Goal: Book appointment/travel/reservation

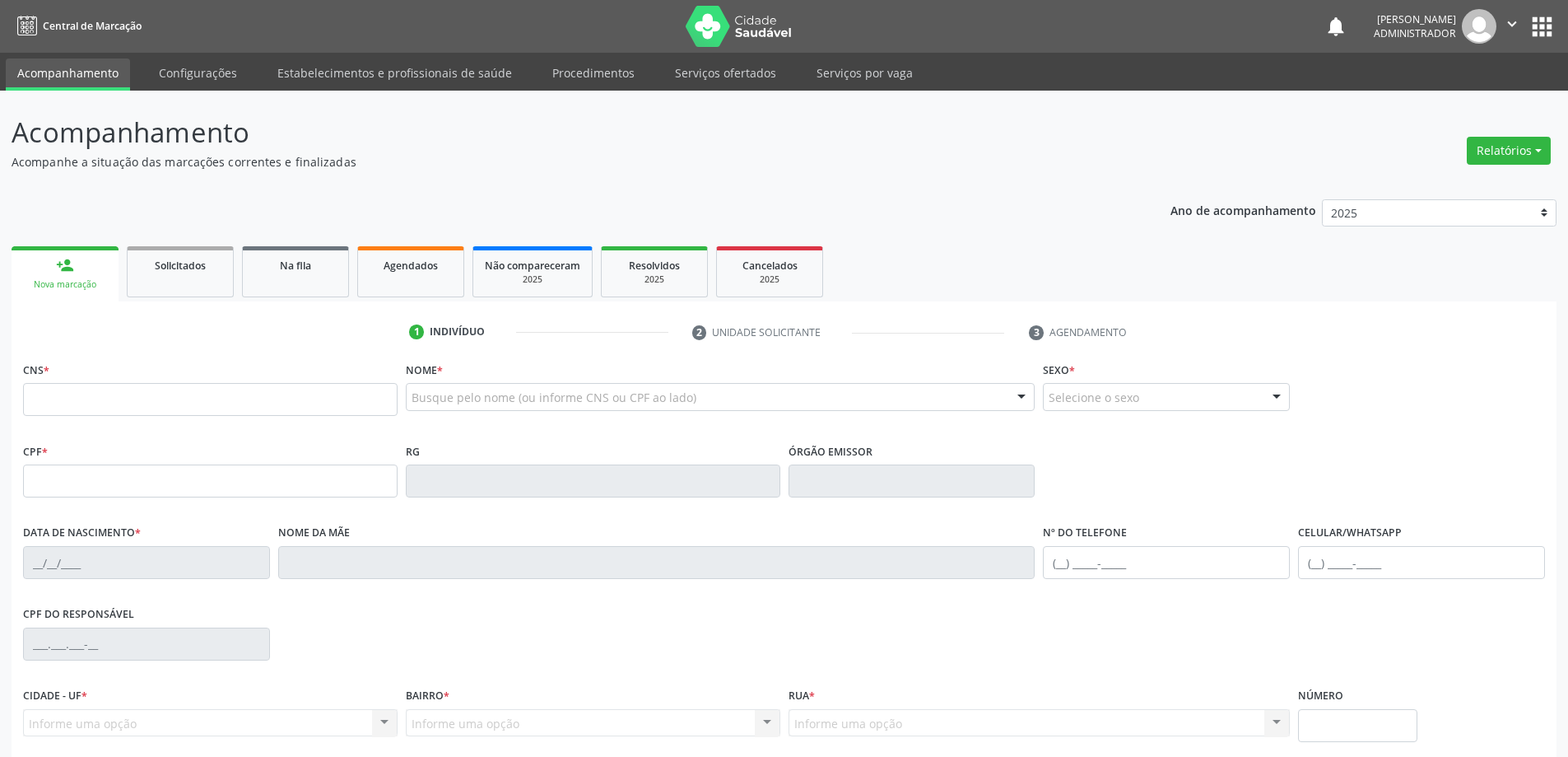
click at [107, 403] on input "text" at bounding box center [210, 399] width 375 height 33
type input "700 8029 5415 9089"
type input "0305167146"
type input "24/[DATE]"
type input "[PHONE_NUMBER]"
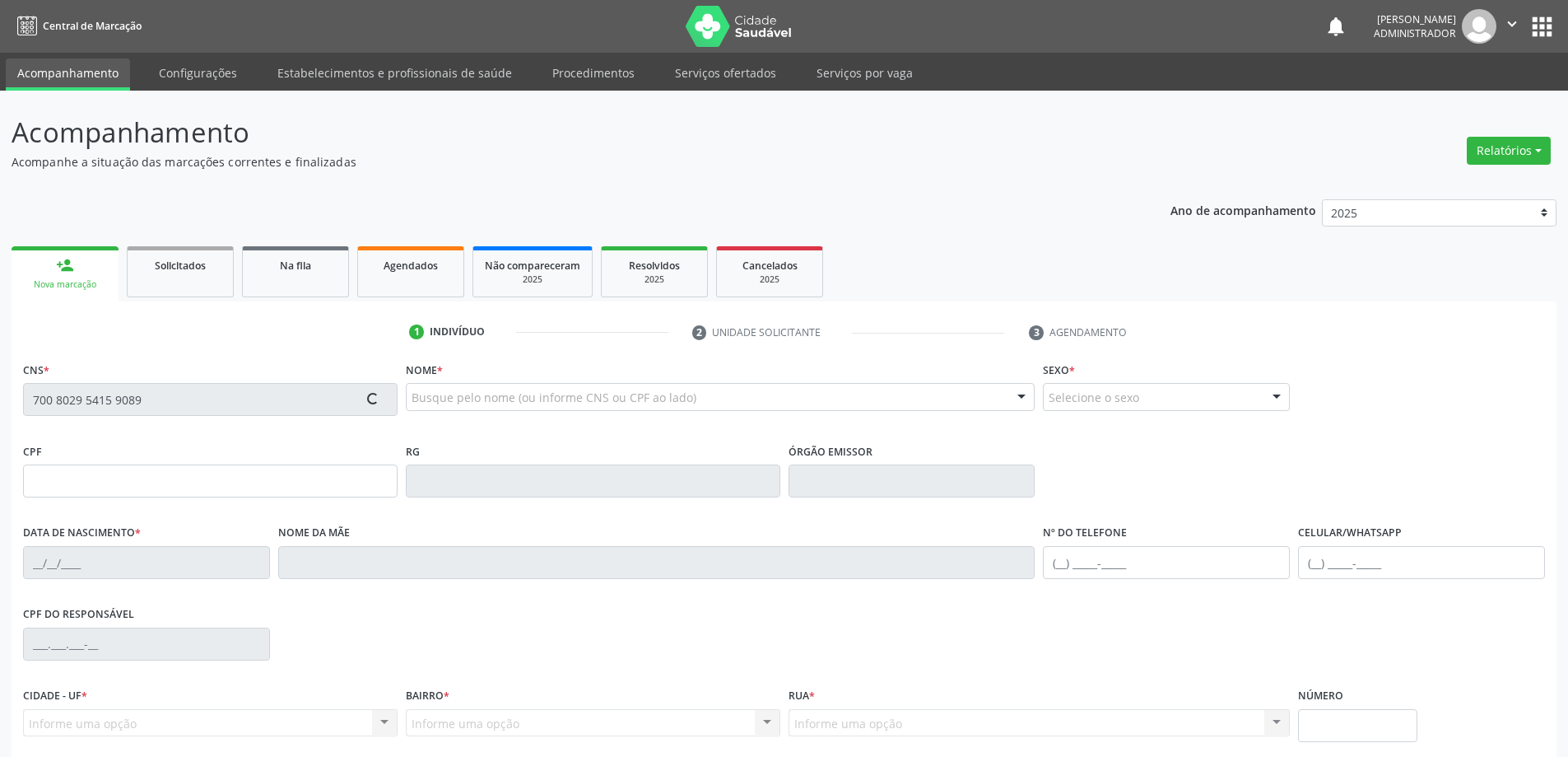
type input "[PHONE_NUMBER]"
type input "030.907.565-36"
type input "S/N"
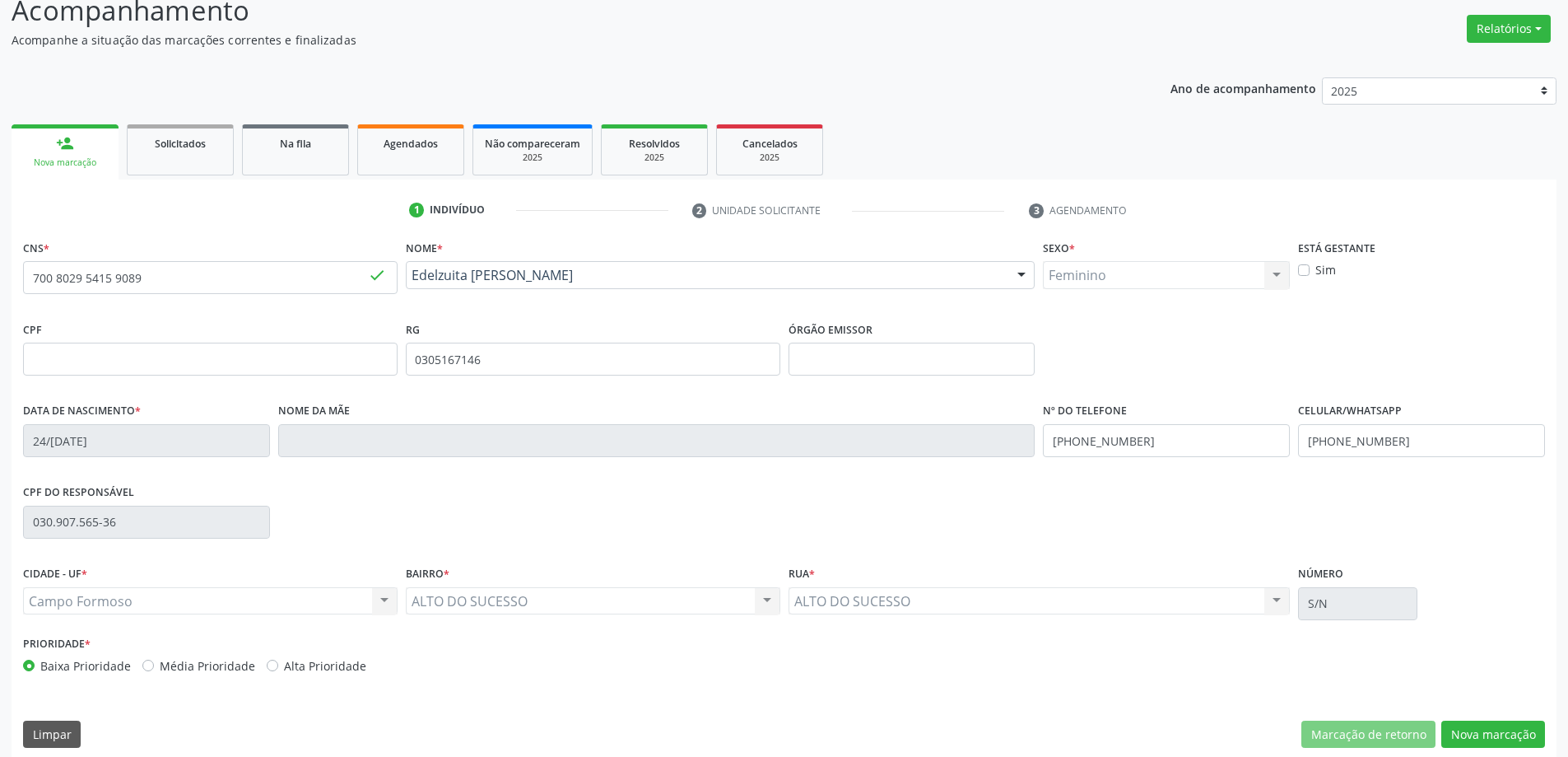
scroll to position [136, 0]
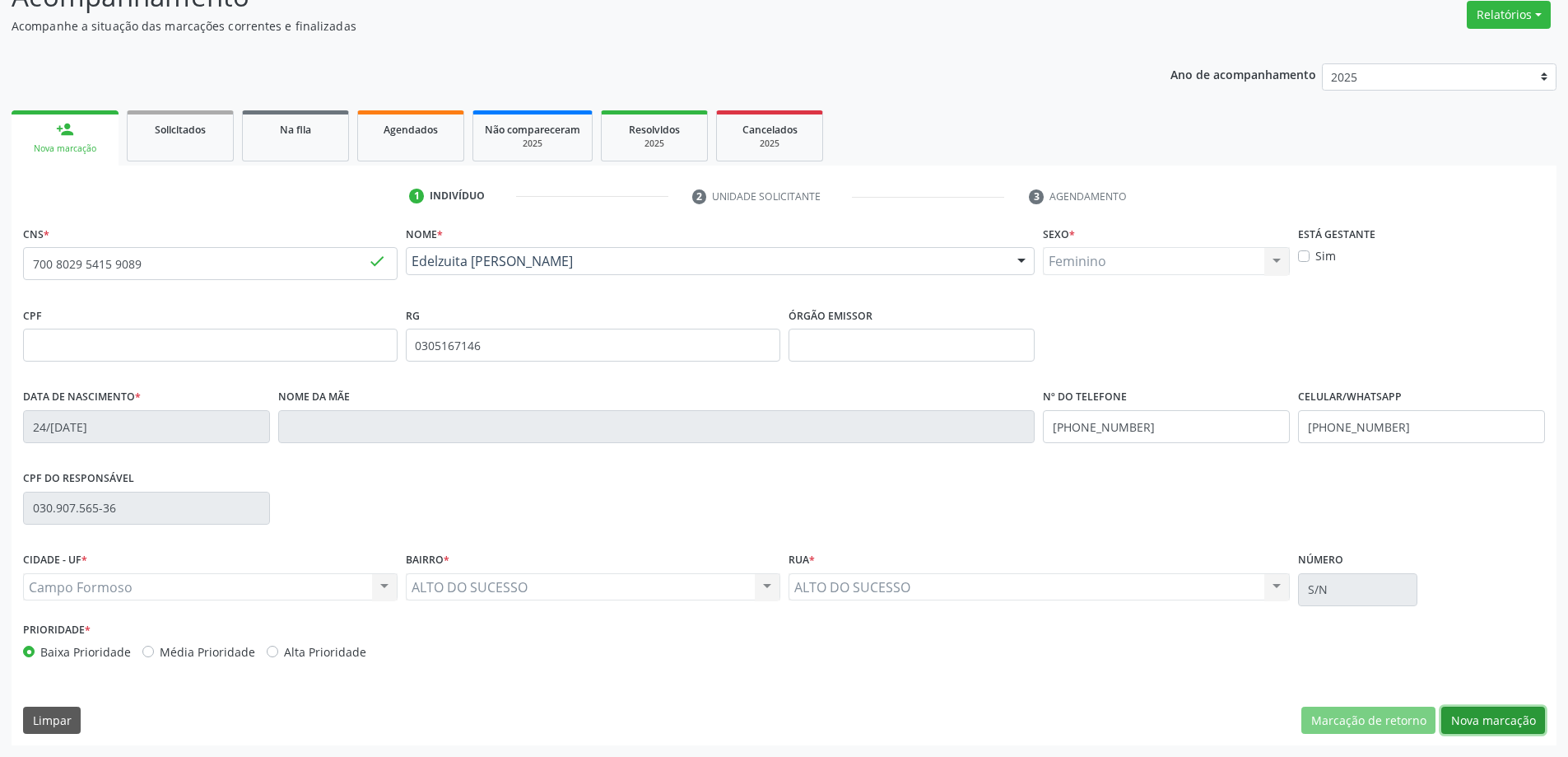
click at [1486, 722] on button "Nova marcação" at bounding box center [1492, 720] width 104 height 28
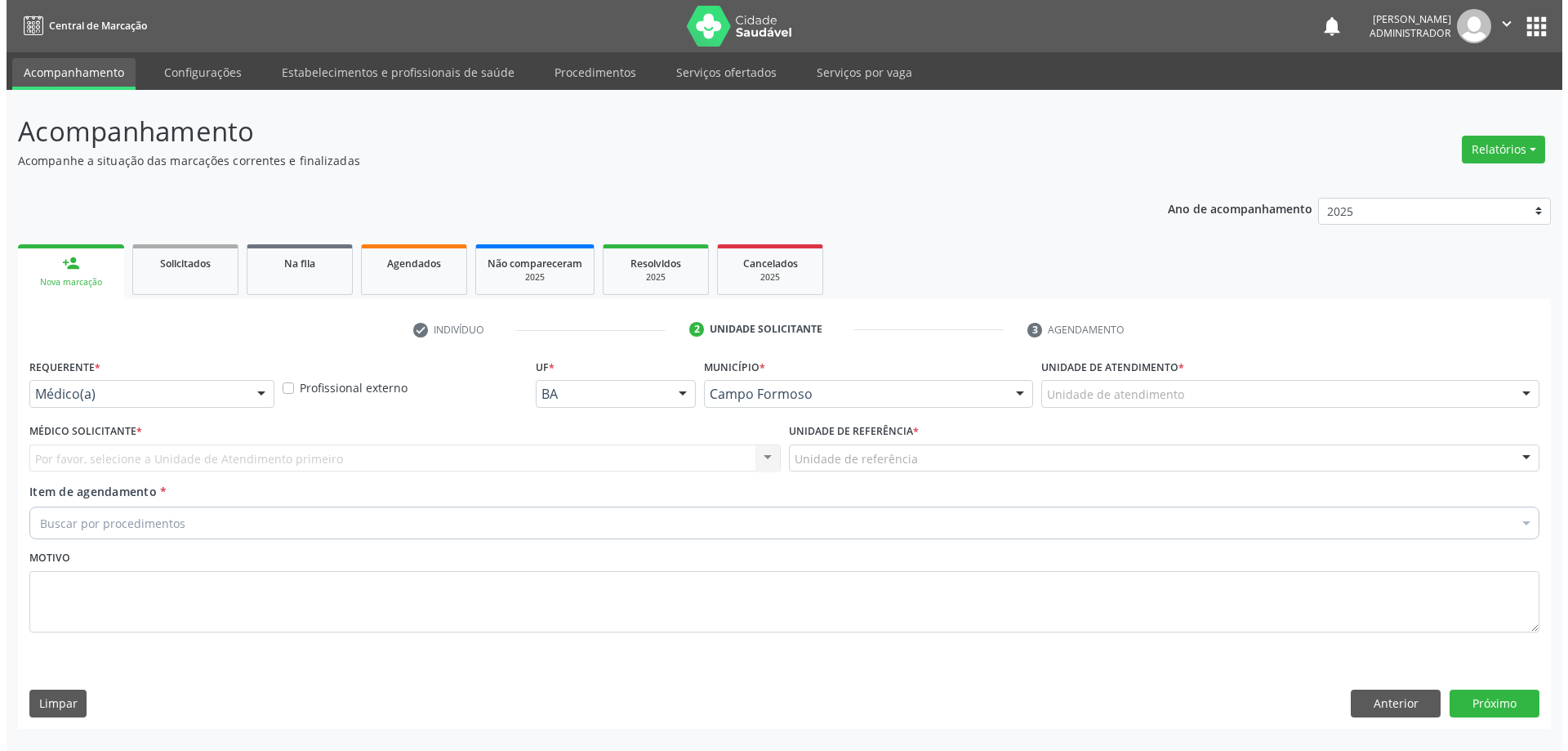
scroll to position [0, 0]
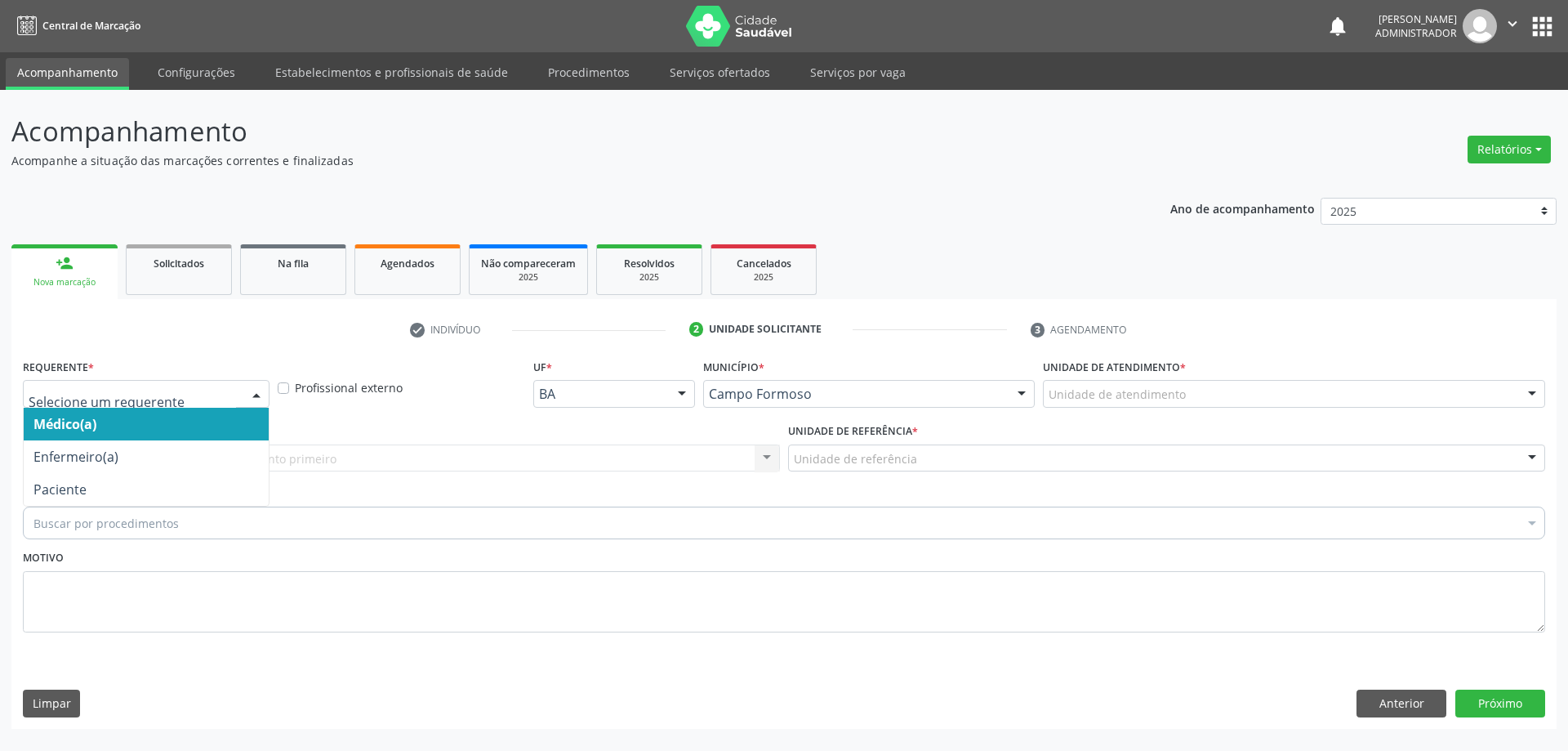
click at [252, 387] on div at bounding box center [255, 394] width 24 height 28
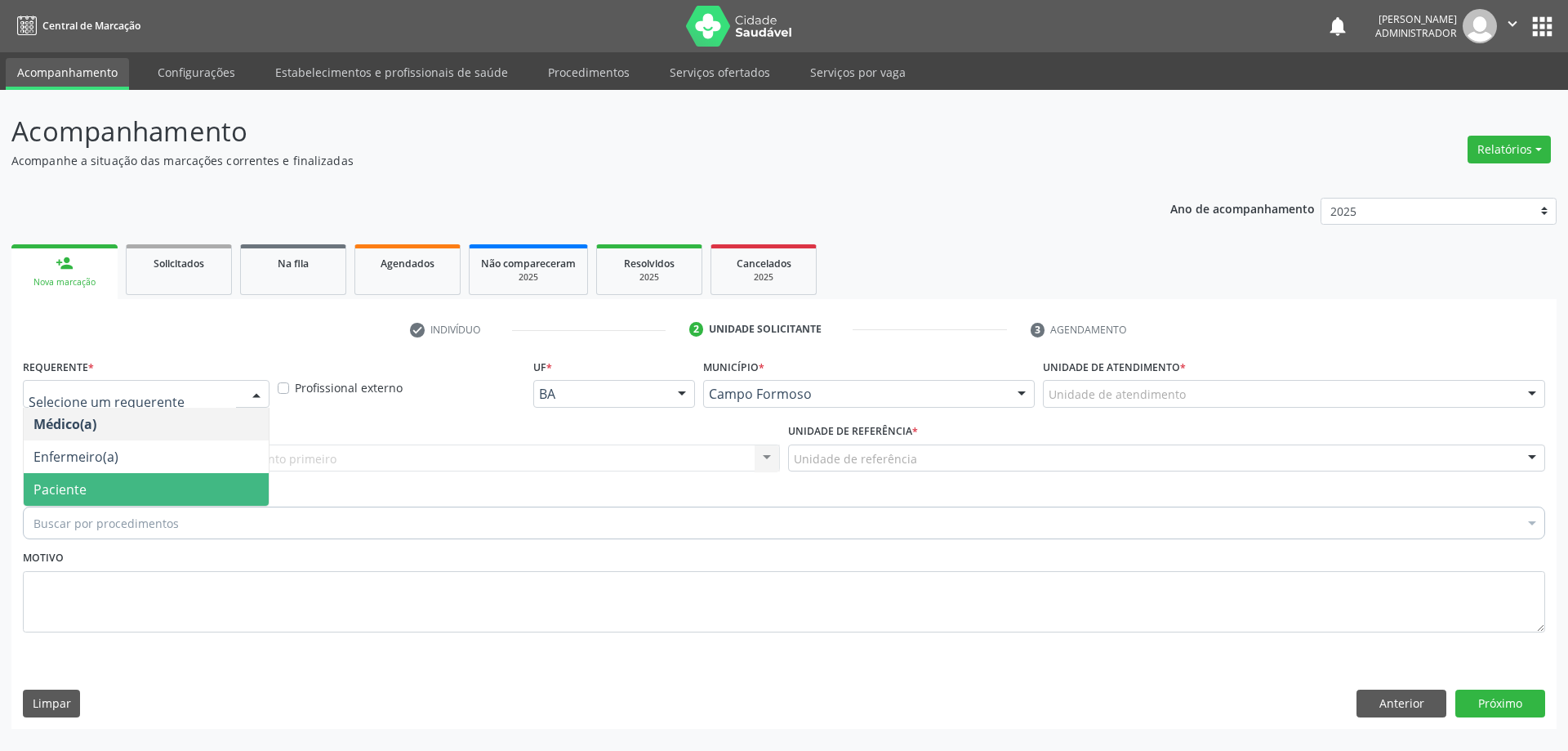
click at [229, 491] on span "Paciente" at bounding box center [145, 489] width 245 height 33
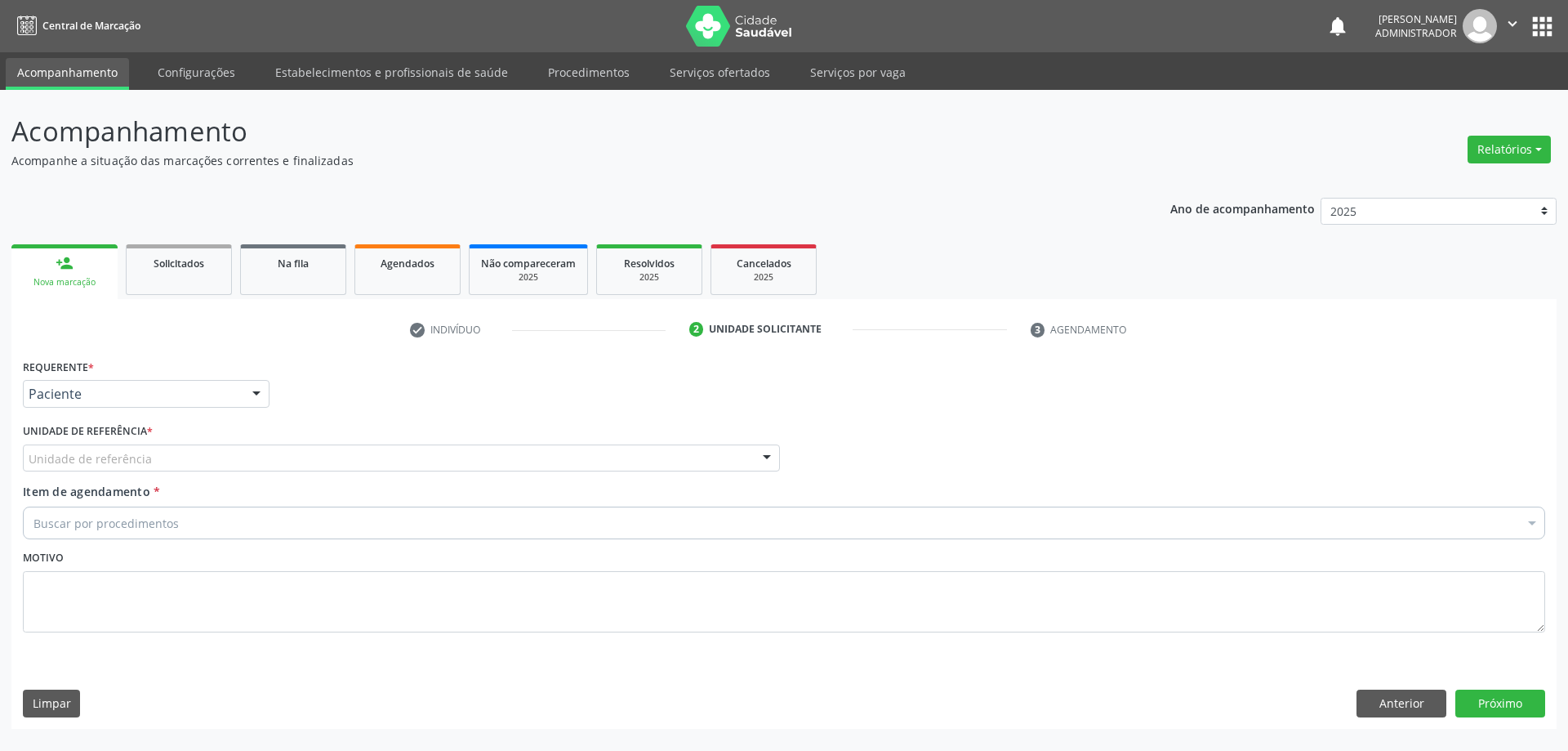
click at [763, 457] on div at bounding box center [766, 459] width 24 height 28
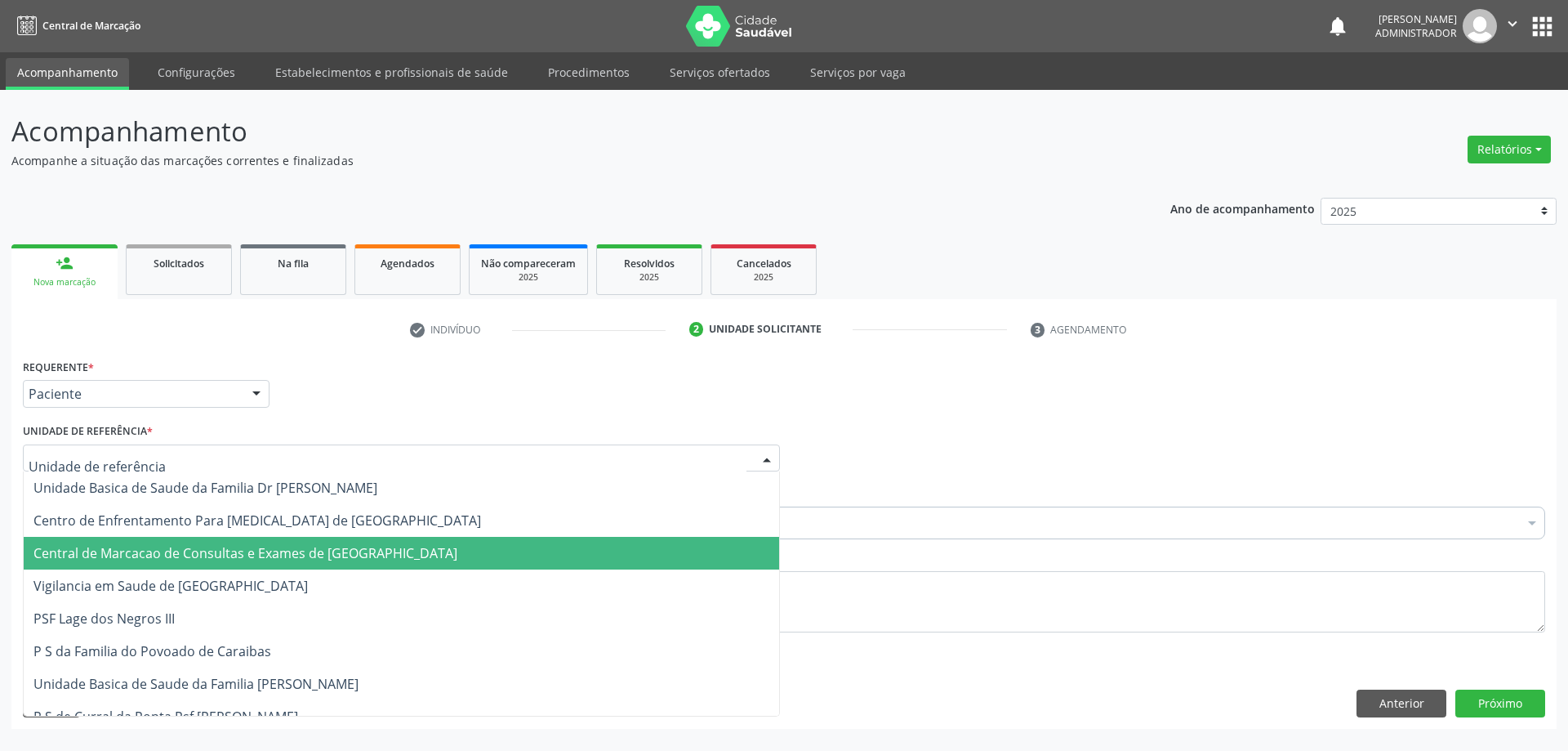
click at [712, 549] on span "Central de Marcacao de Consultas e Exames de [GEOGRAPHIC_DATA]" at bounding box center [401, 552] width 756 height 33
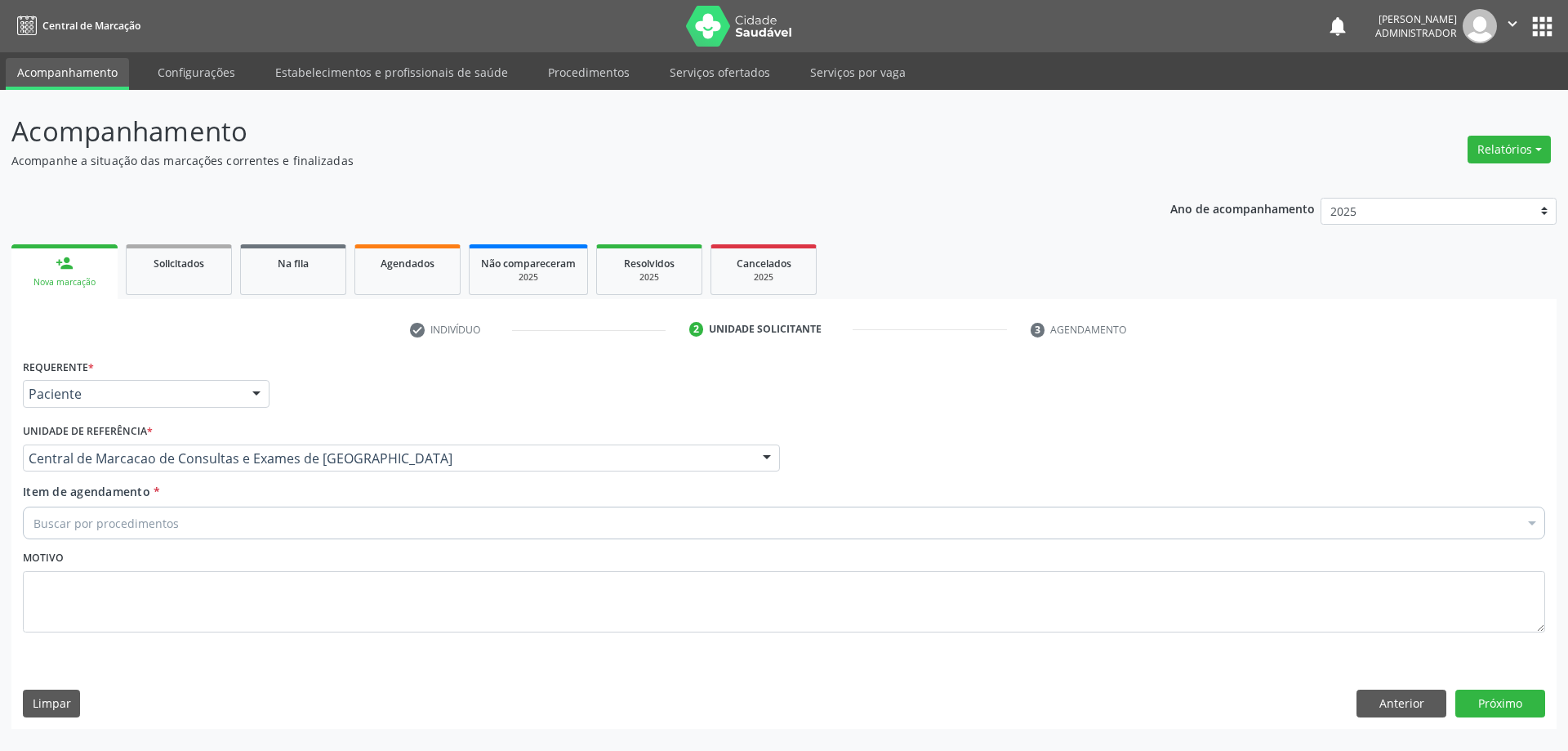
click at [369, 524] on div "Buscar por procedimentos" at bounding box center [783, 522] width 1522 height 33
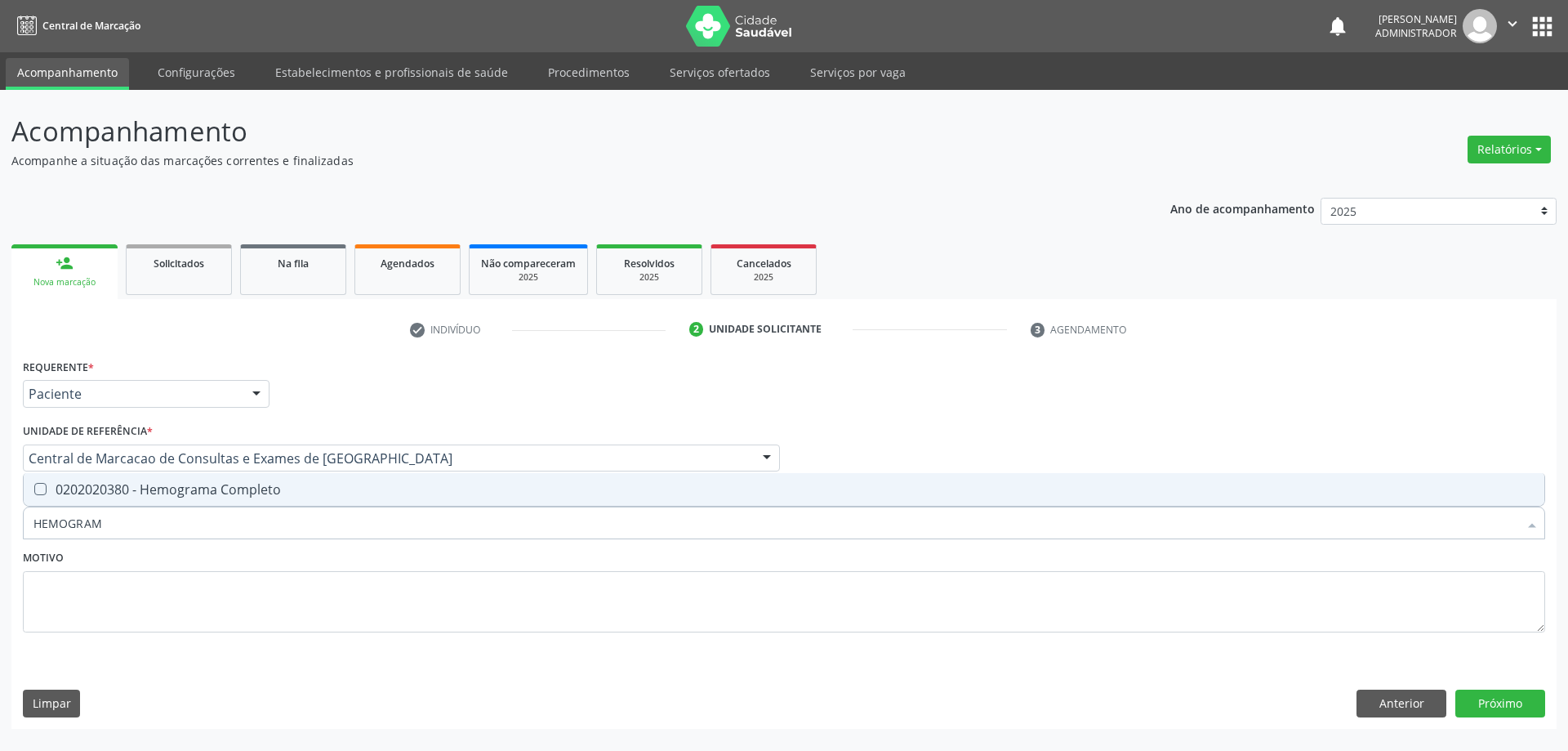
type input "HEMOGRAMA"
click at [387, 490] on div "0202020380 - Hemograma Completo" at bounding box center [783, 490] width 1500 height 13
checkbox Completo "true"
type input "HEMOG"
checkbox Completo "false"
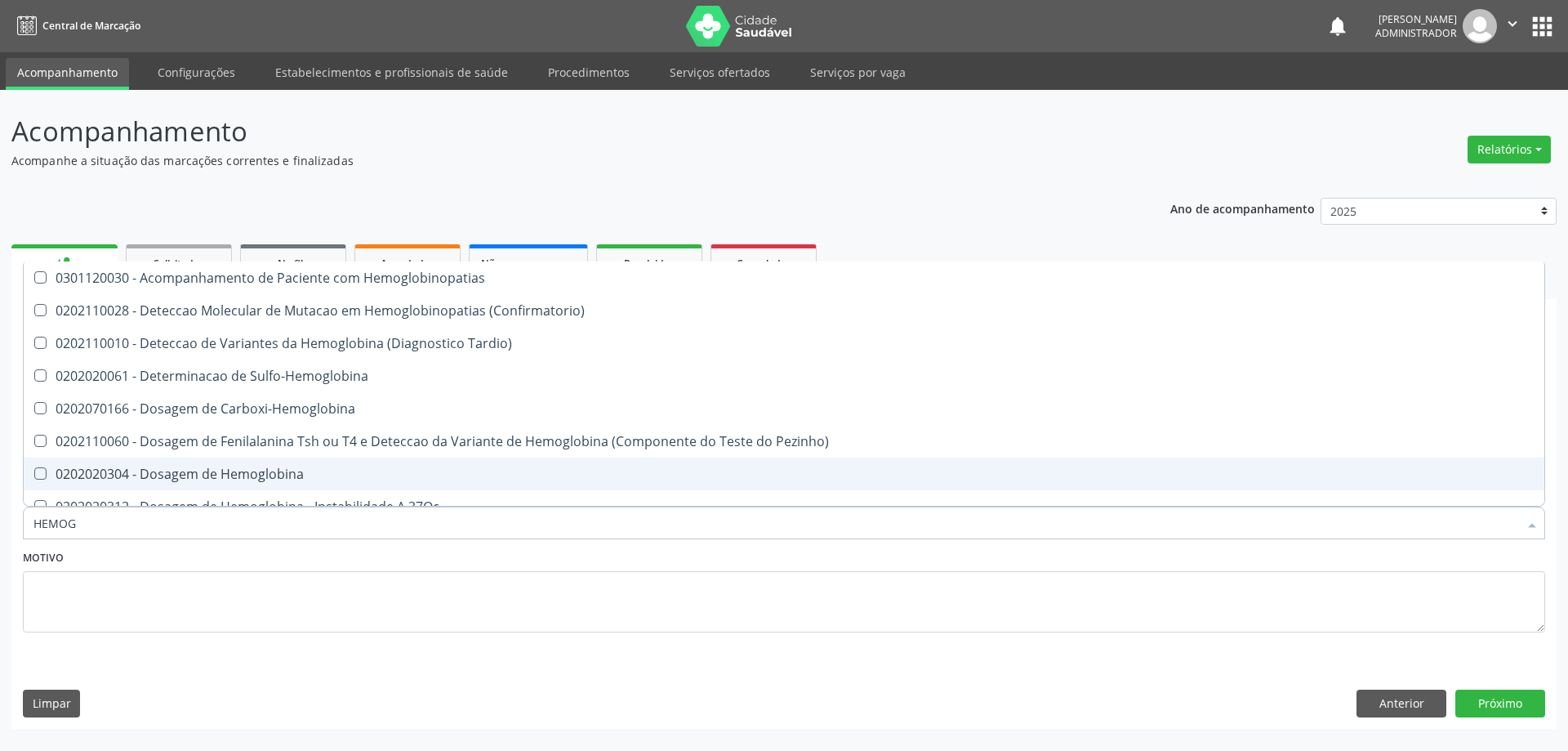
type input "HEMO"
checkbox Completo "false"
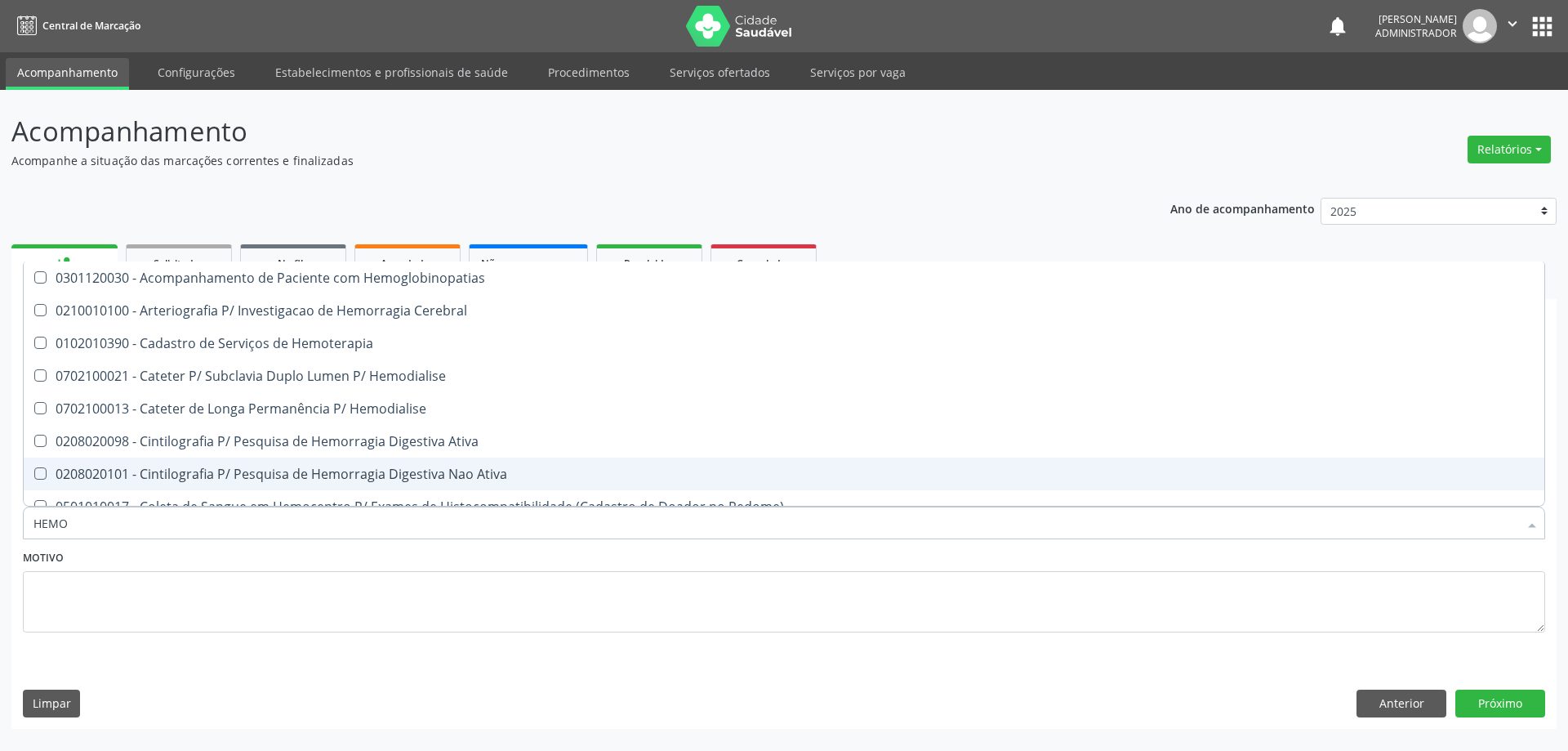
type input "HEM"
checkbox Completo "false"
checkbox Elastica "true"
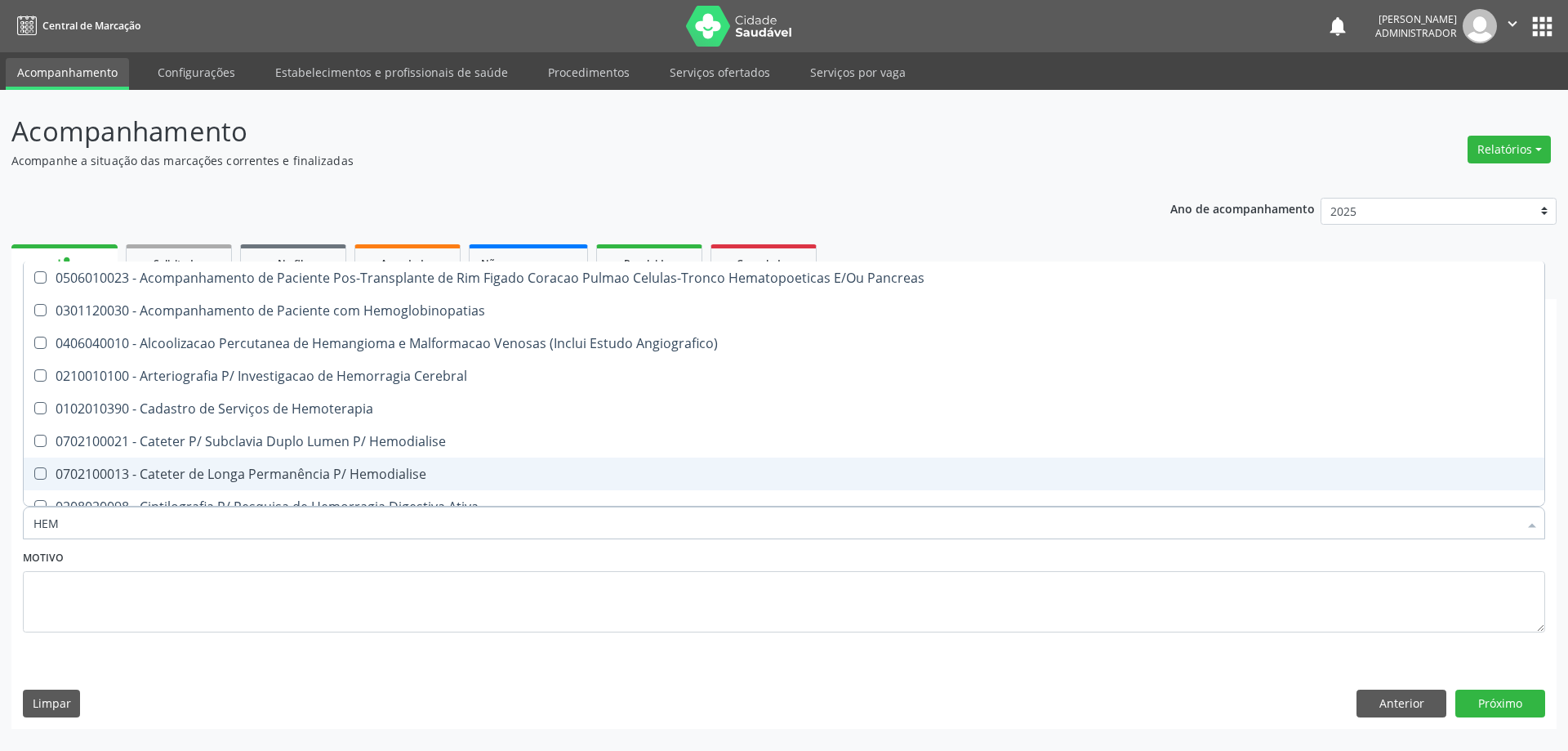
type input "HE"
checkbox Completo "false"
checkbox P\/Hemodialise "true"
type input "H"
checkbox P\/Hemodialise "false"
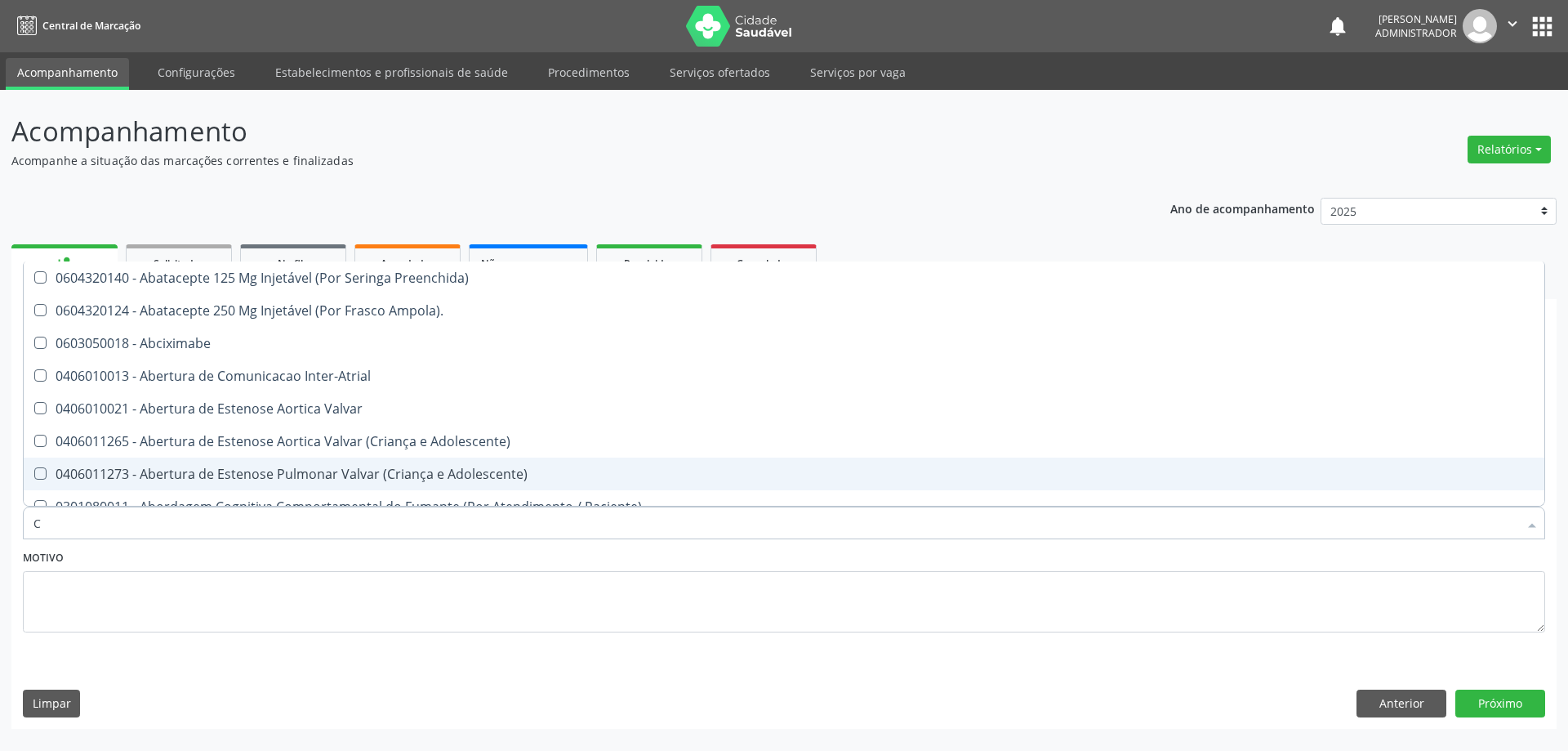
type input "CO"
checkbox Osseo "true"
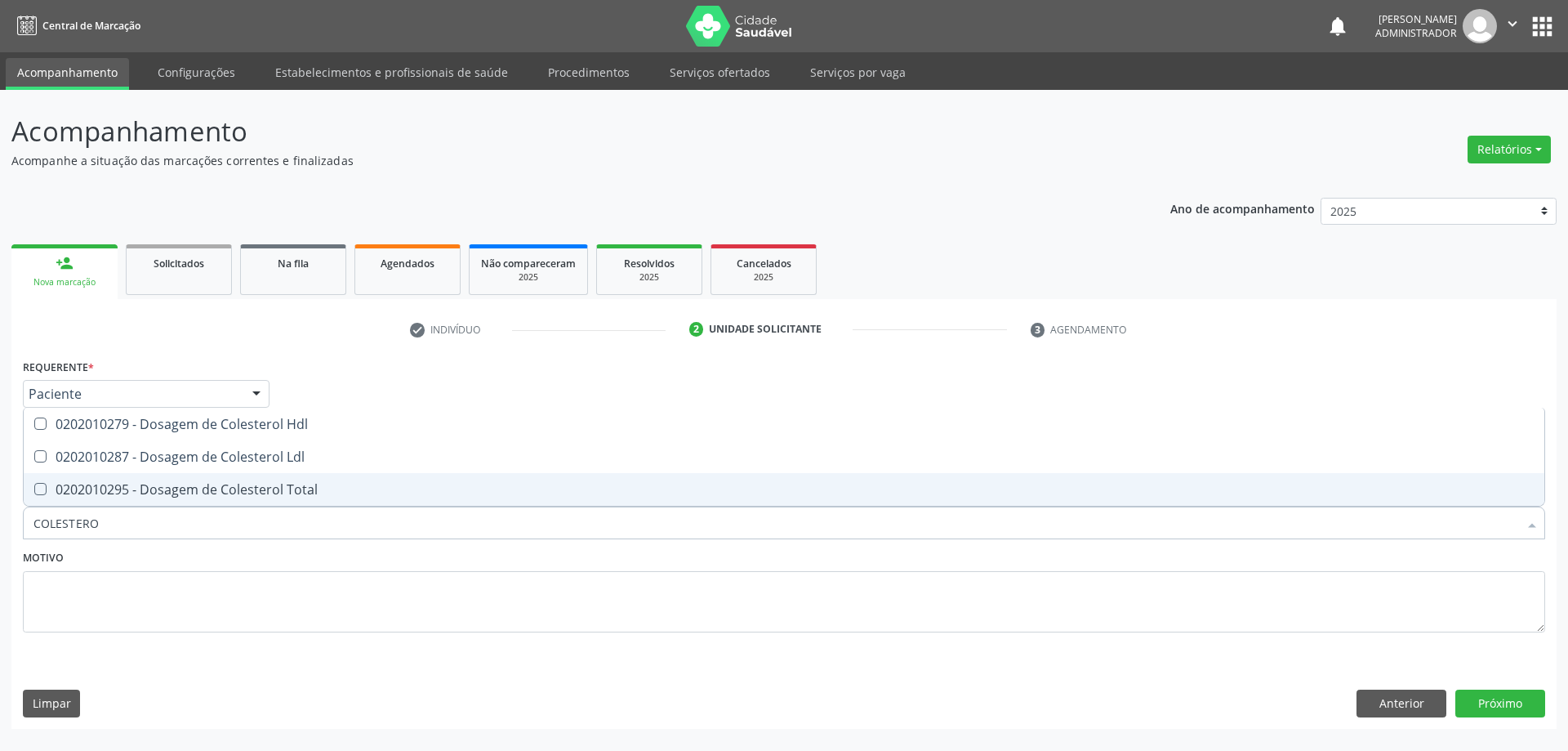
type input "COLESTEROL"
click at [387, 489] on div "0202010295 - Dosagem de Colesterol Total" at bounding box center [783, 490] width 1500 height 13
checkbox Total "true"
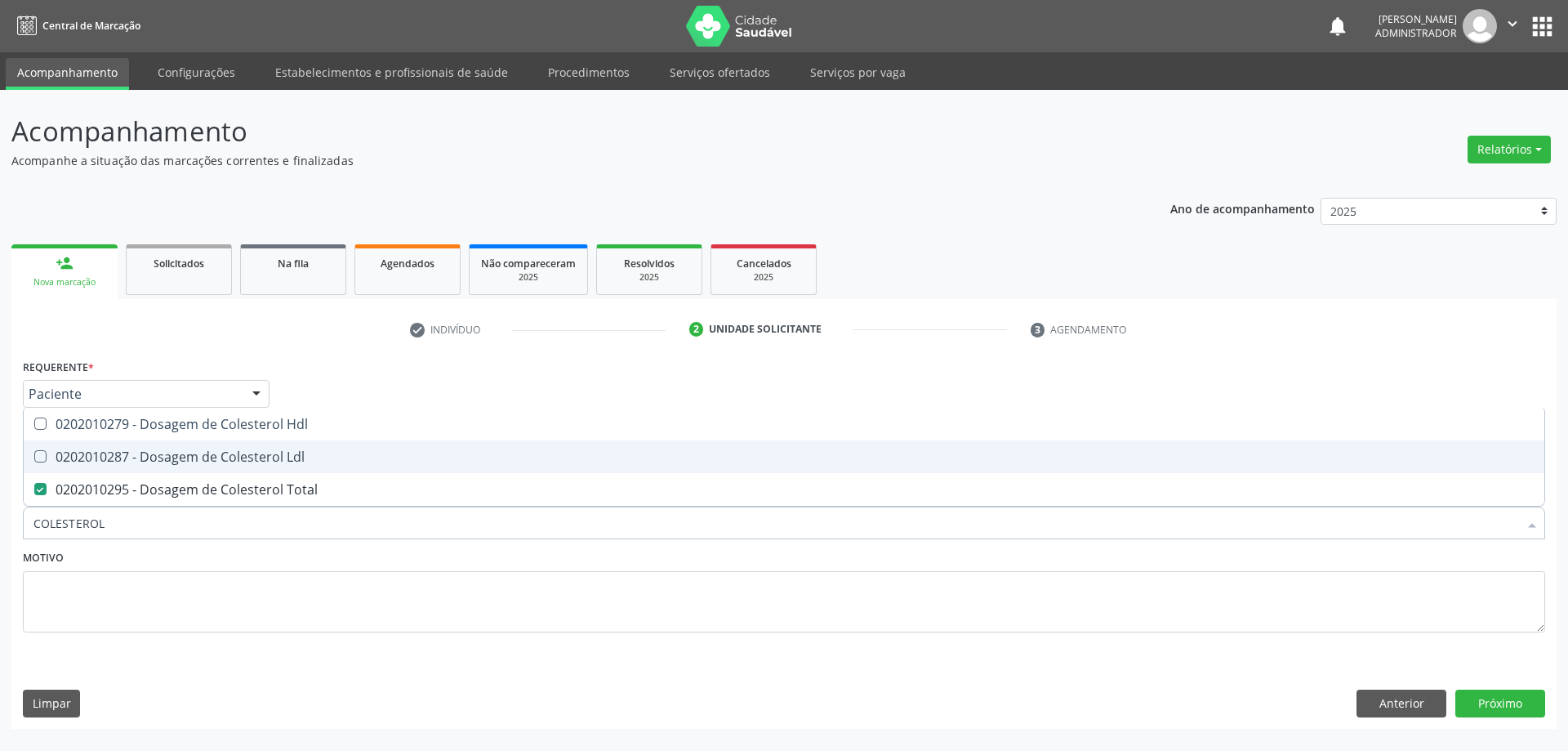
drag, startPoint x: 387, startPoint y: 463, endPoint x: 385, endPoint y: 439, distance: 24.1
click at [387, 457] on div "0202010287 - Dosagem de Colesterol Ldl" at bounding box center [783, 457] width 1500 height 13
checkbox Ldl "true"
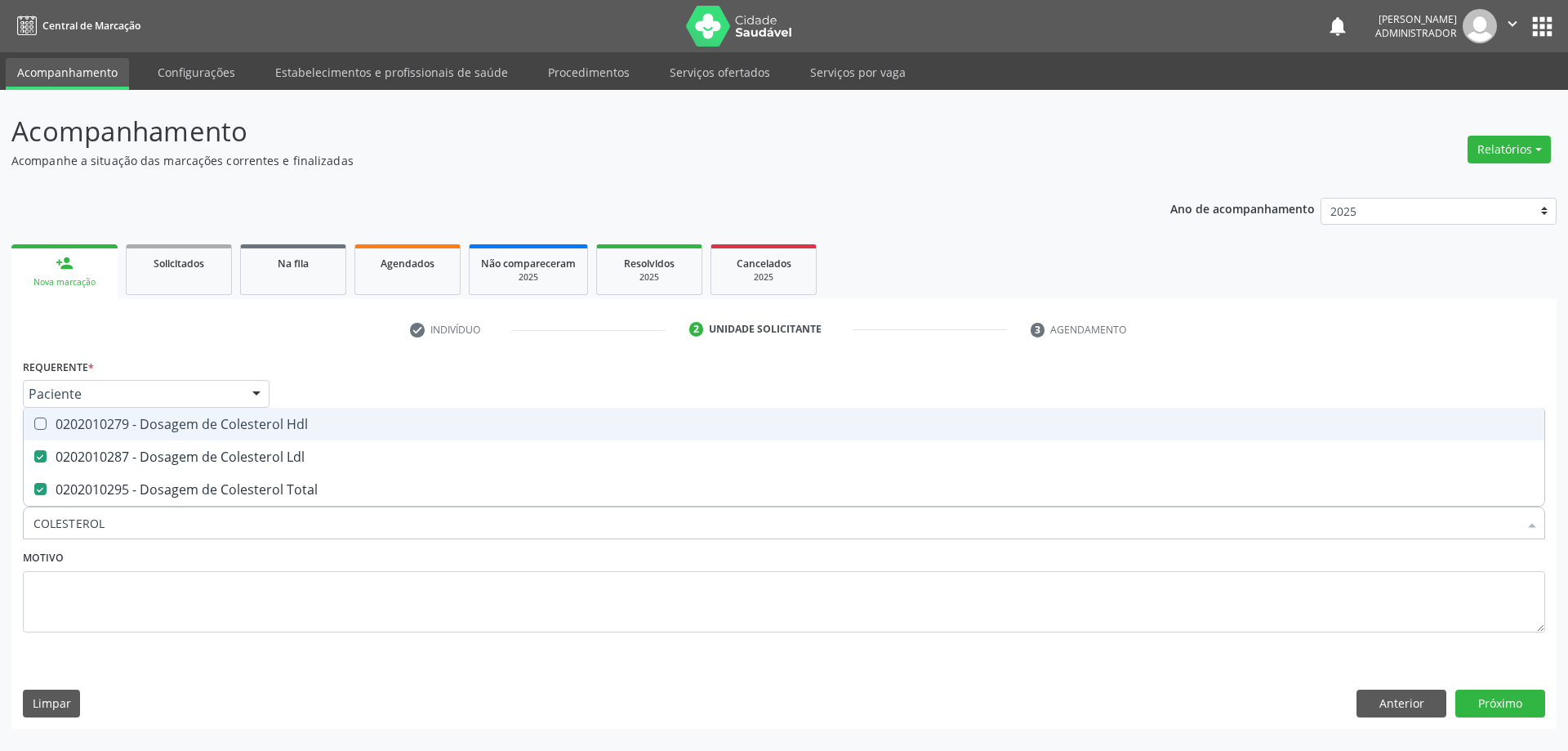
click at [378, 414] on span "0202010279 - Dosagem de Colesterol Hdl" at bounding box center [783, 424] width 1520 height 33
checkbox Hdl "true"
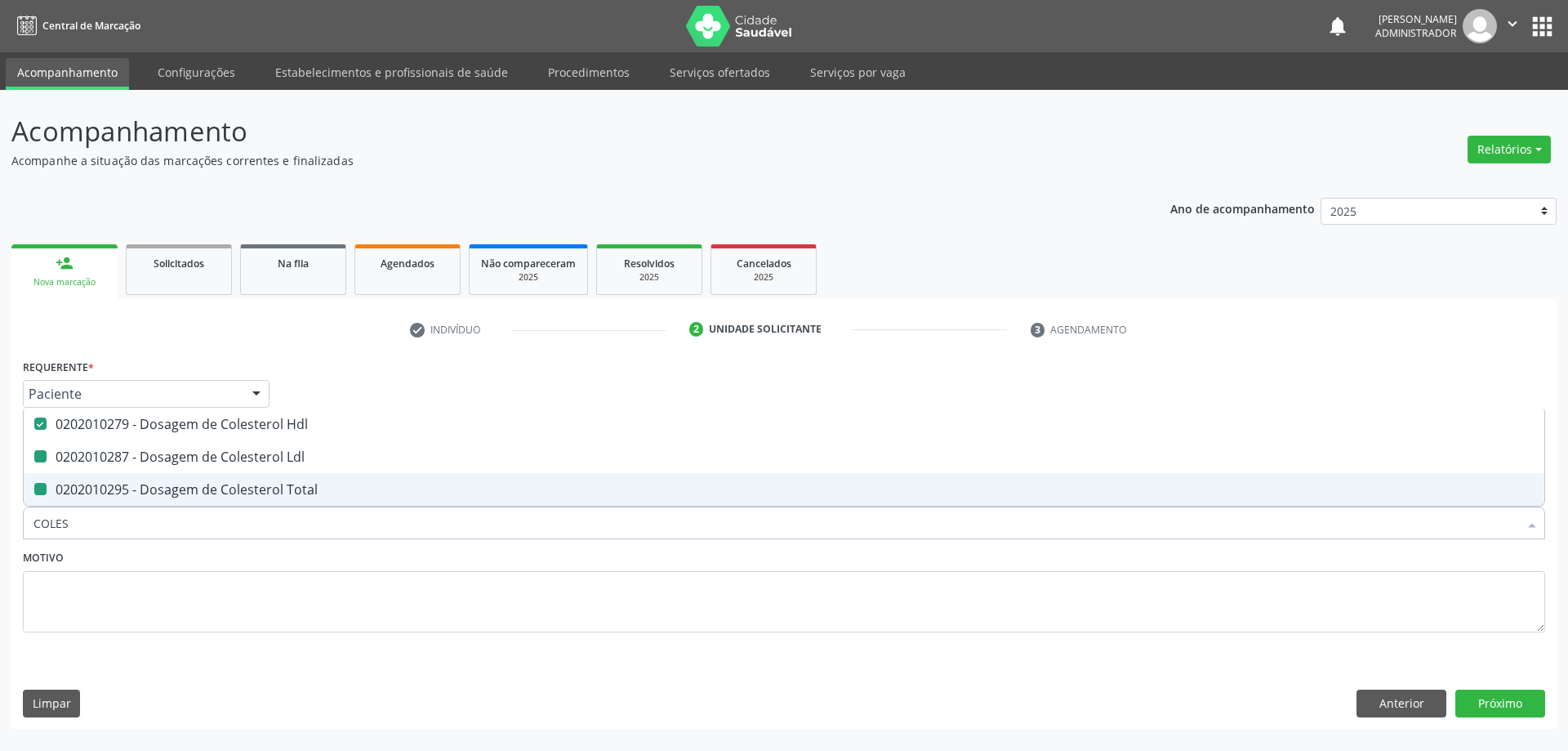
type input "COLE"
checkbox Hdl "false"
checkbox Ldl "false"
checkbox Total "false"
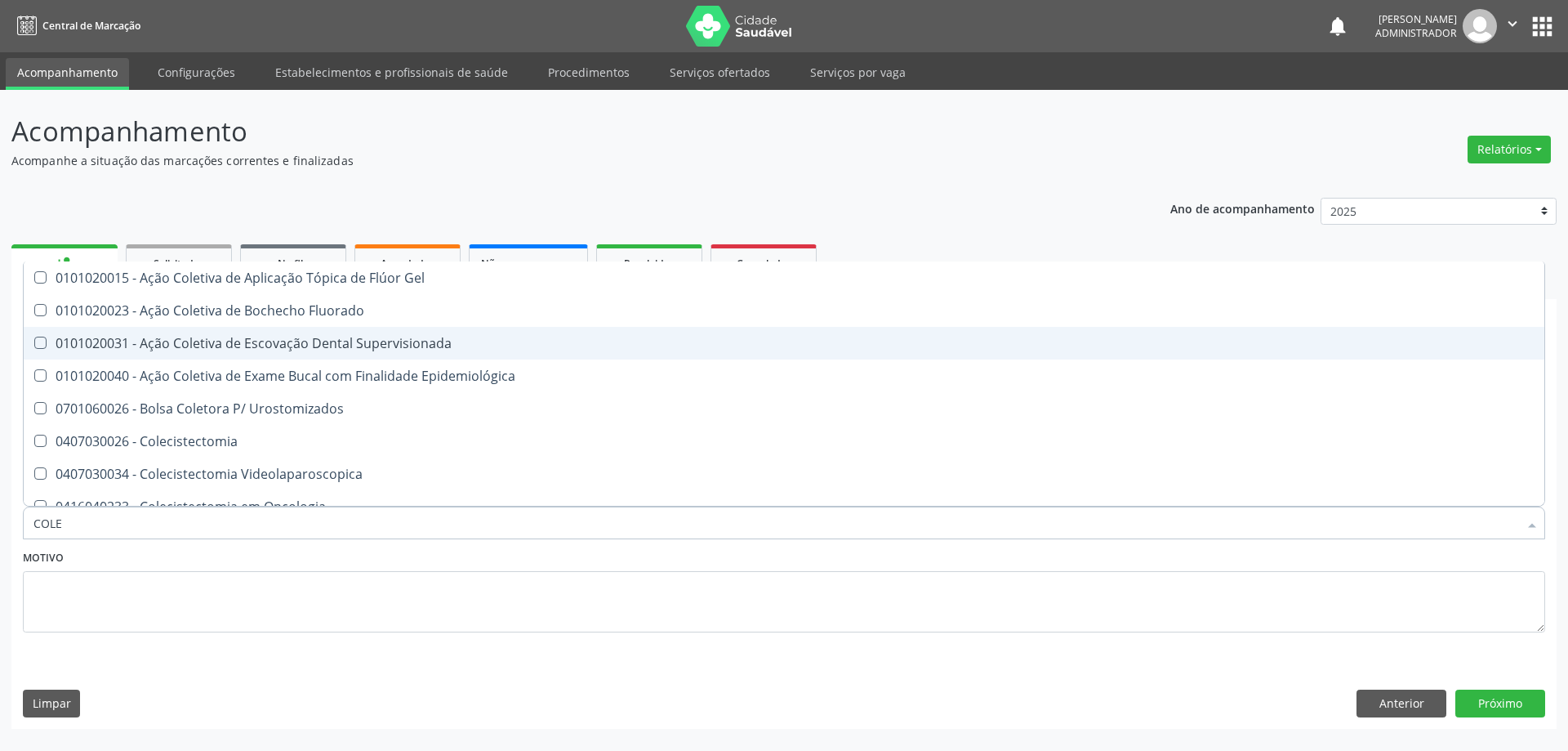
type input "COL"
checkbox Hdl "false"
checkbox Ldl "false"
checkbox Total "false"
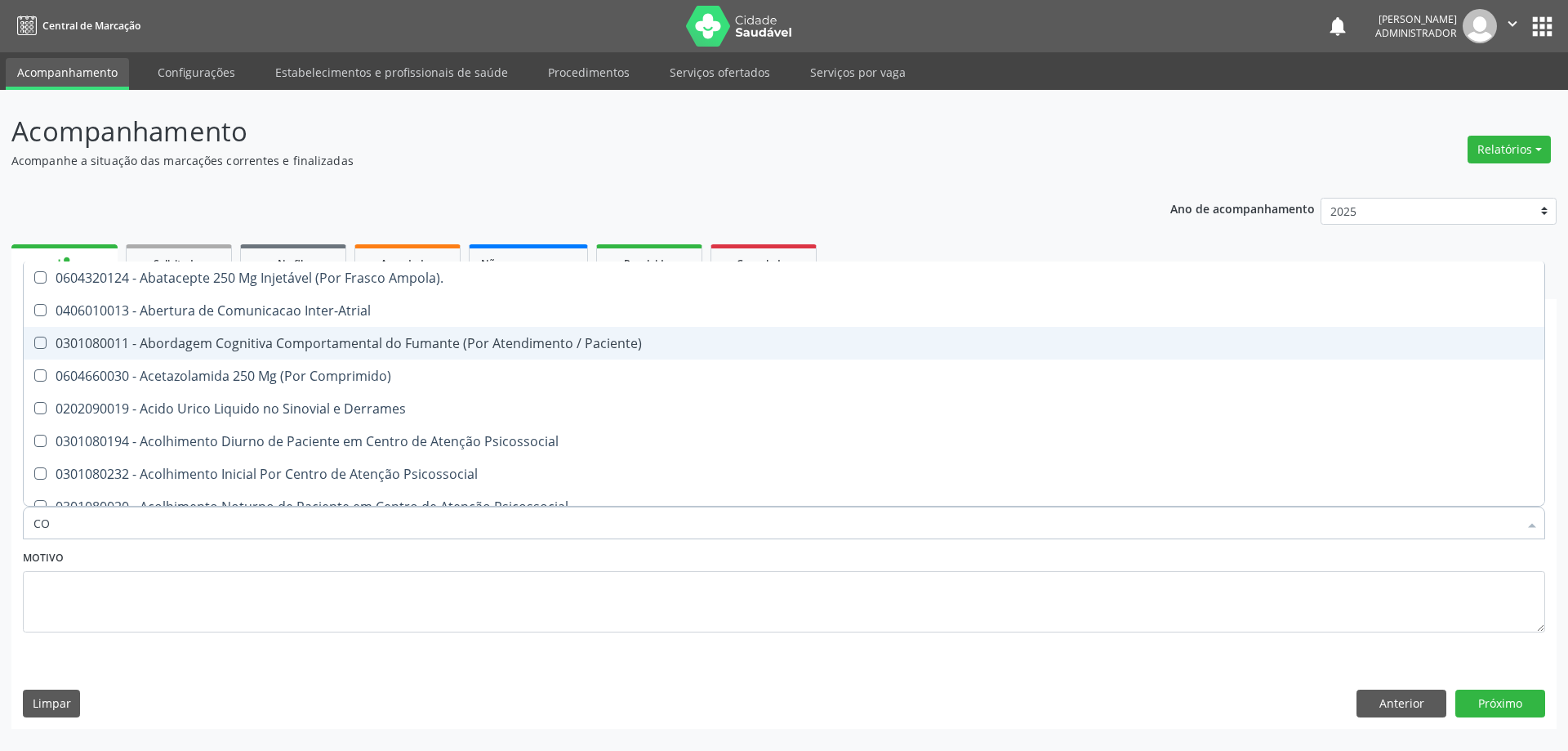
type input "C"
checkbox Hdl "false"
checkbox Ldl "false"
checkbox Total "false"
checkbox Completo "false"
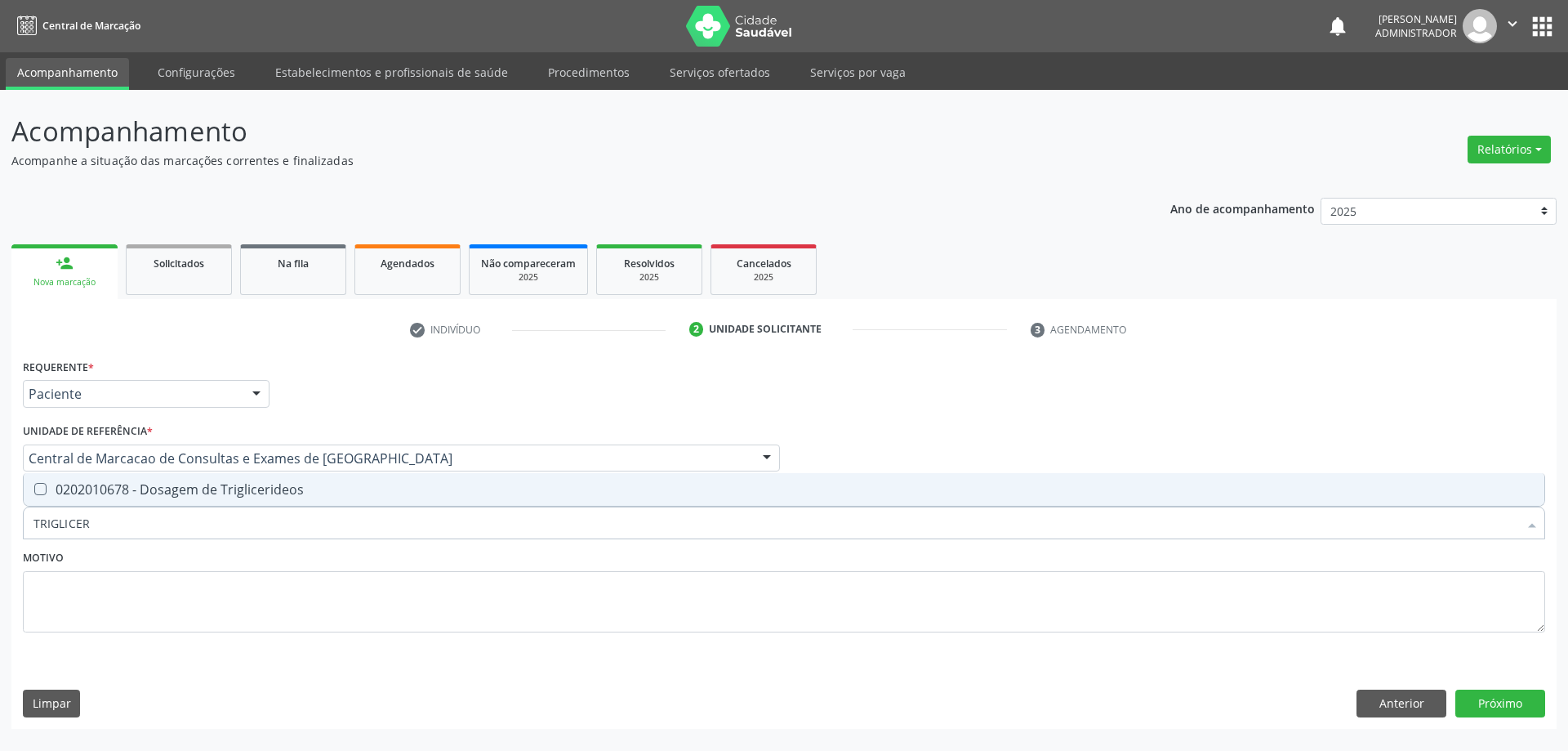
type input "TRIGLICERI"
click at [374, 485] on div "0202010678 - Dosagem de Triglicerideos" at bounding box center [783, 490] width 1500 height 13
checkbox Triglicerideos "true"
type input "TRIG"
checkbox Triglicerideos "false"
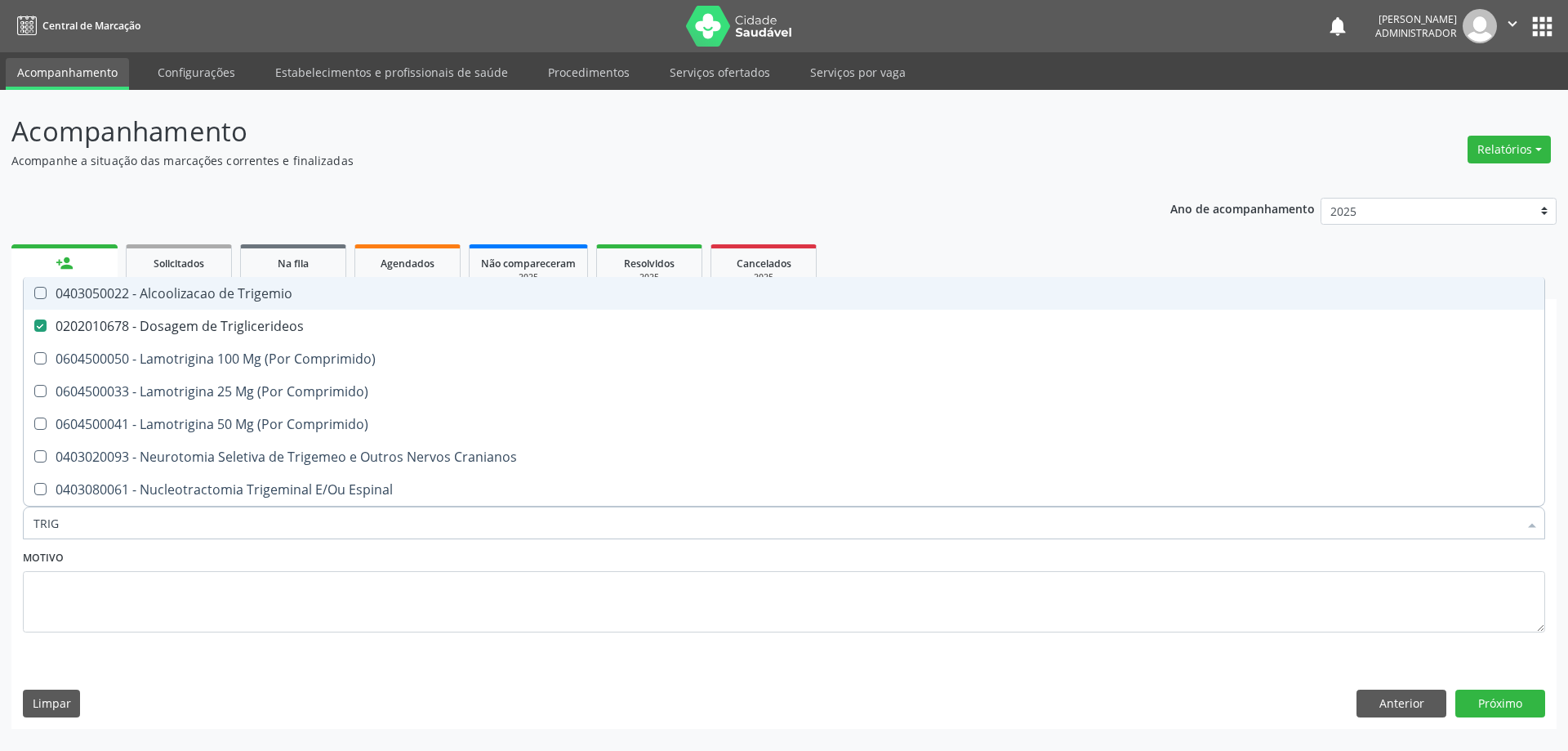
type input "TRI"
checkbox Triglicerideos "false"
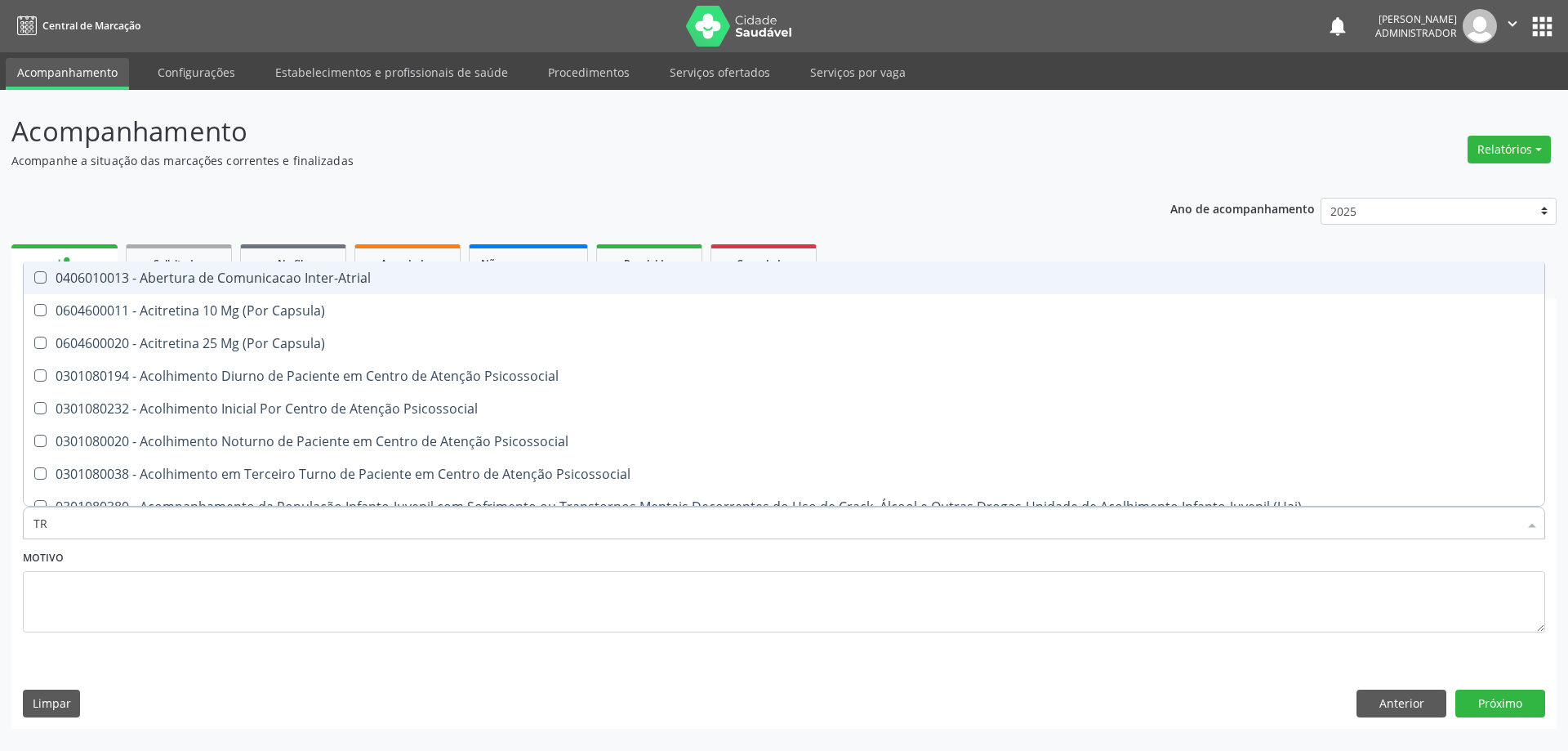
type input "T"
checkbox Triglicerideos "false"
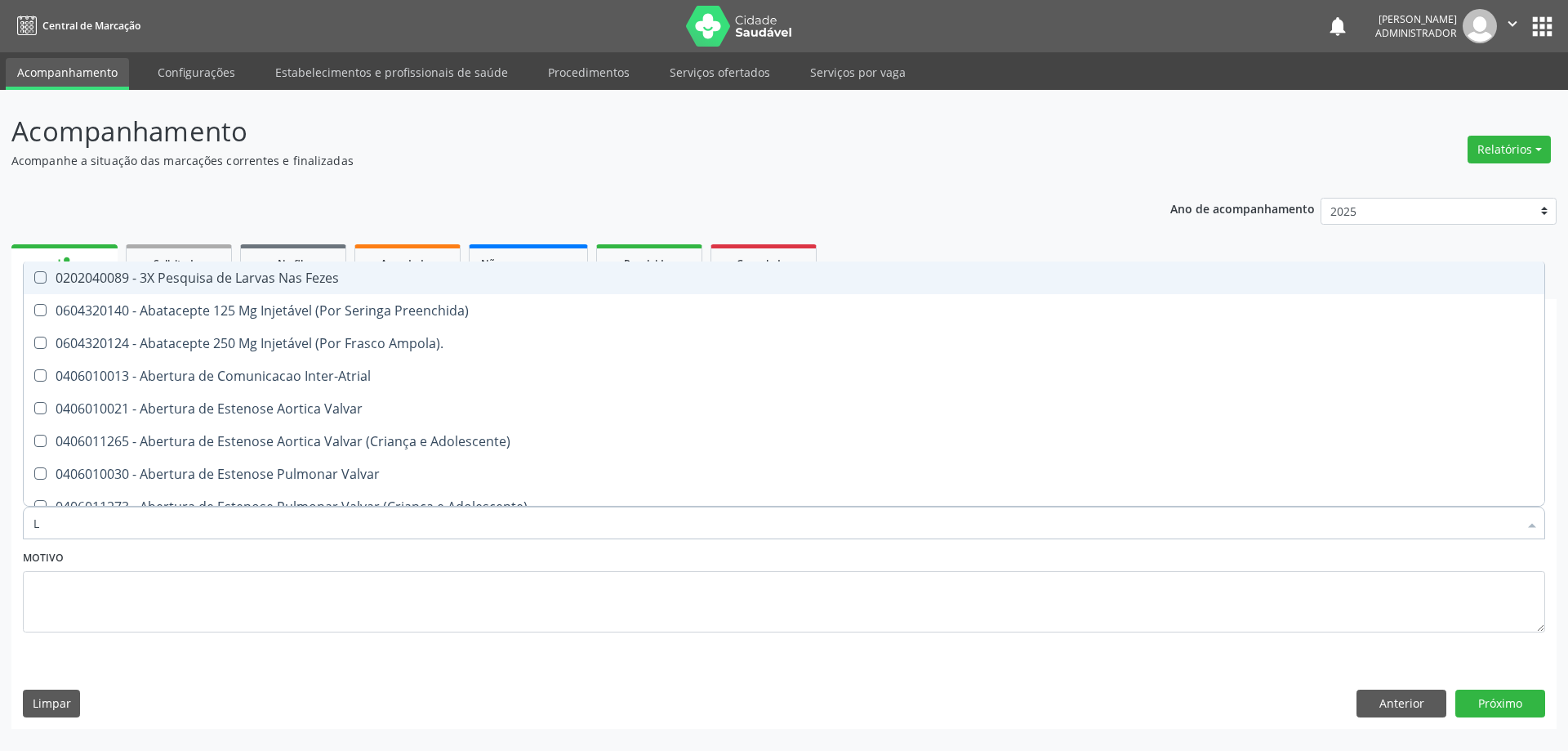
type input "LD"
checkbox Inter-Atrial "true"
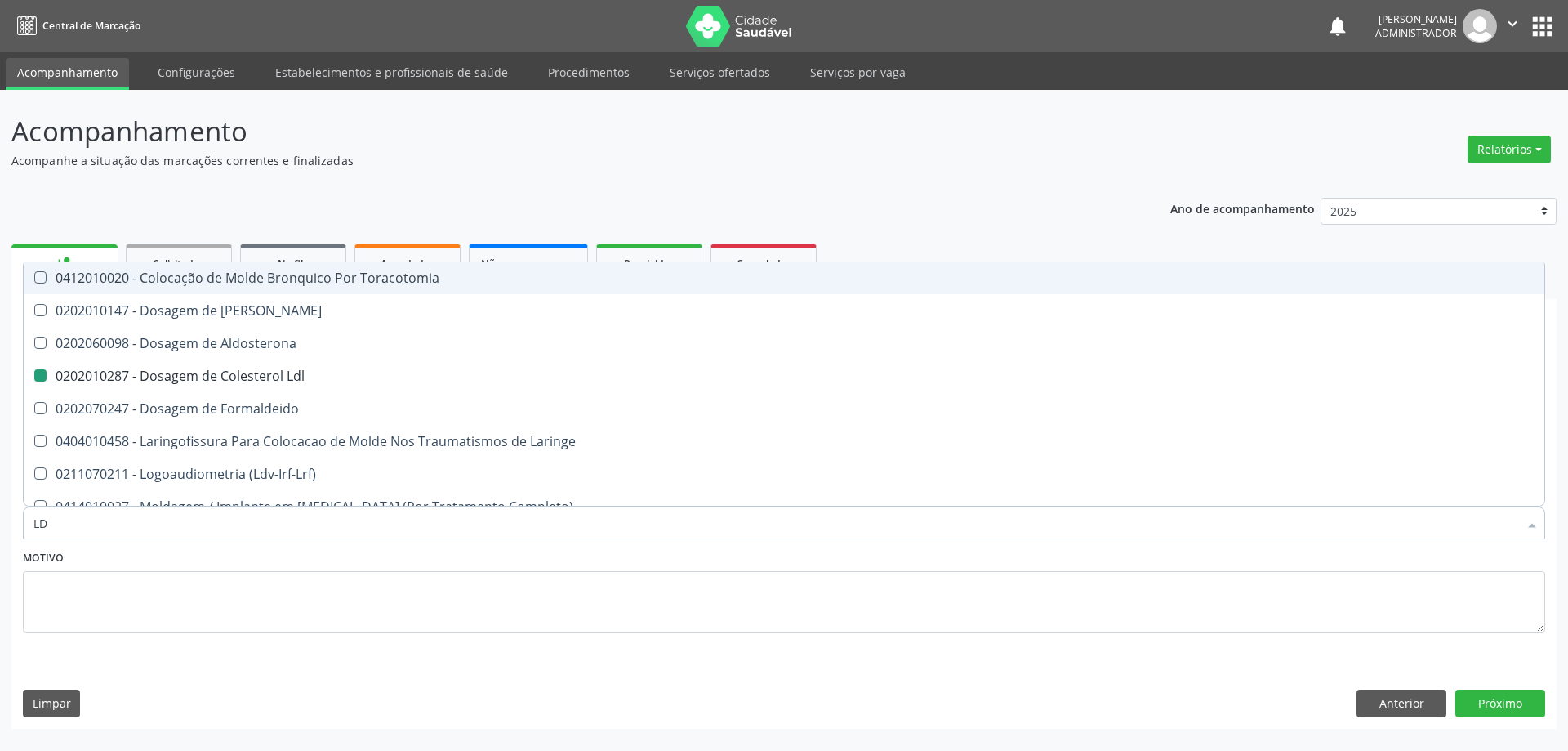
type input "L"
checkbox Ldl "false"
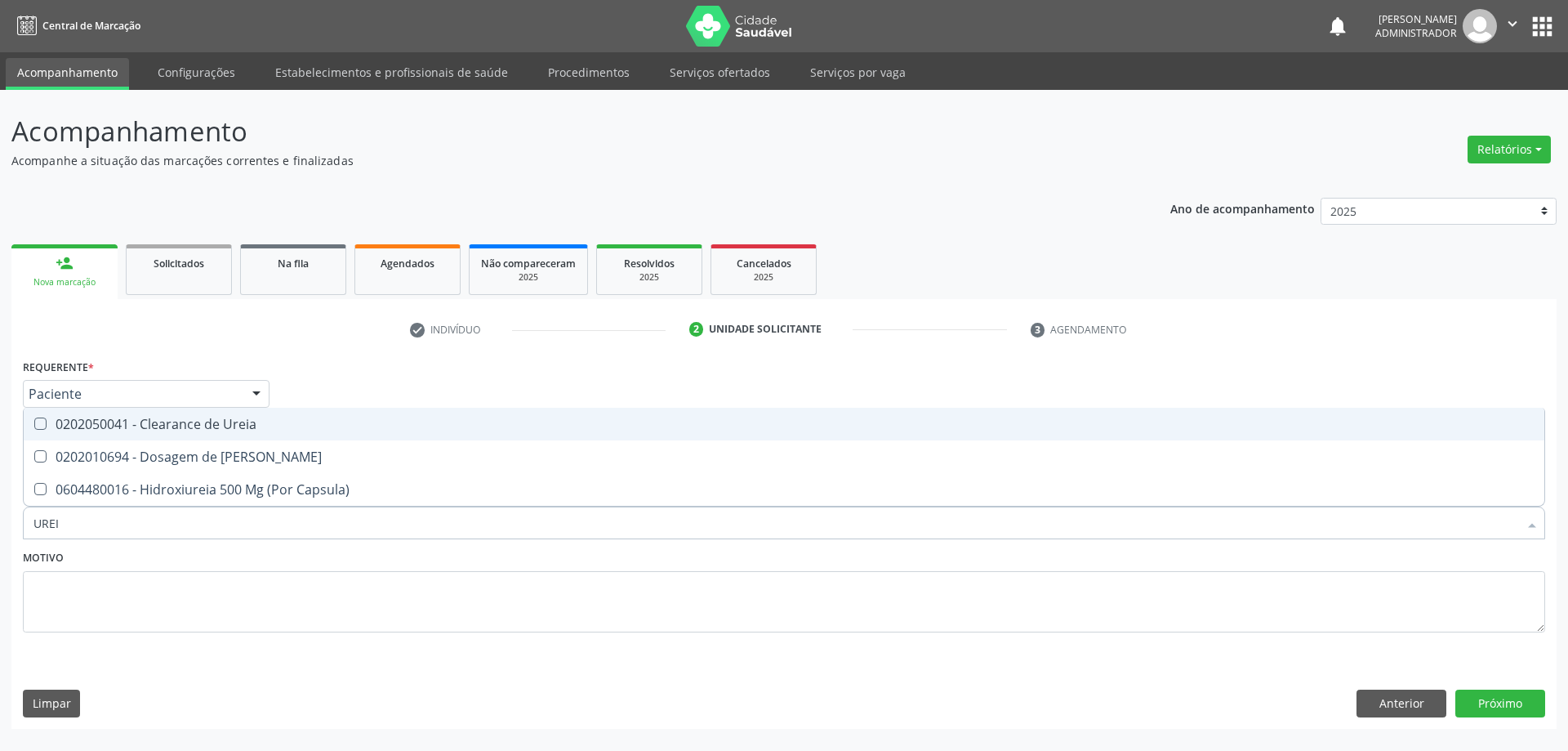
type input "UREIA"
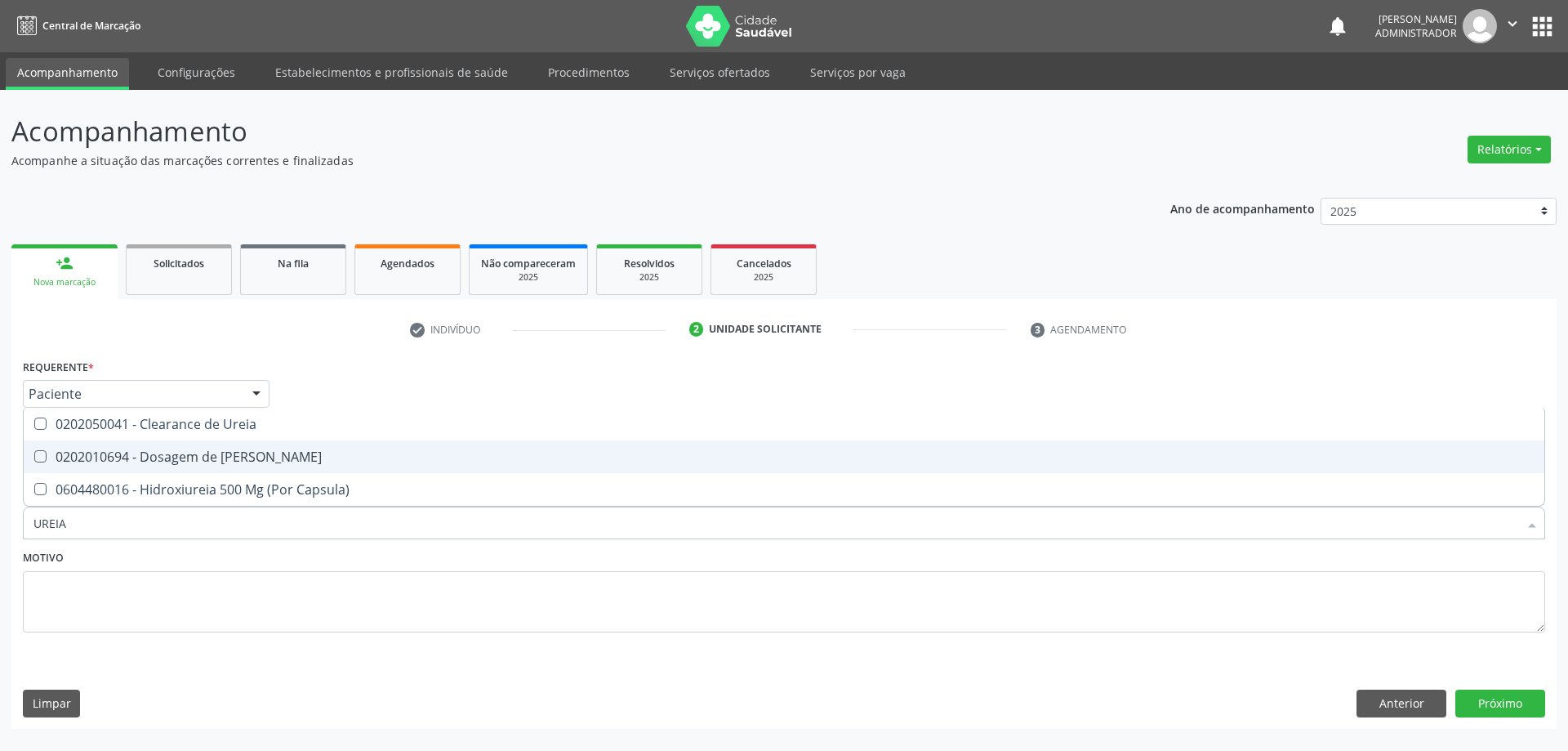
click at [923, 469] on span "0202010694 - Dosagem de [PERSON_NAME]" at bounding box center [783, 456] width 1520 height 33
checkbox Ureia "true"
type input "URE"
checkbox Ureia "false"
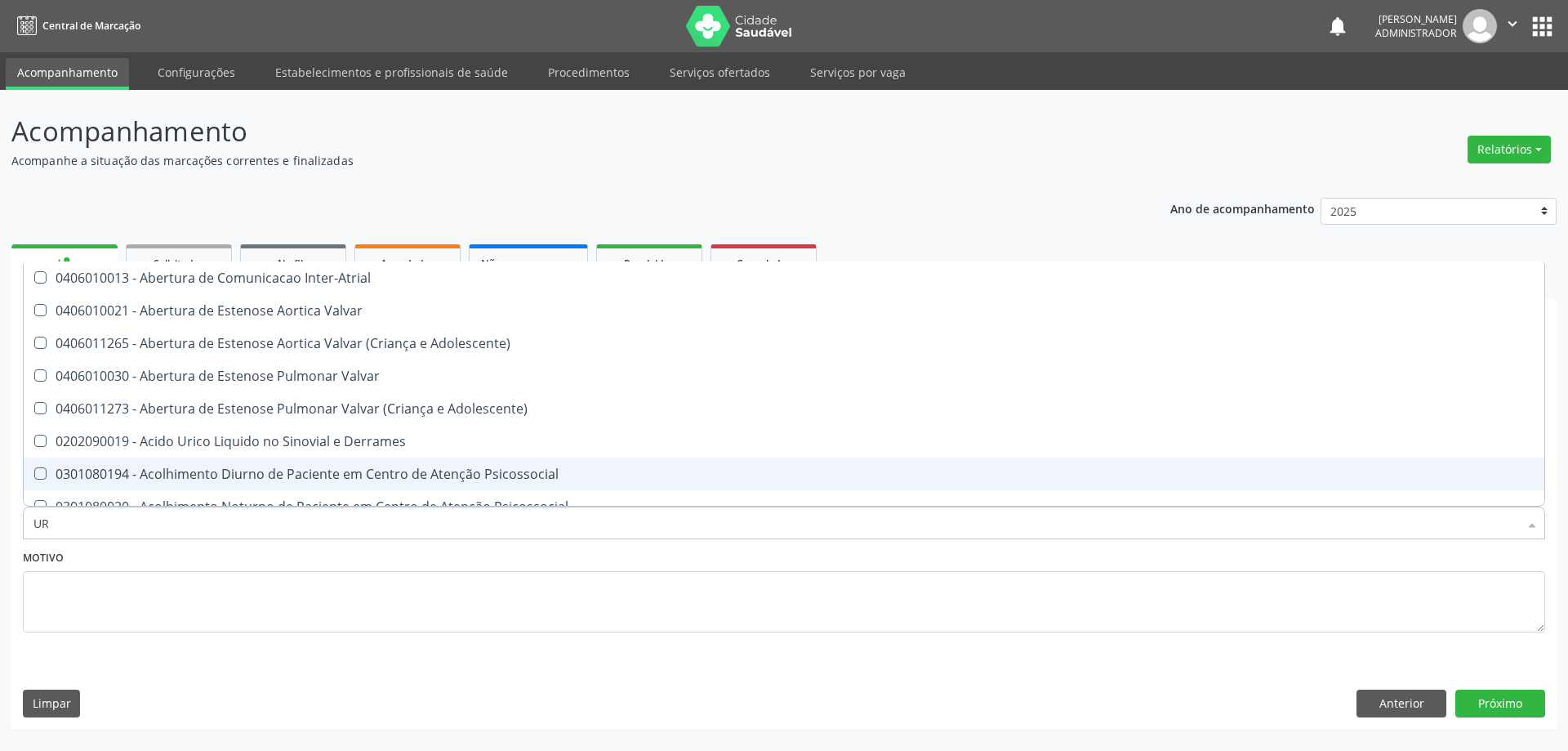
type input "U"
checkbox Ureia "false"
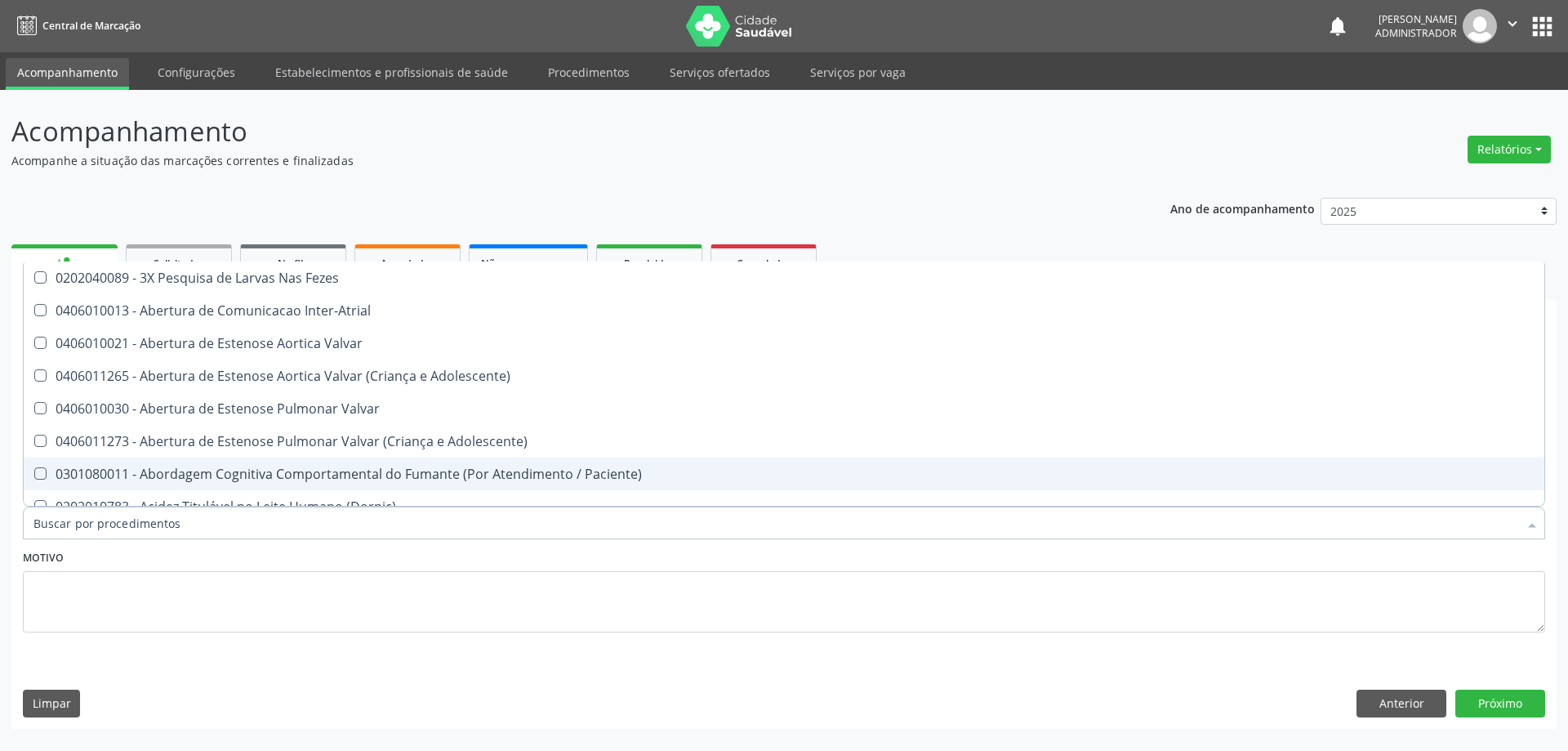
checkbox Ureia "false"
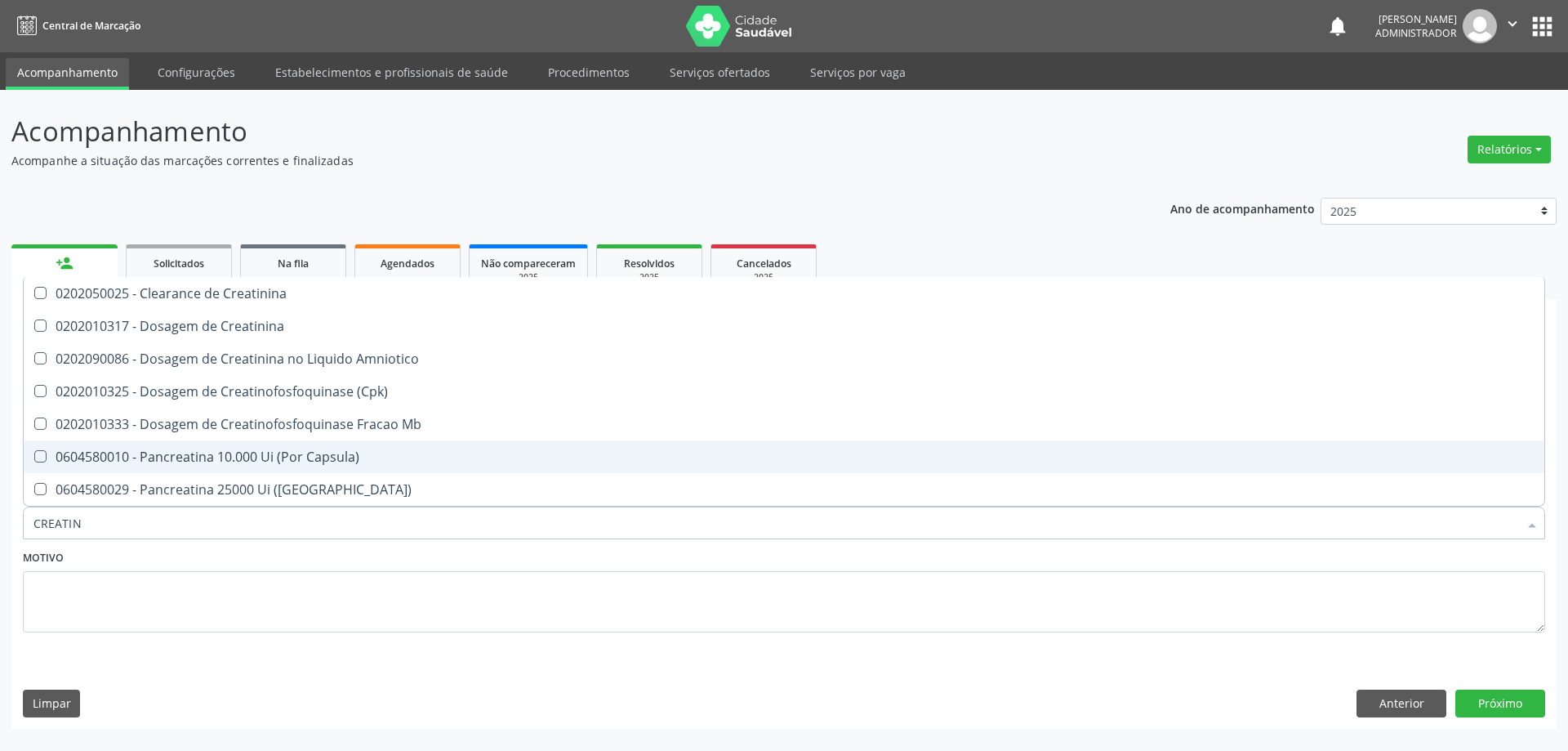
type input "CREATINI"
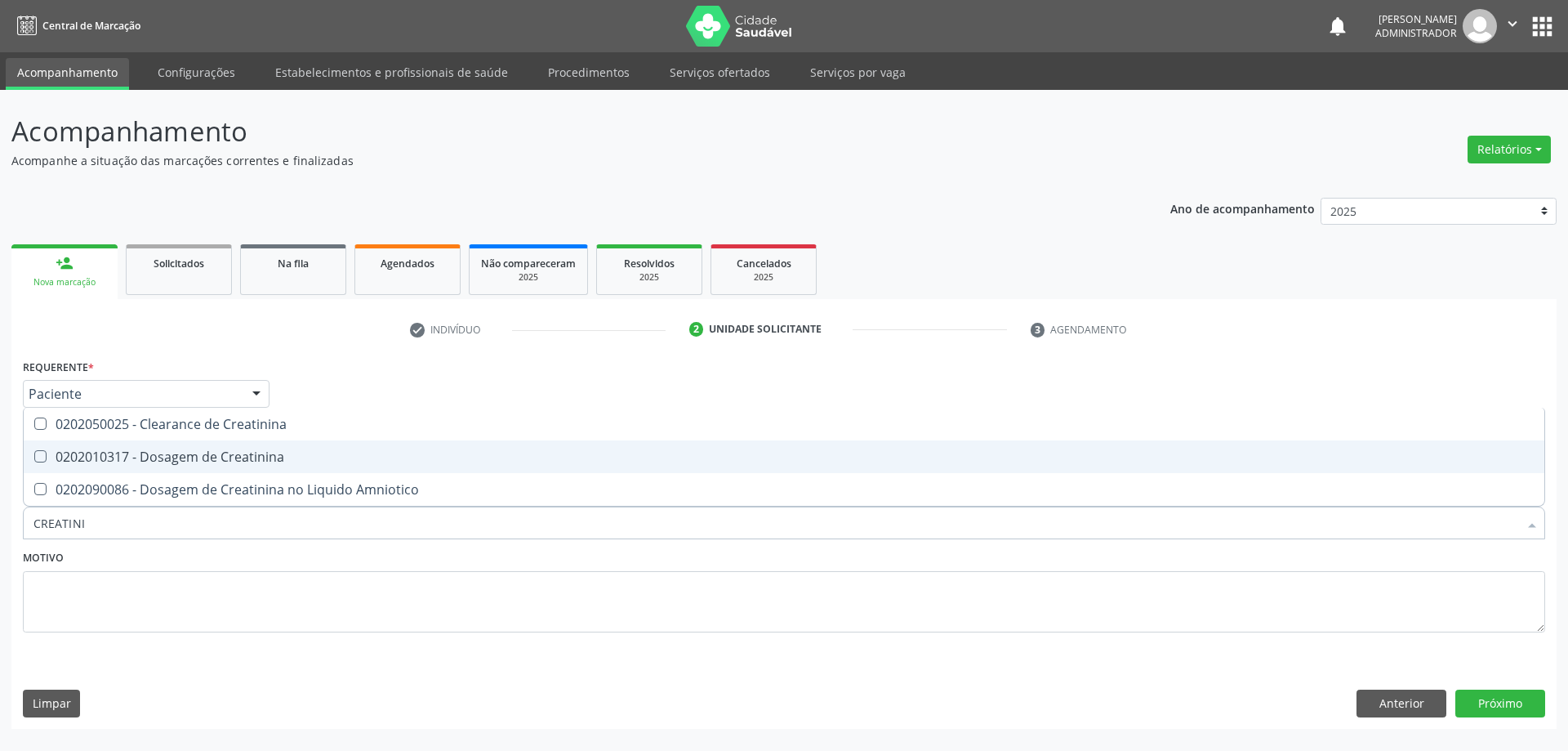
click at [930, 453] on div "0202010317 - Dosagem de Creatinina" at bounding box center [783, 457] width 1500 height 13
checkbox Creatinina "true"
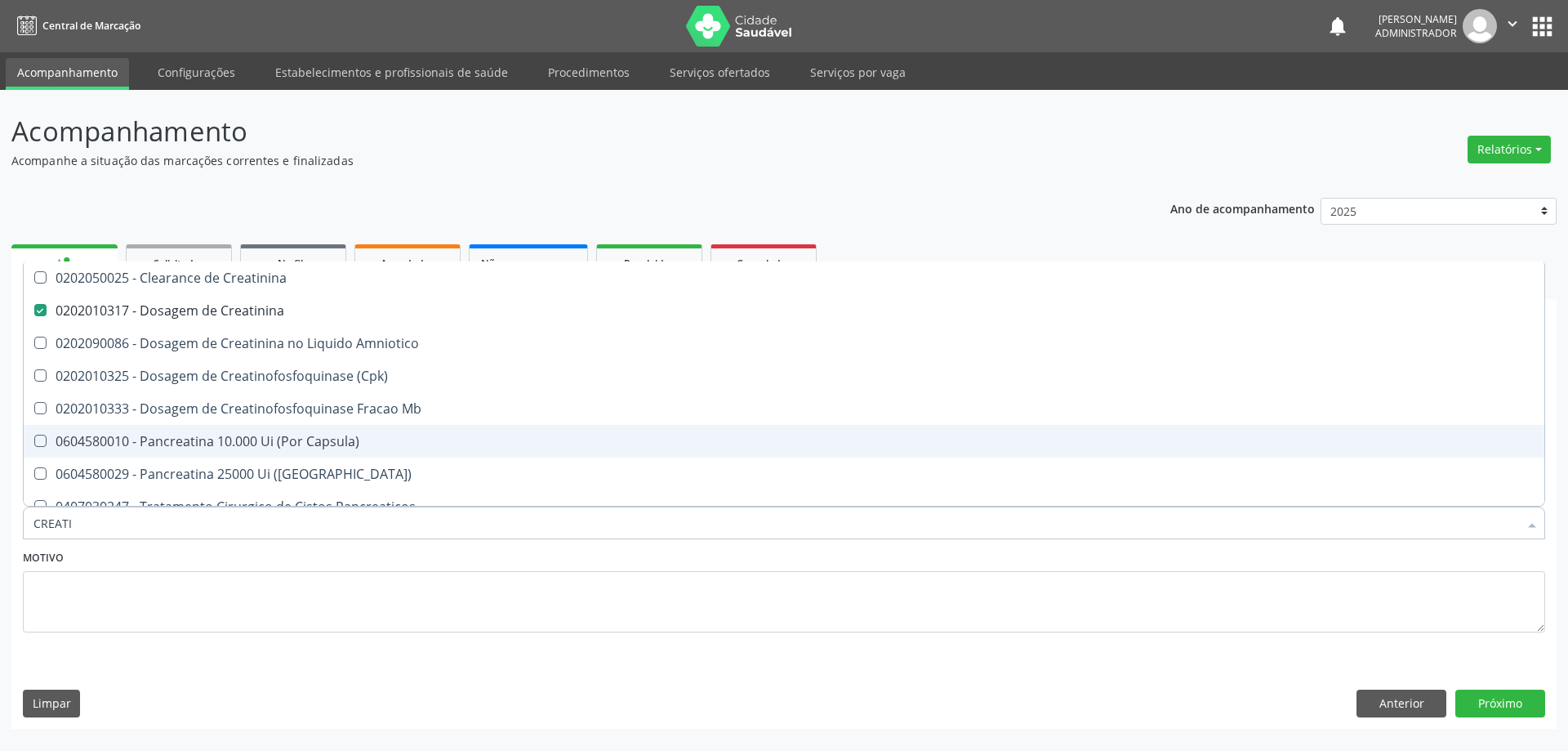
type input "CREAT"
checkbox Creatinina "false"
checkbox Amniotico "true"
type input "CREA"
checkbox Creatinina "false"
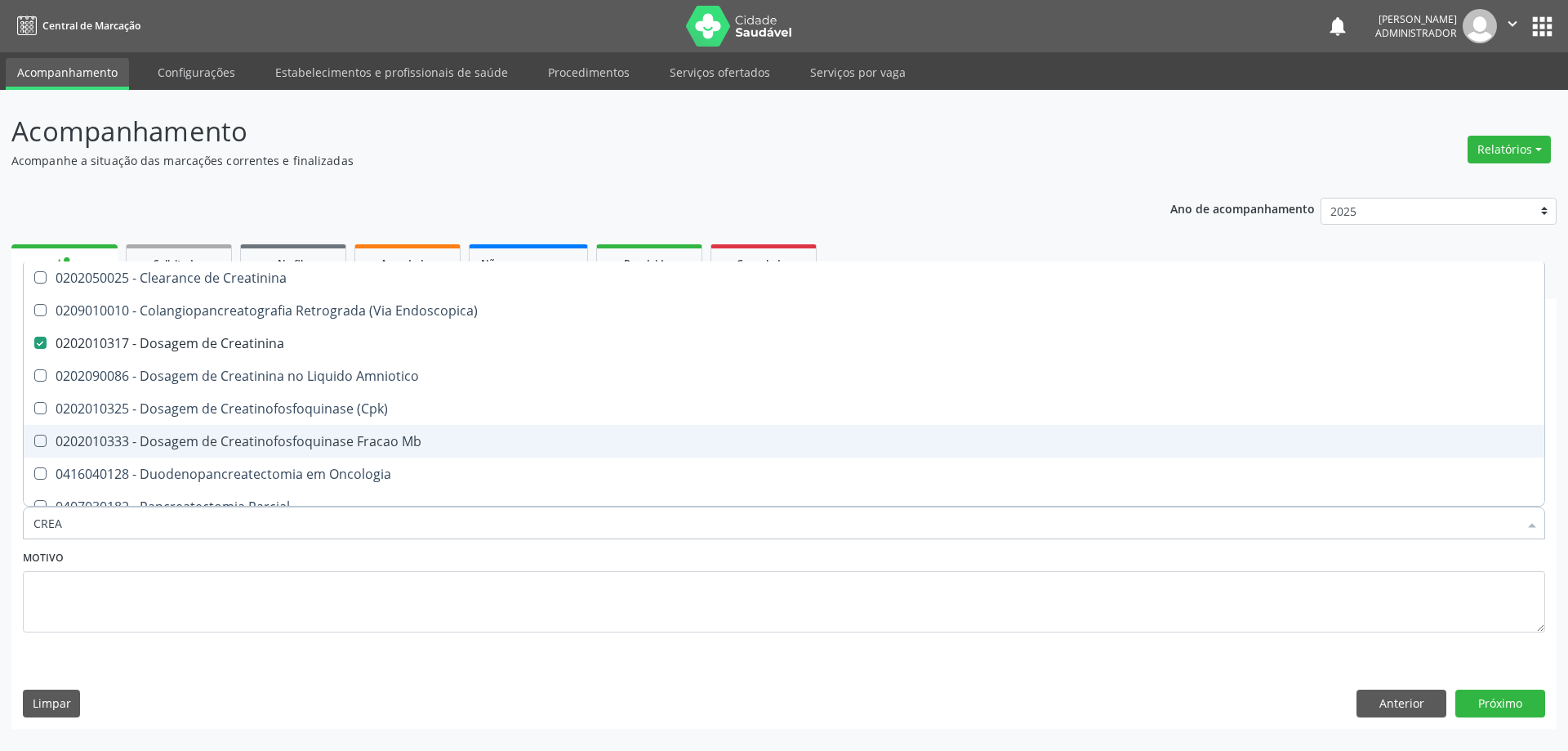
checkbox \(Cpk\) "true"
type input "CRE"
checkbox \(Cpk\) "false"
checkbox Oncologia "true"
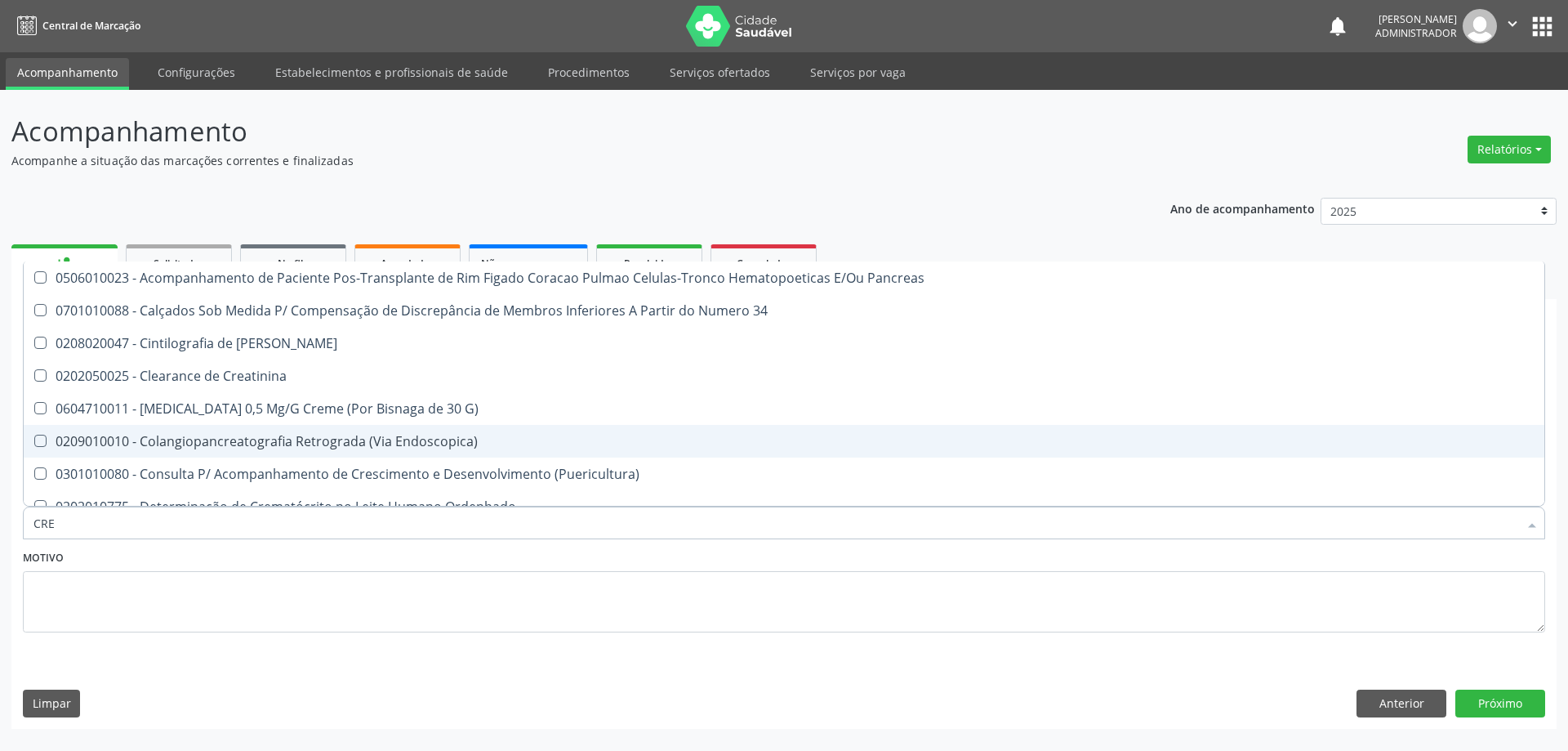
type input "CR"
checkbox Creatinina "false"
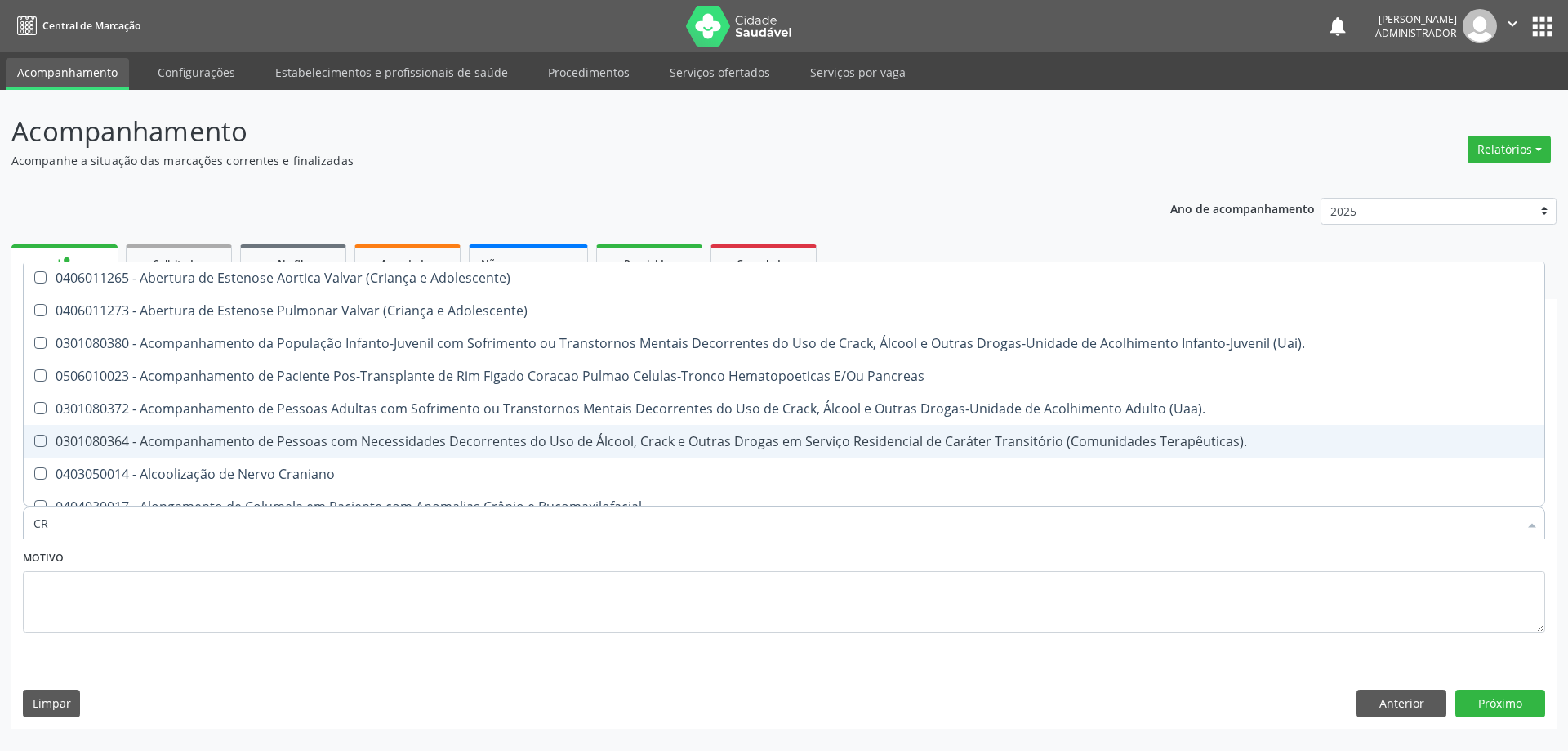
type input "C"
checkbox Creatinina "false"
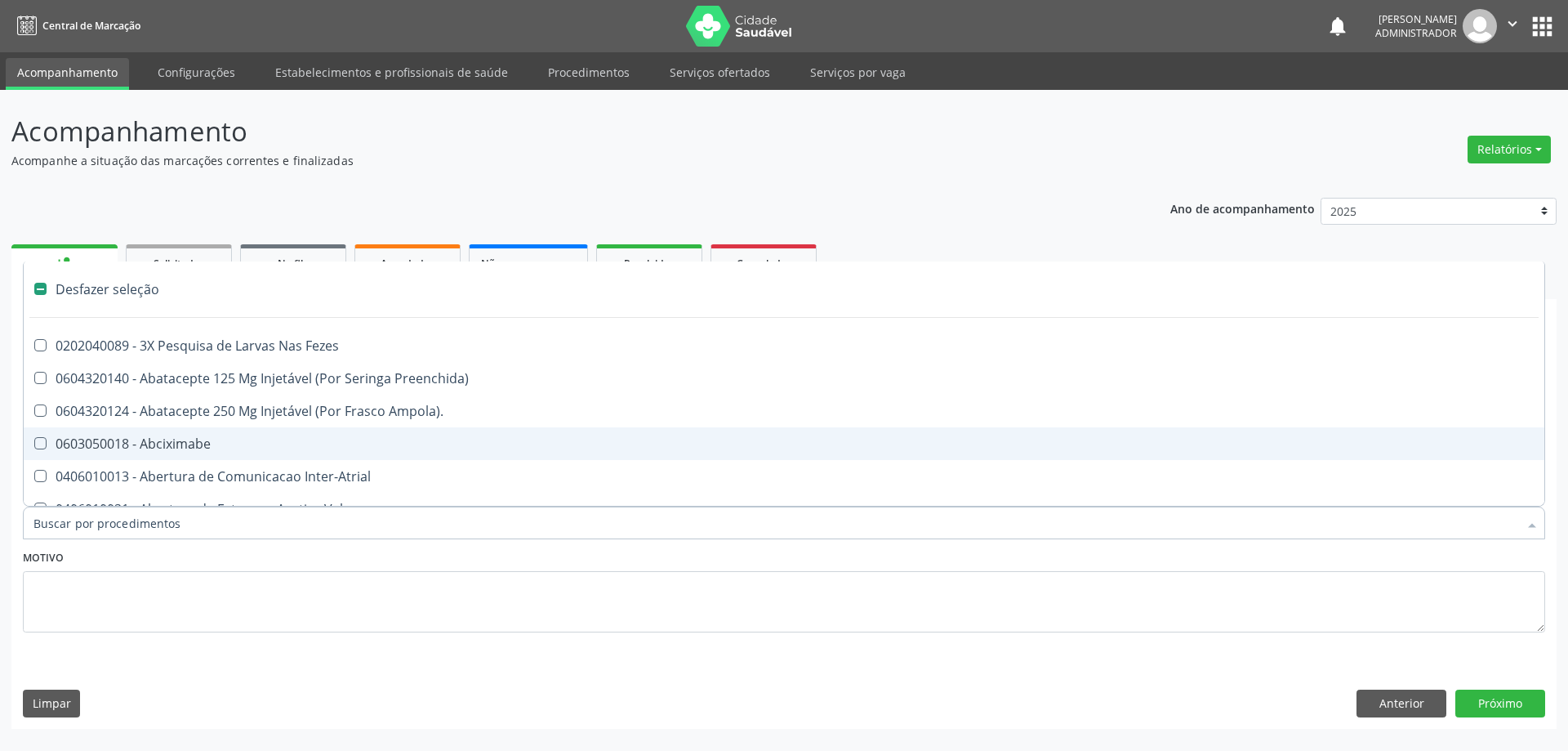
type input "U"
checkbox Pulmonar\) "true"
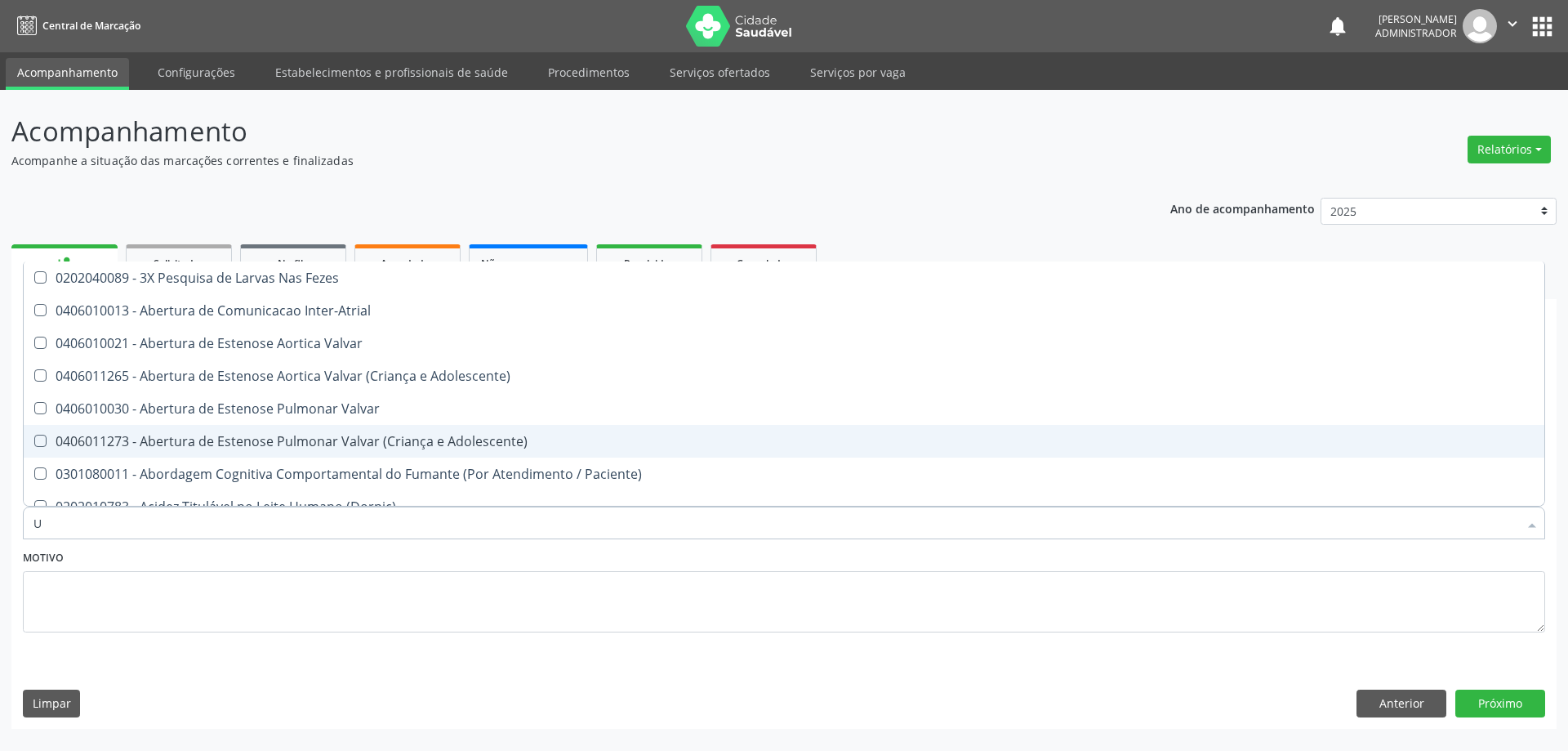
type input "UR"
checkbox Níveis "true"
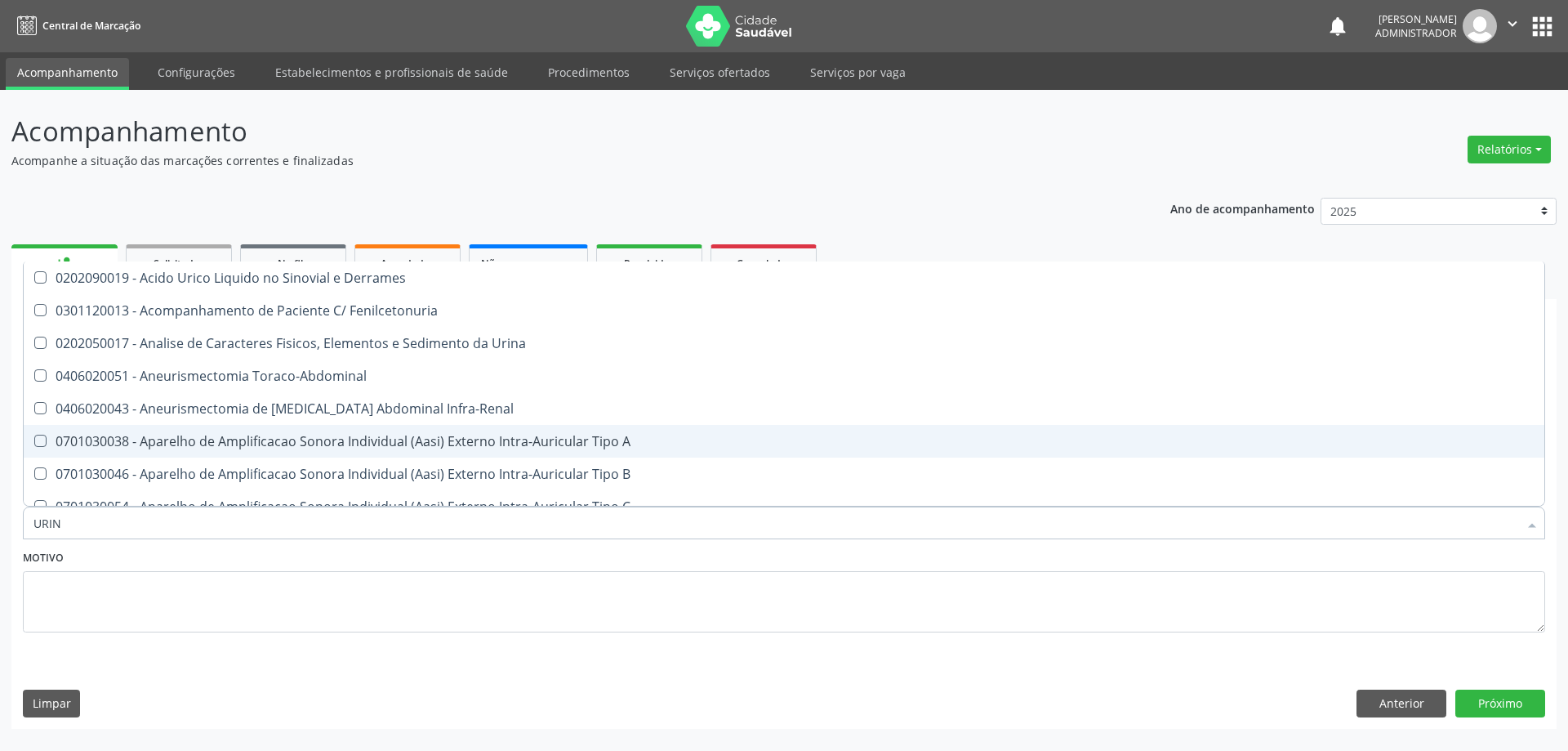
type input "URINA"
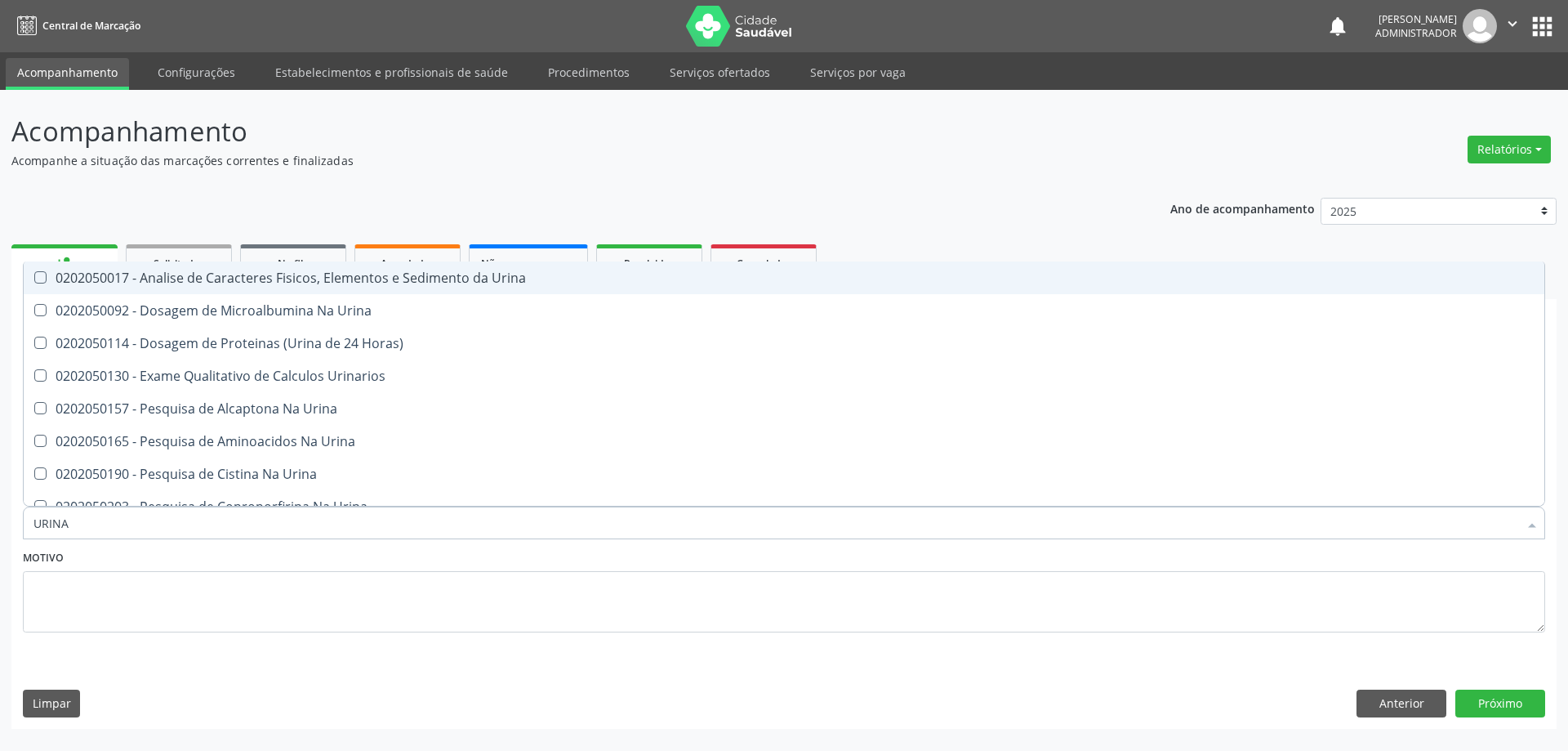
click at [987, 277] on div "0202050017 - Analise de Caracteres Fisicos, Elementos e Sedimento da Urina" at bounding box center [783, 278] width 1500 height 13
checkbox Urina "true"
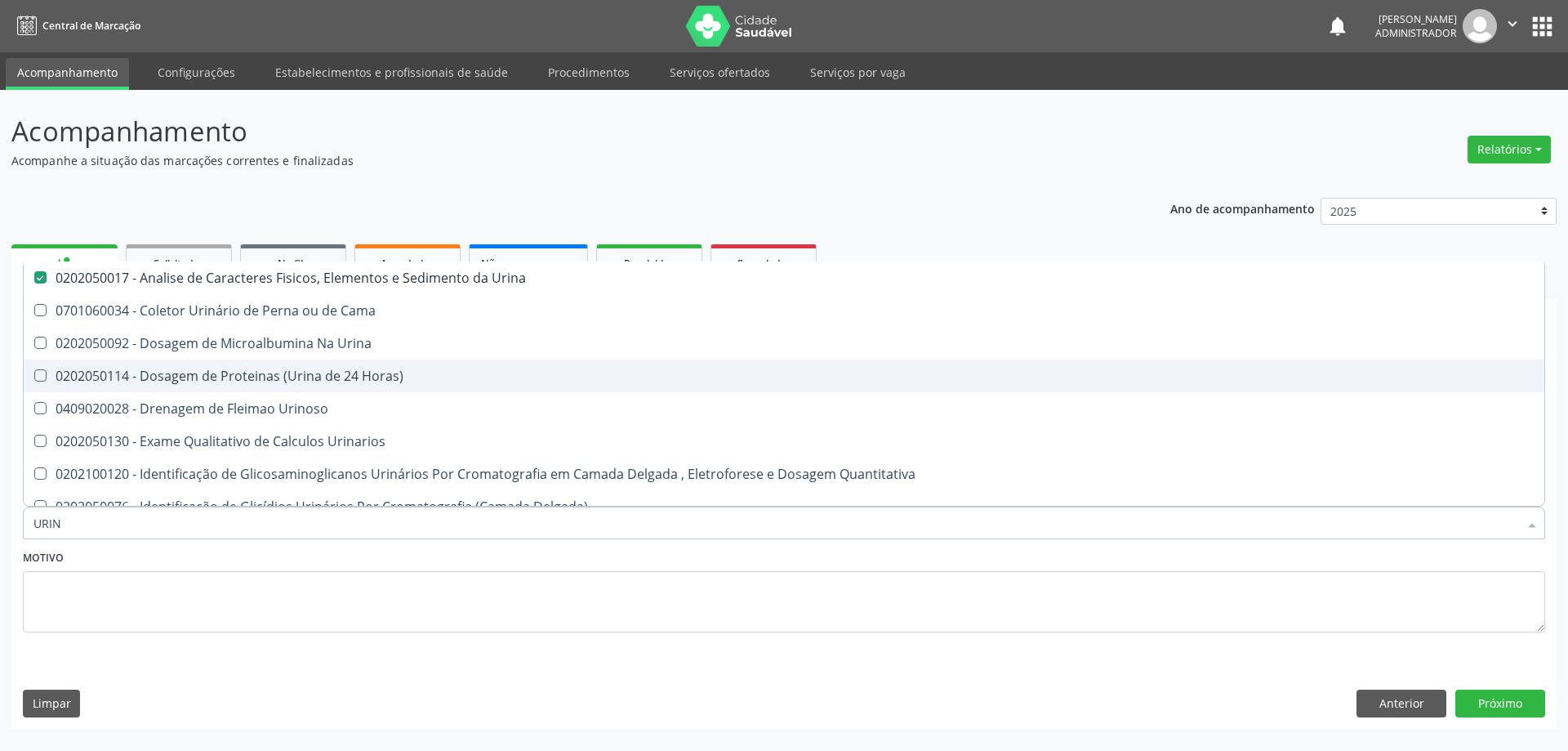
type input "URI"
checkbox Urina "false"
checkbox Urina "true"
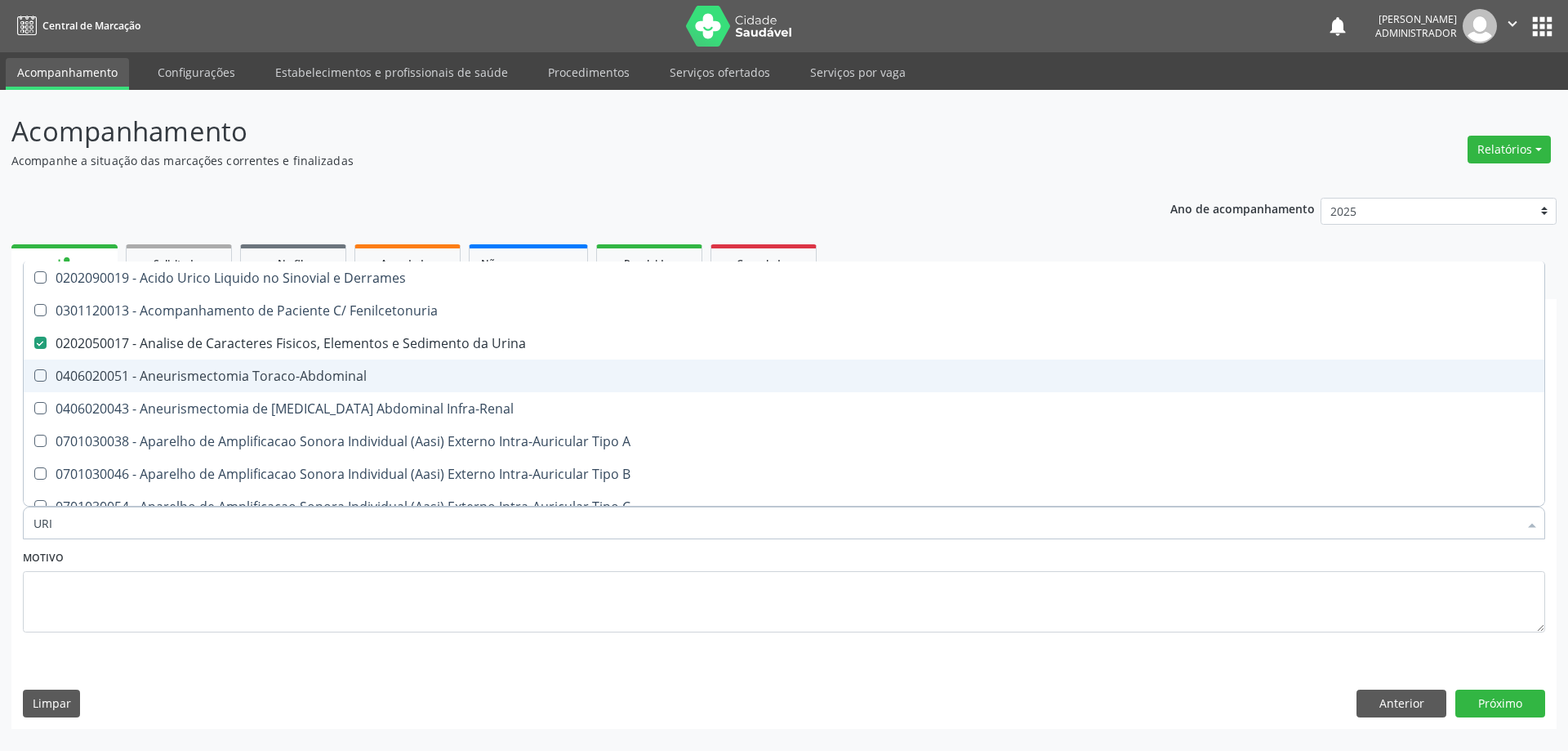
type input "UR"
checkbox Urina "false"
checkbox Grama\) "true"
type input "U"
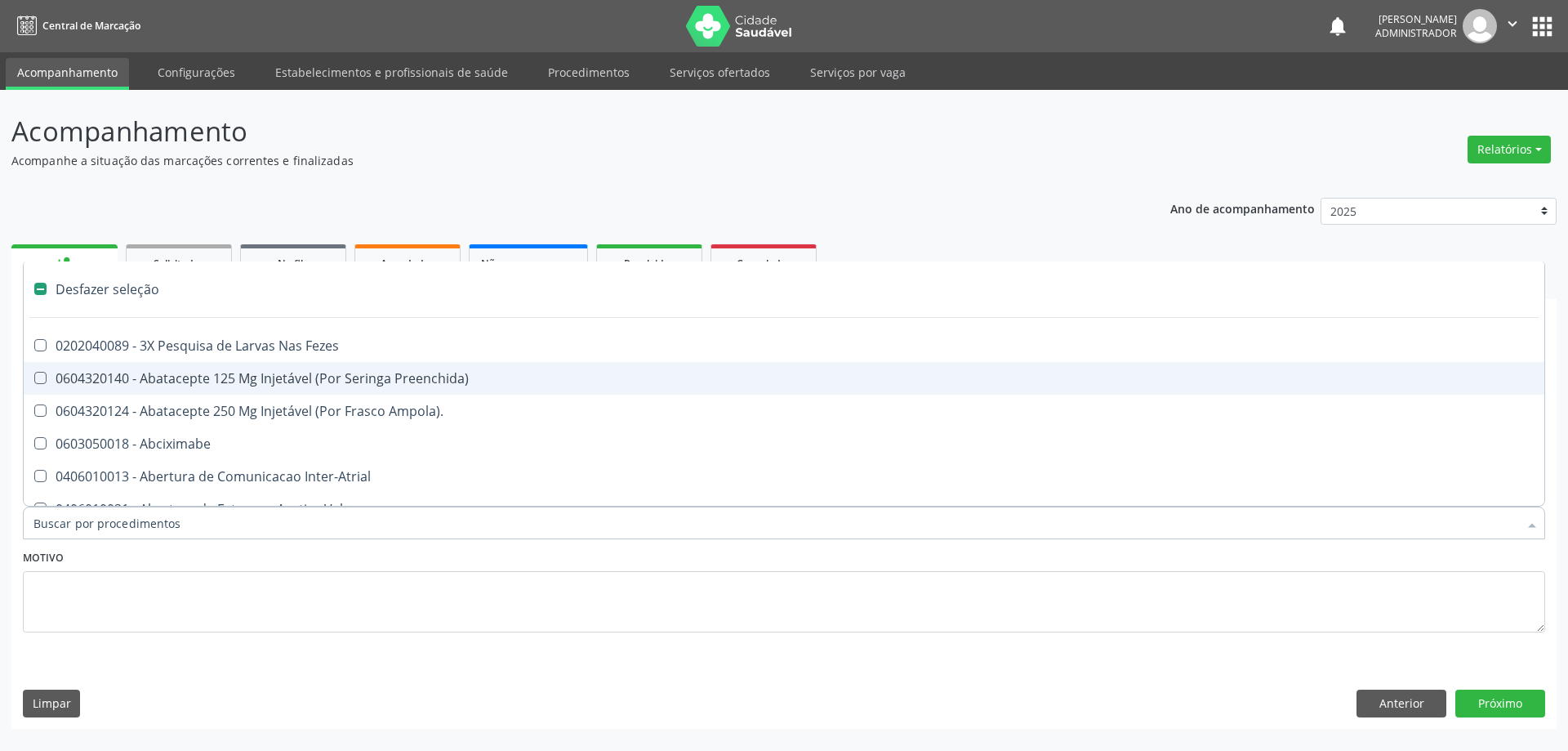
checkbox Capsula\) "false"
type input "T"
checkbox Oncologia "true"
checkbox Urina "false"
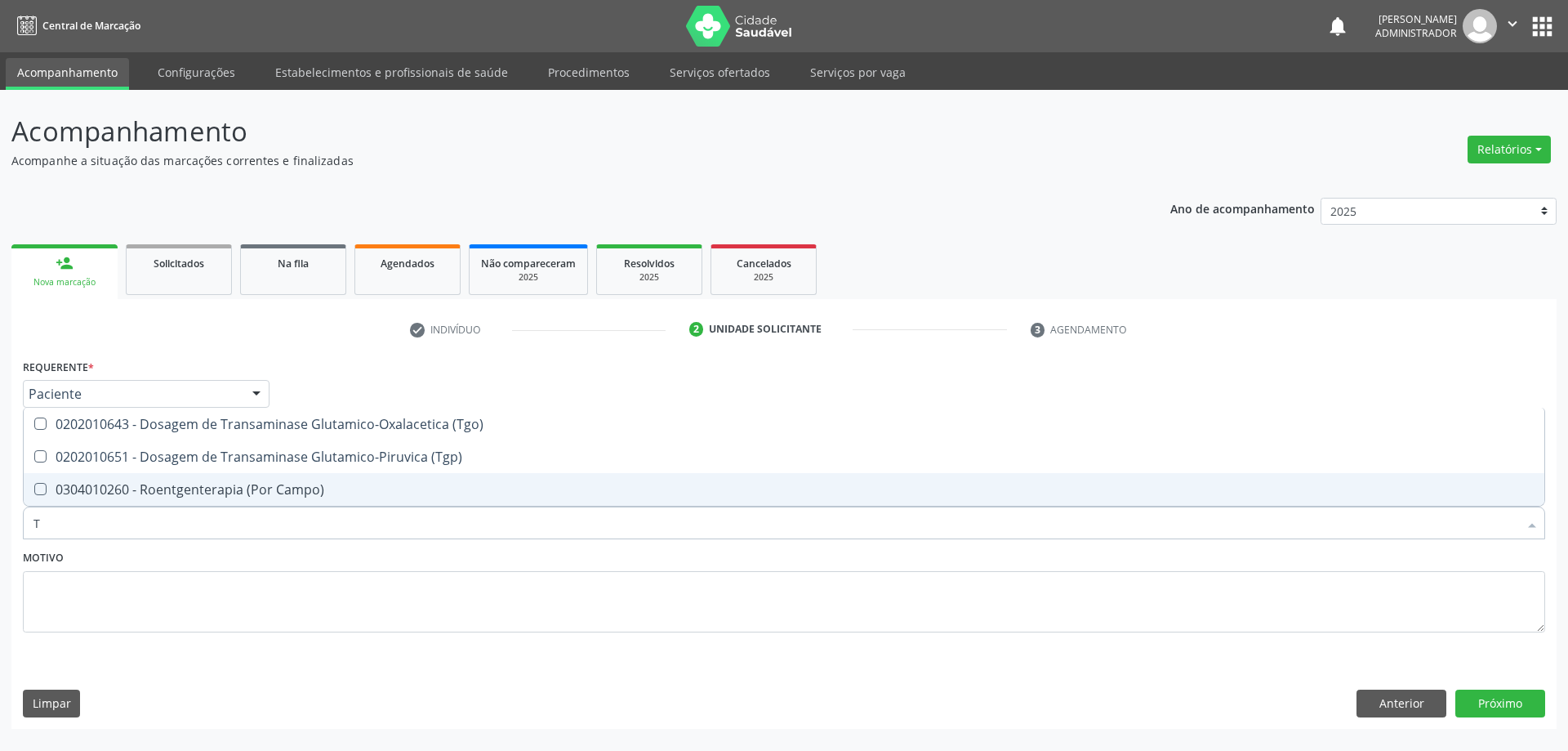
type input "TG"
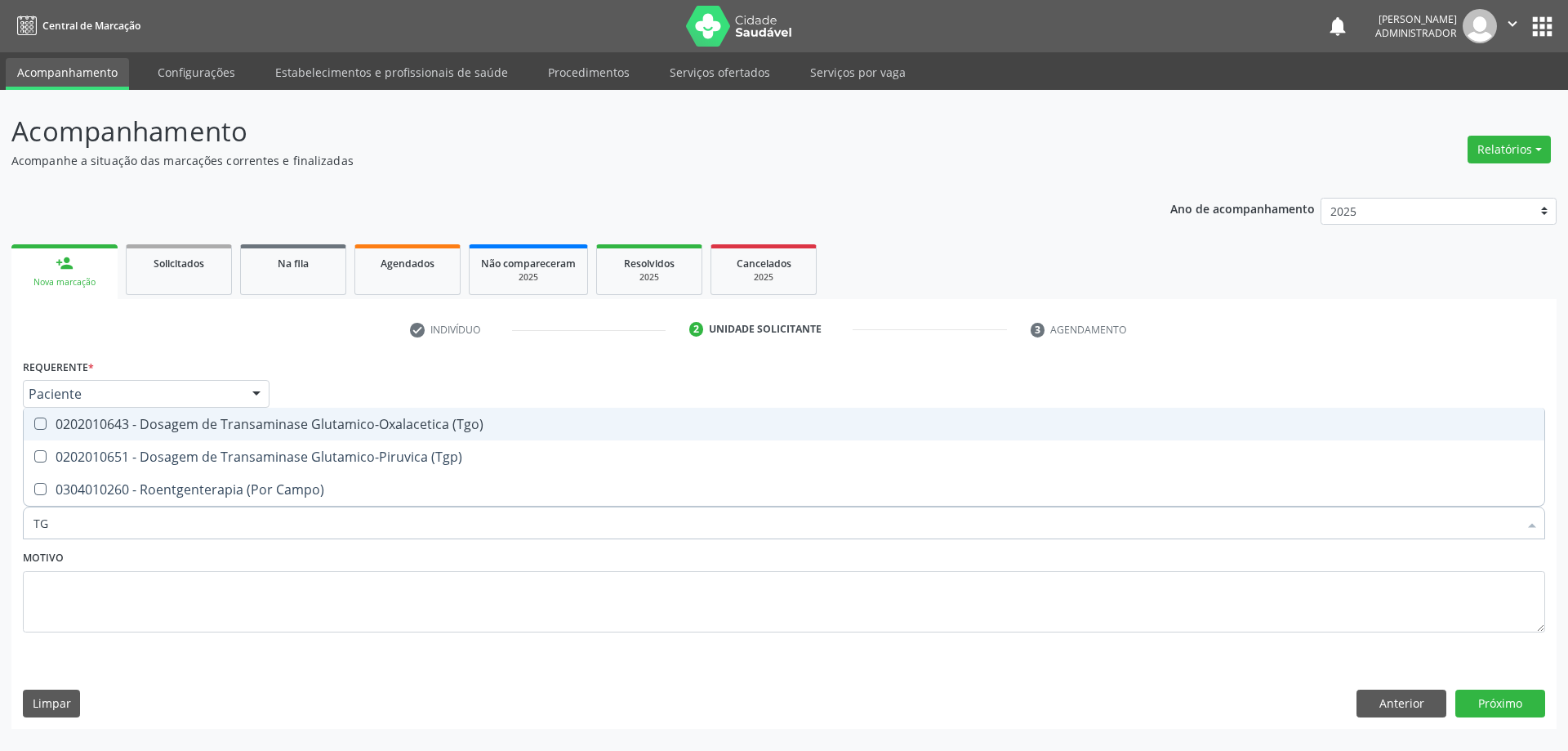
click at [891, 423] on div "0202010643 - Dosagem de Transaminase Glutamico-Oxalacetica (Tgo)" at bounding box center [783, 424] width 1500 height 13
checkbox \(Tgo\) "true"
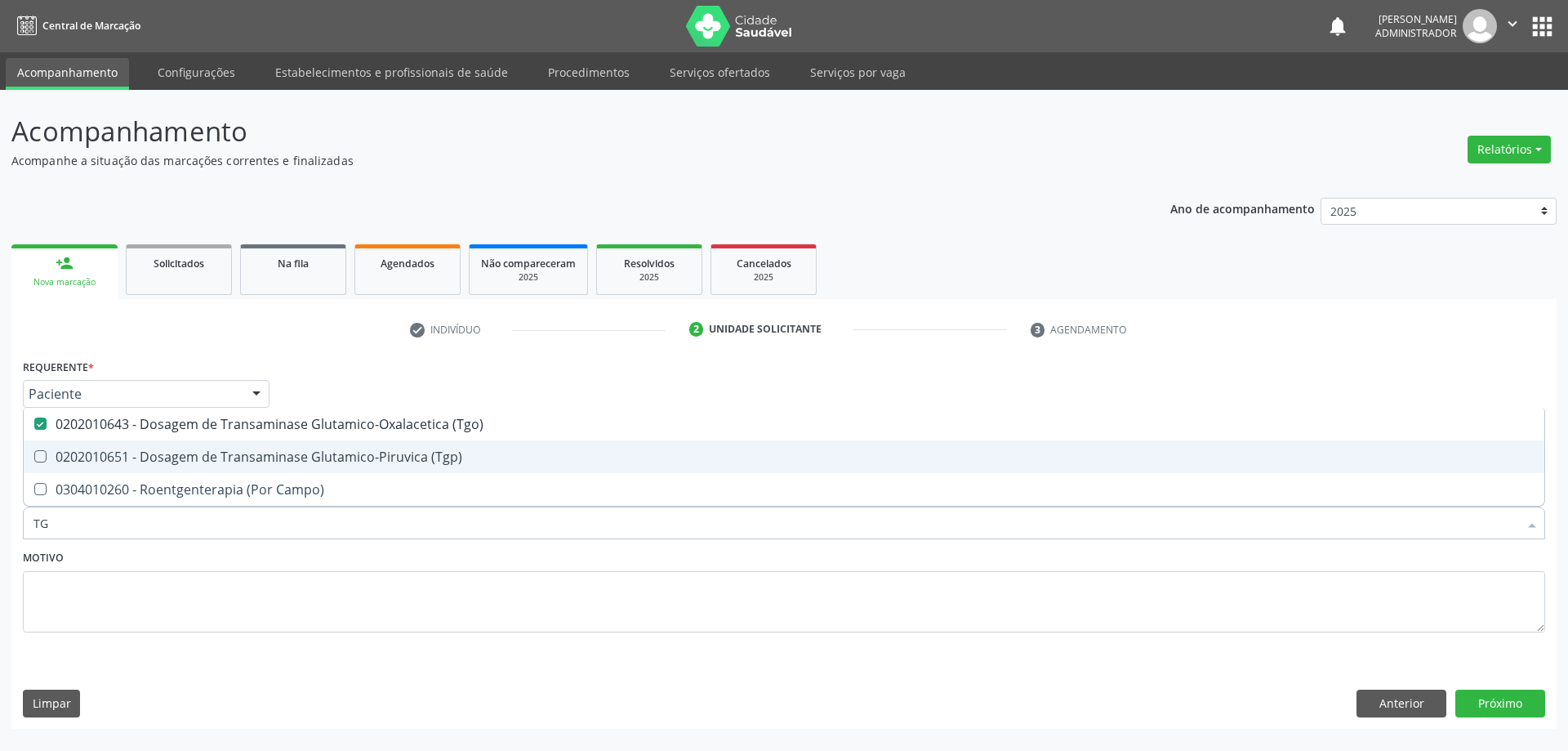
click at [897, 465] on span "0202010651 - Dosagem de Transaminase Glutamico-Piruvica (Tgp)" at bounding box center [783, 456] width 1520 height 33
checkbox \(Tgp\) "true"
type input "T"
checkbox \(Tgo\) "false"
checkbox \(Tgp\) "false"
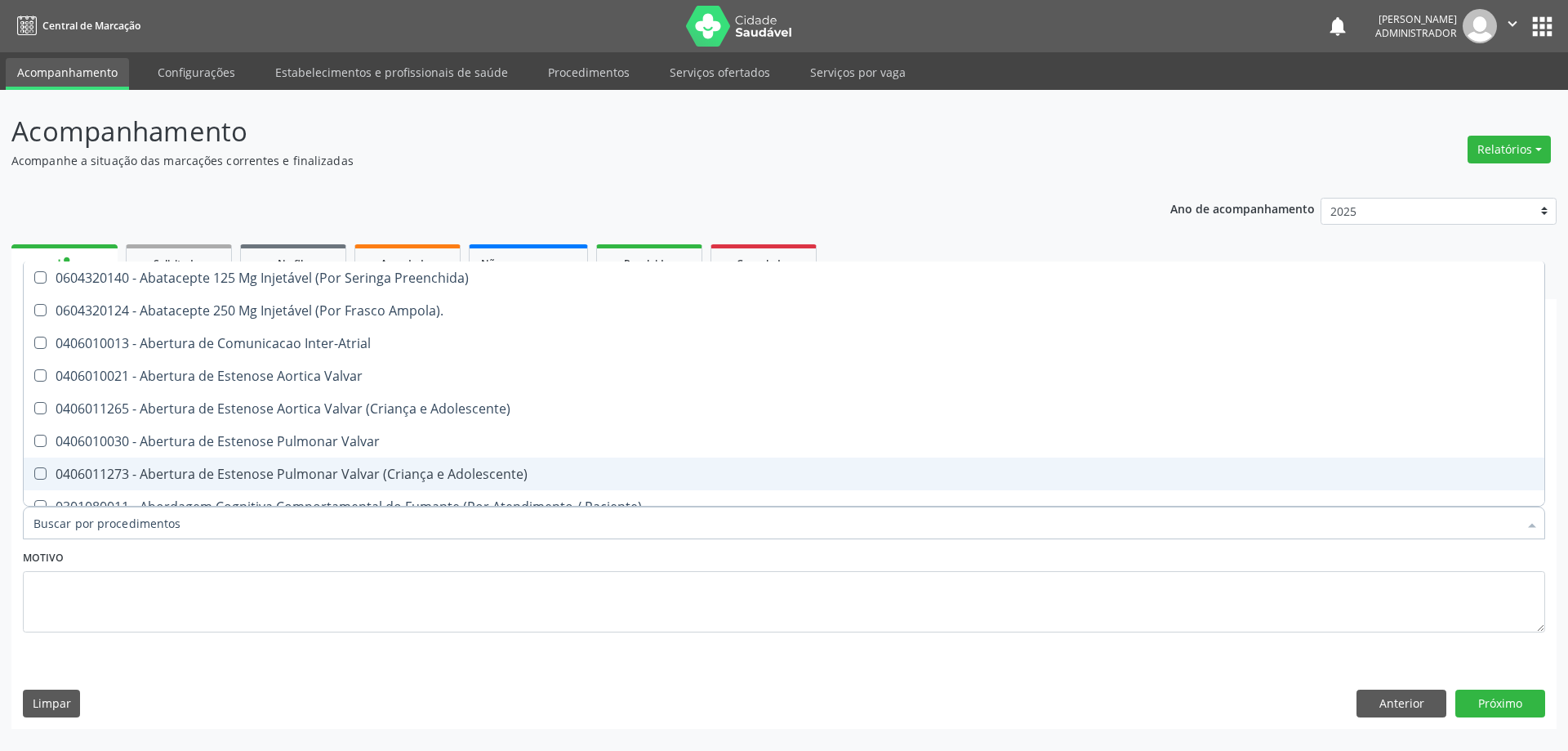
checkbox Urina "false"
checkbox Linfovenosa "true"
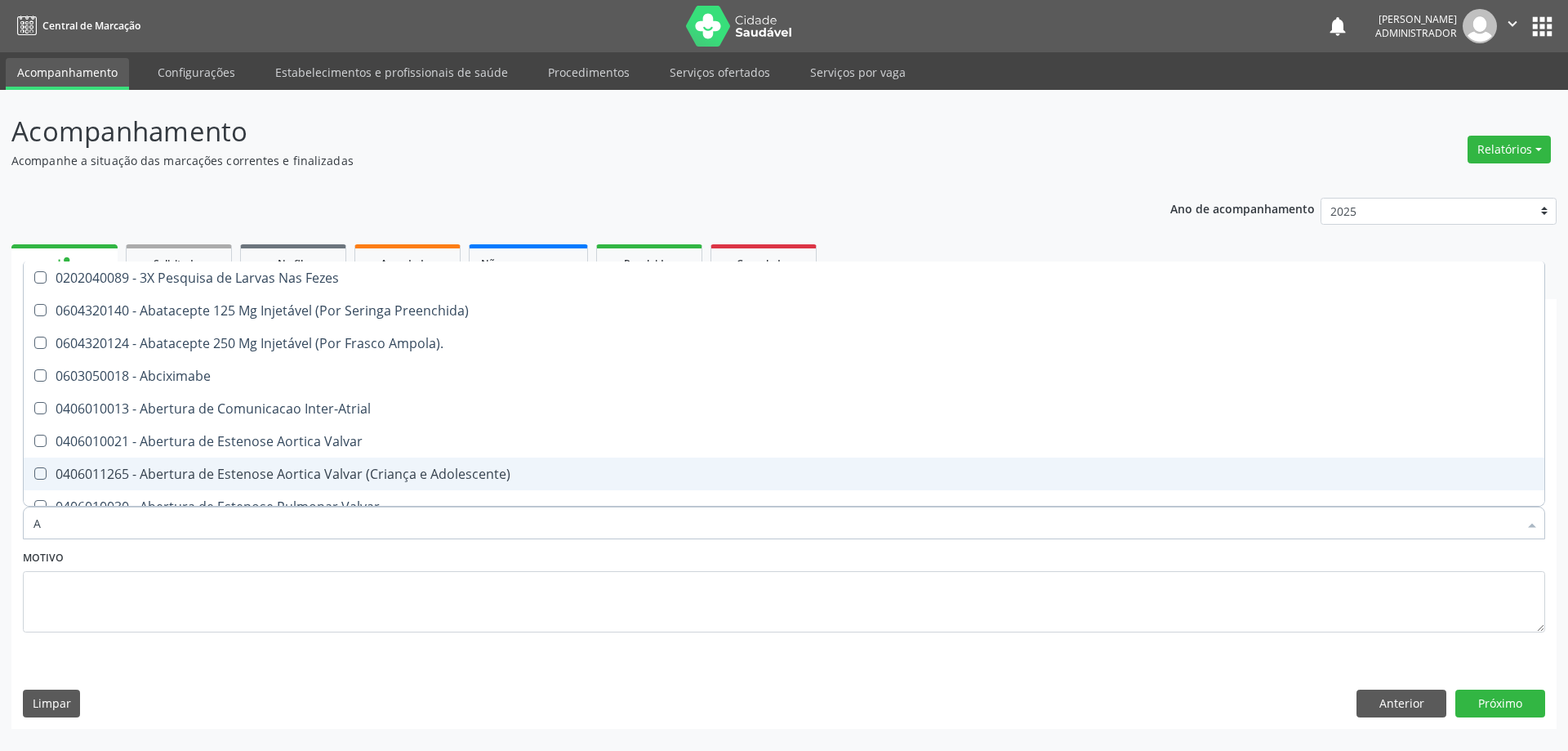
type input "AC"
checkbox Paciente "true"
checkbox Urina "false"
checkbox População "true"
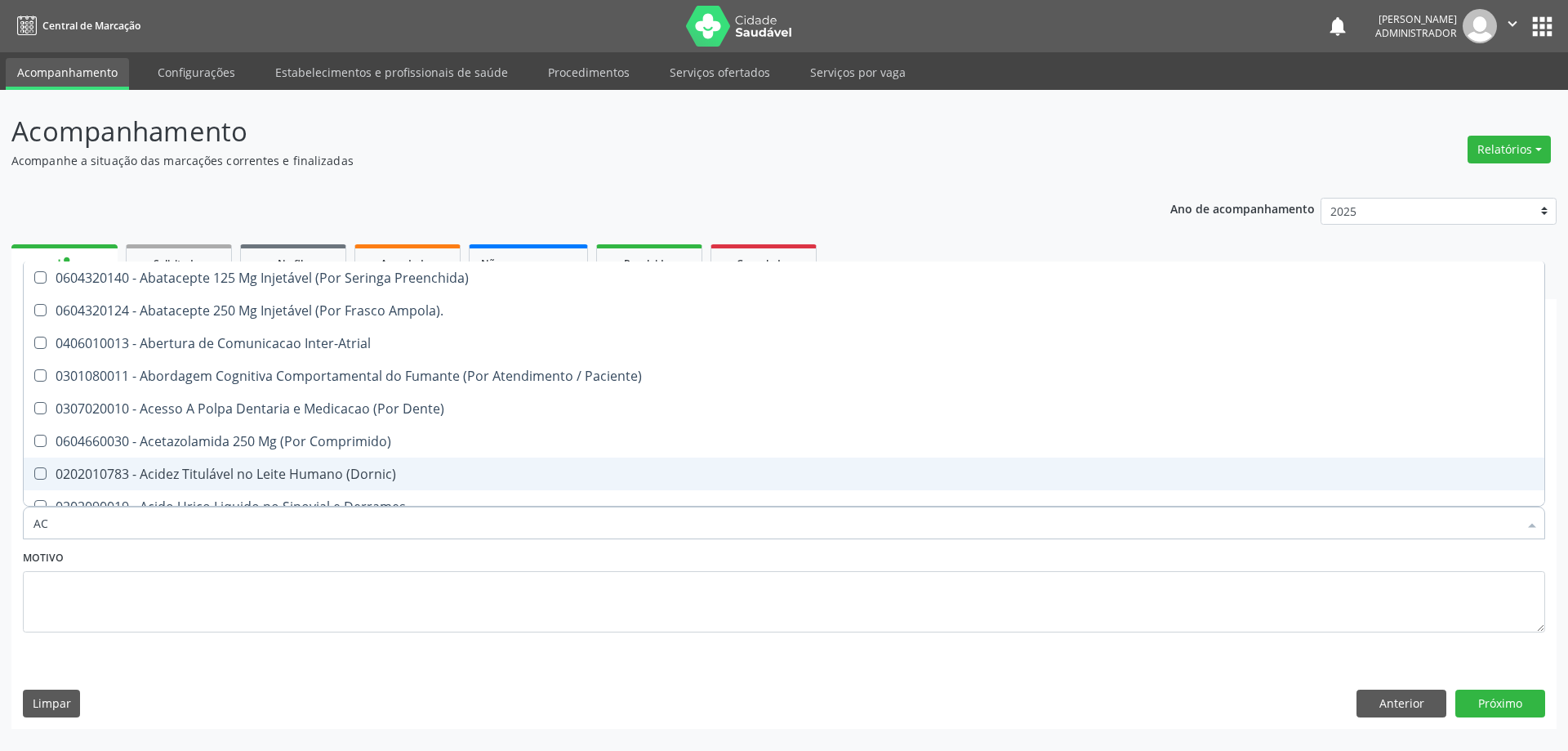
type input "ACI"
checkbox Urina "false"
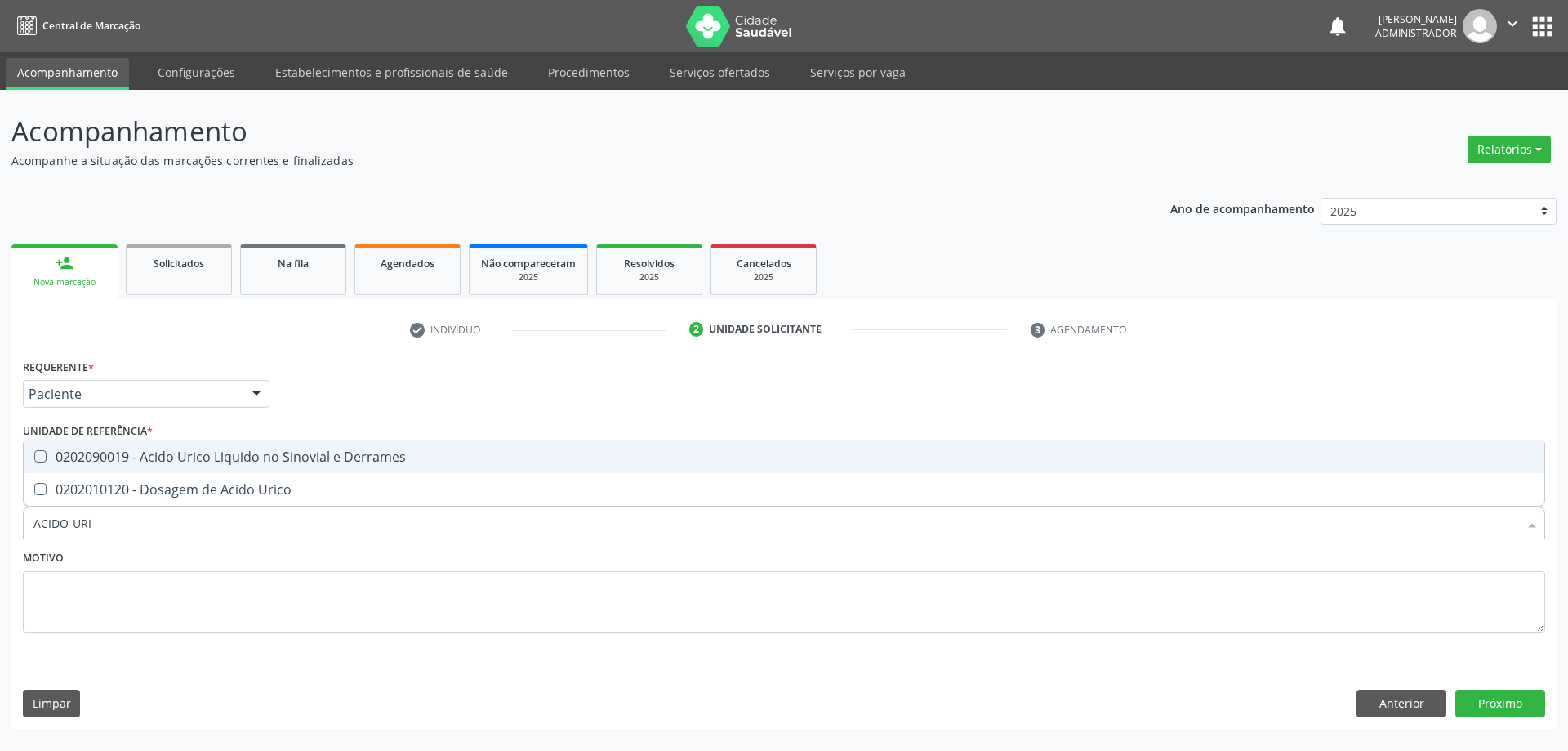
type input "ACIDO URIC"
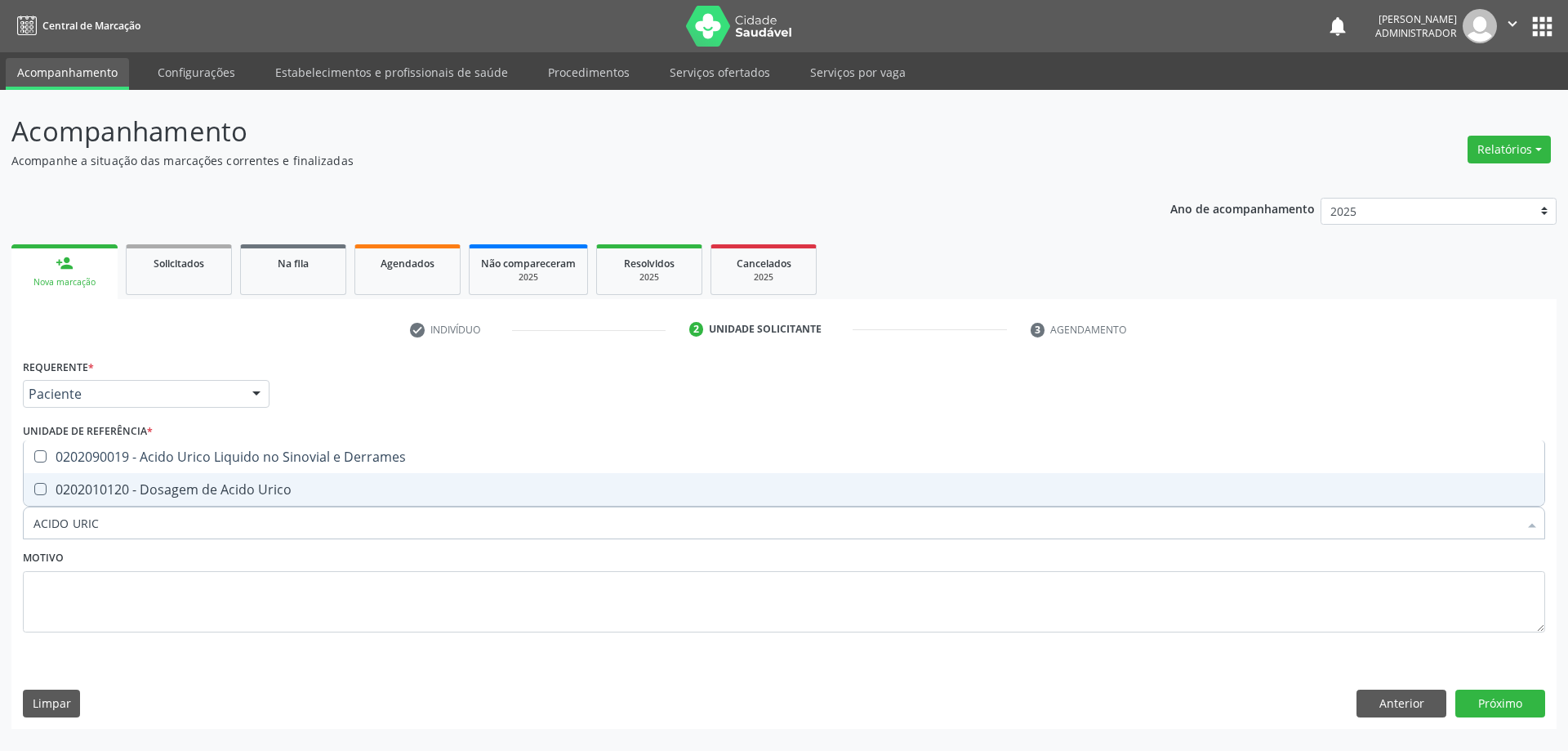
click at [907, 485] on div "0202010120 - Dosagem de Acido Urico" at bounding box center [783, 490] width 1500 height 13
checkbox Urico "true"
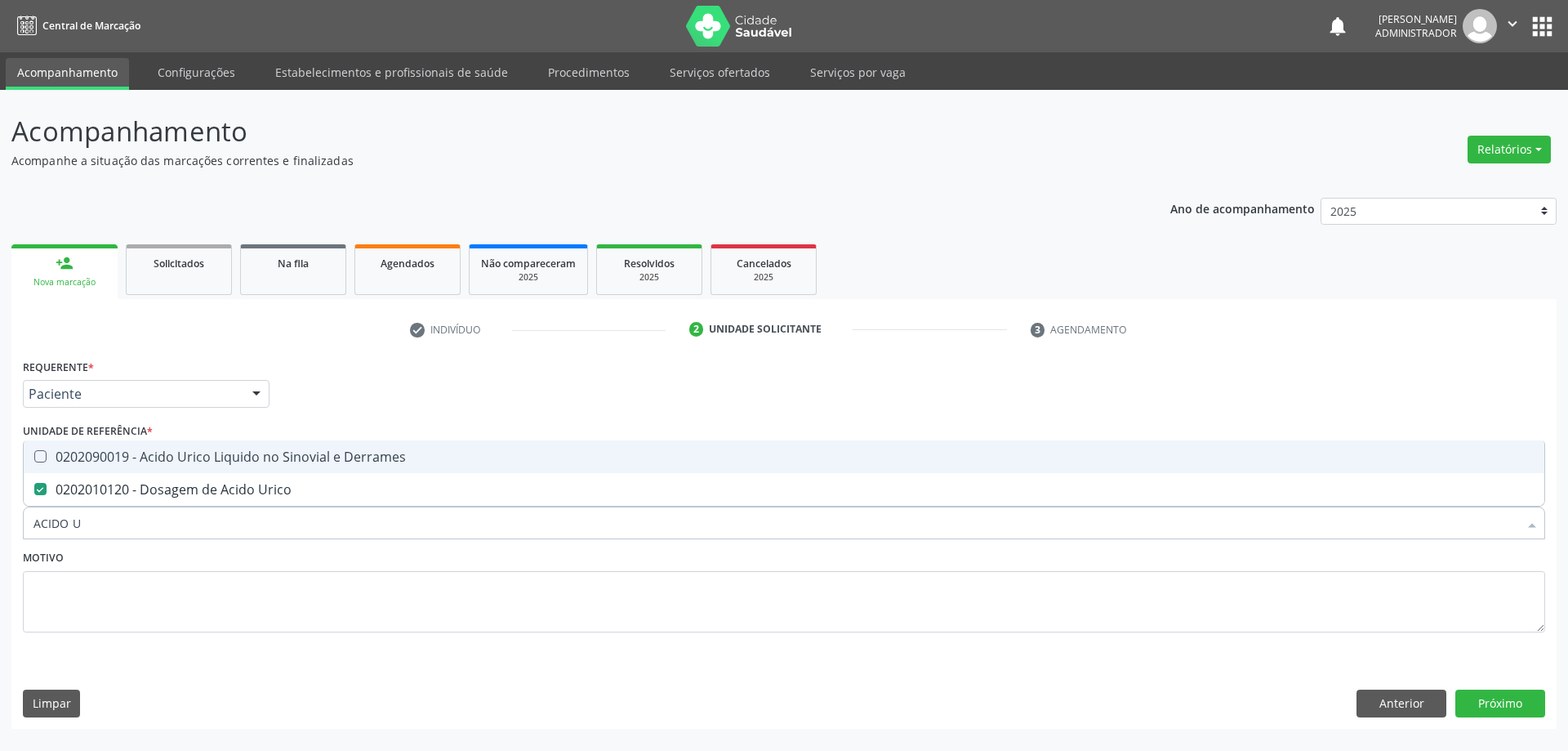
type input "ACIDO"
checkbox Urico "false"
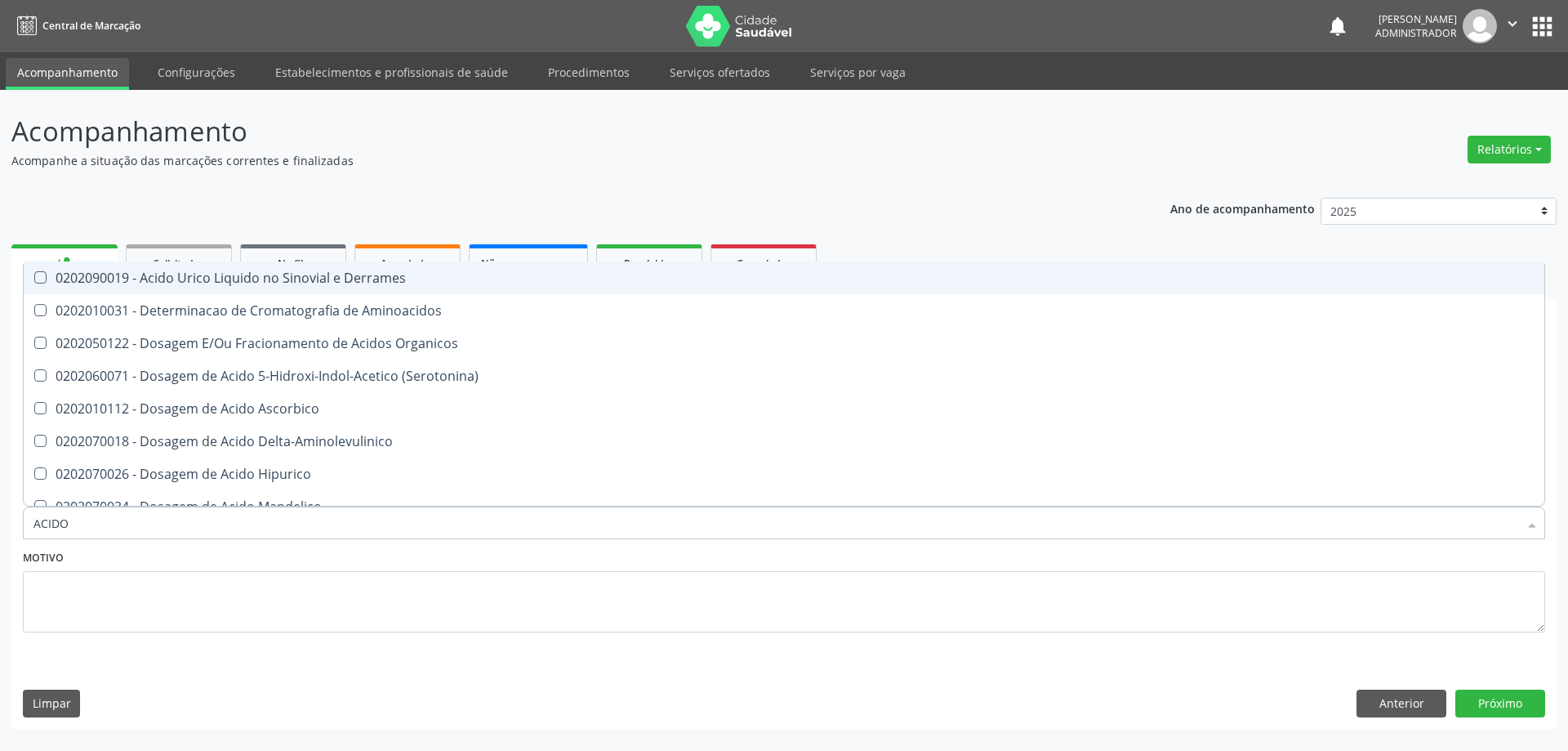
type input "ACID"
checkbox Urico "false"
checkbox Vanilmandelico "true"
type input "ACI"
checkbox Urico "false"
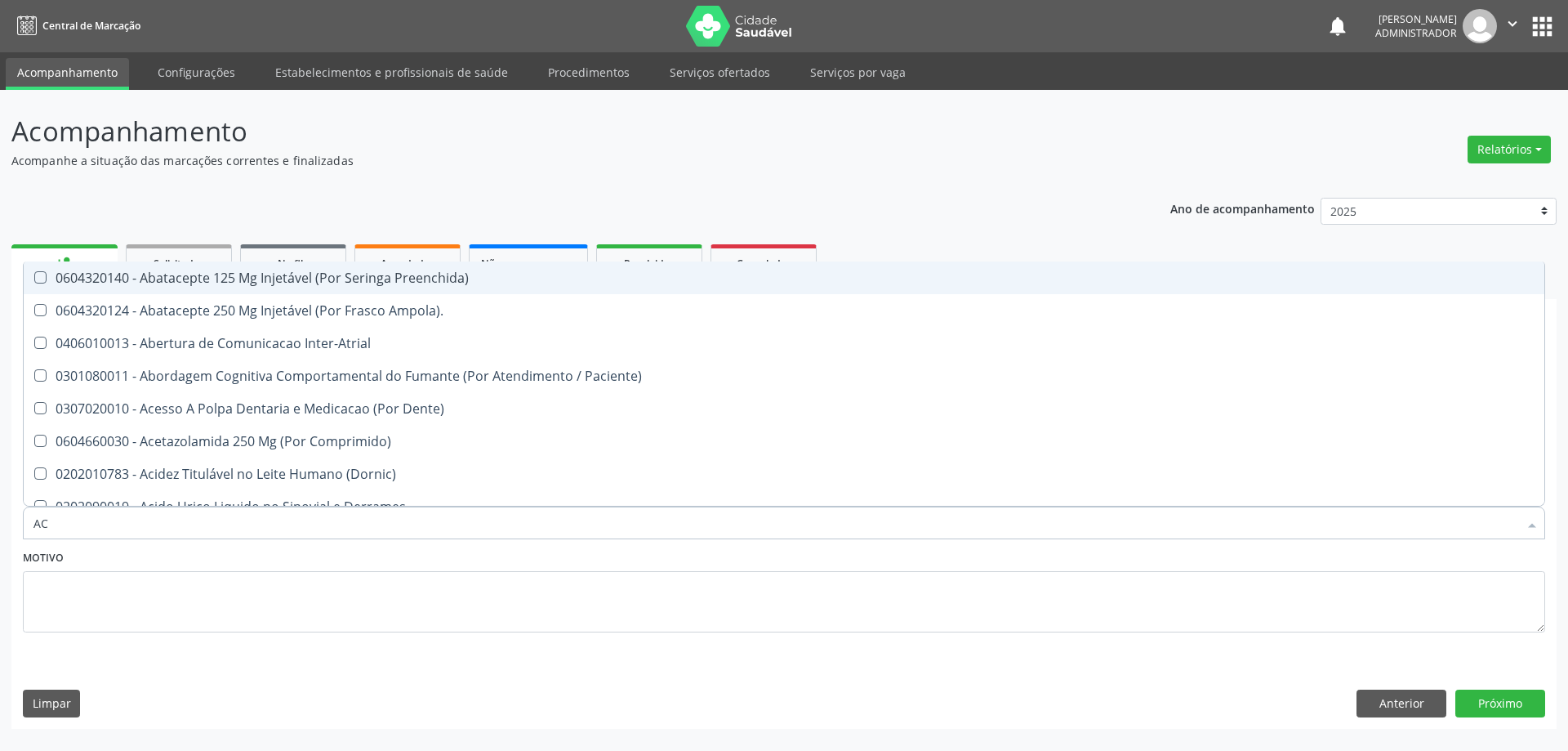
type input "A"
checkbox Urina "false"
checkbox Neurocirurgia "true"
checkbox Urico "false"
checkbox \(Tgo\) "false"
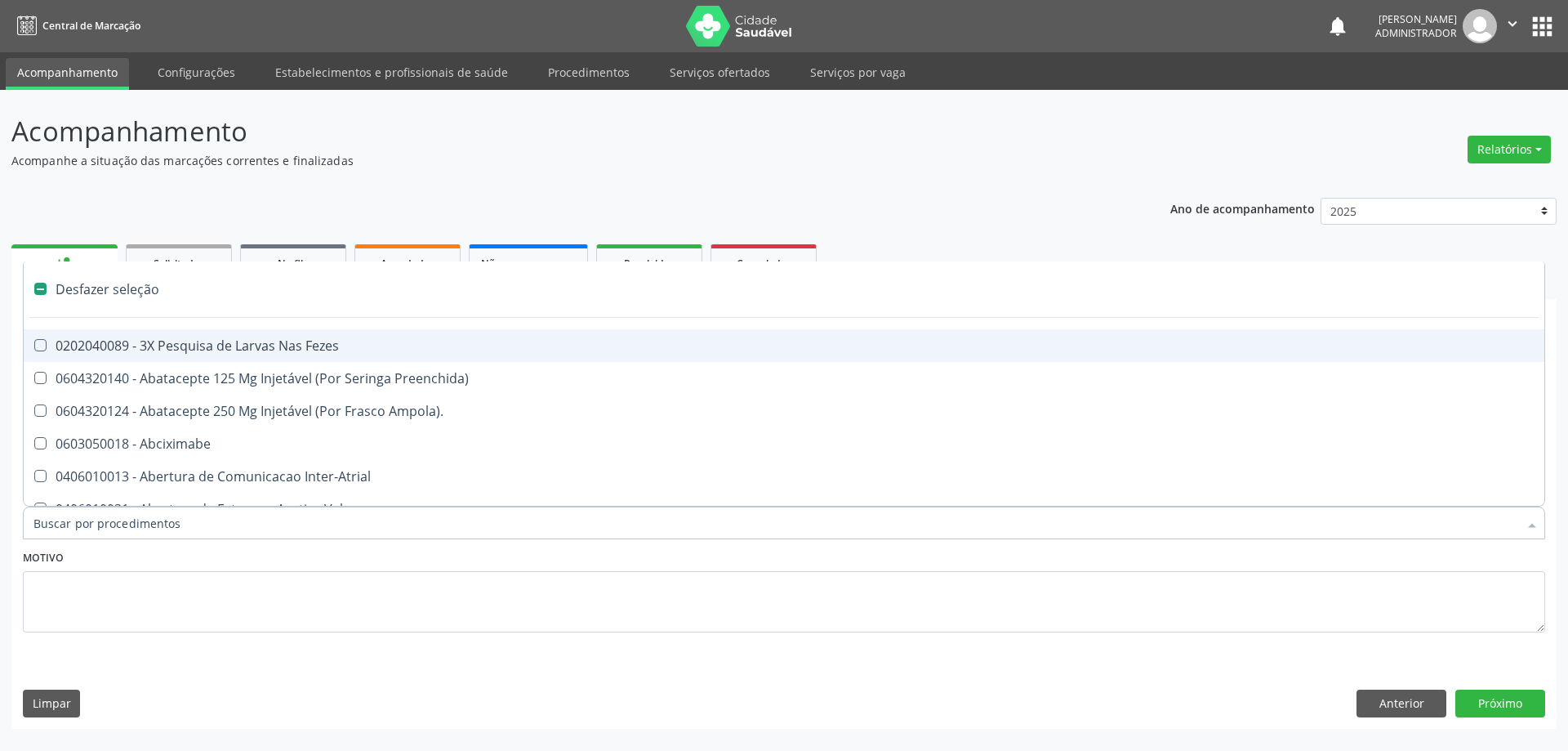
type input "G"
checkbox Urina "false"
checkbox Prostata "true"
checkbox Comprimido\) "true"
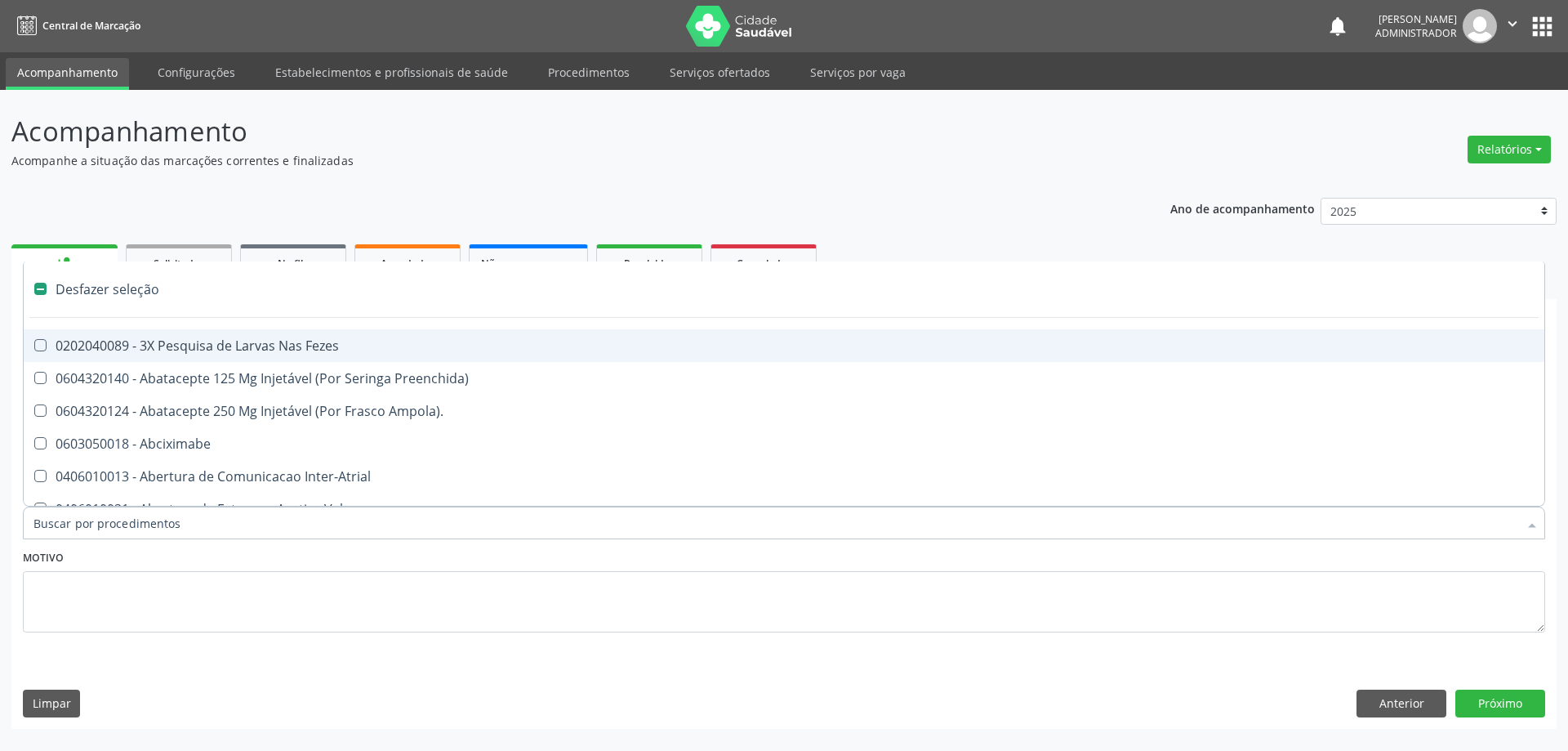
checkbox Sanitária "true"
checkbox Idosos "true"
checkbox Encefalica "true"
checkbox Quantitativa\) "true"
checkbox \(Ventriculografia\) "true"
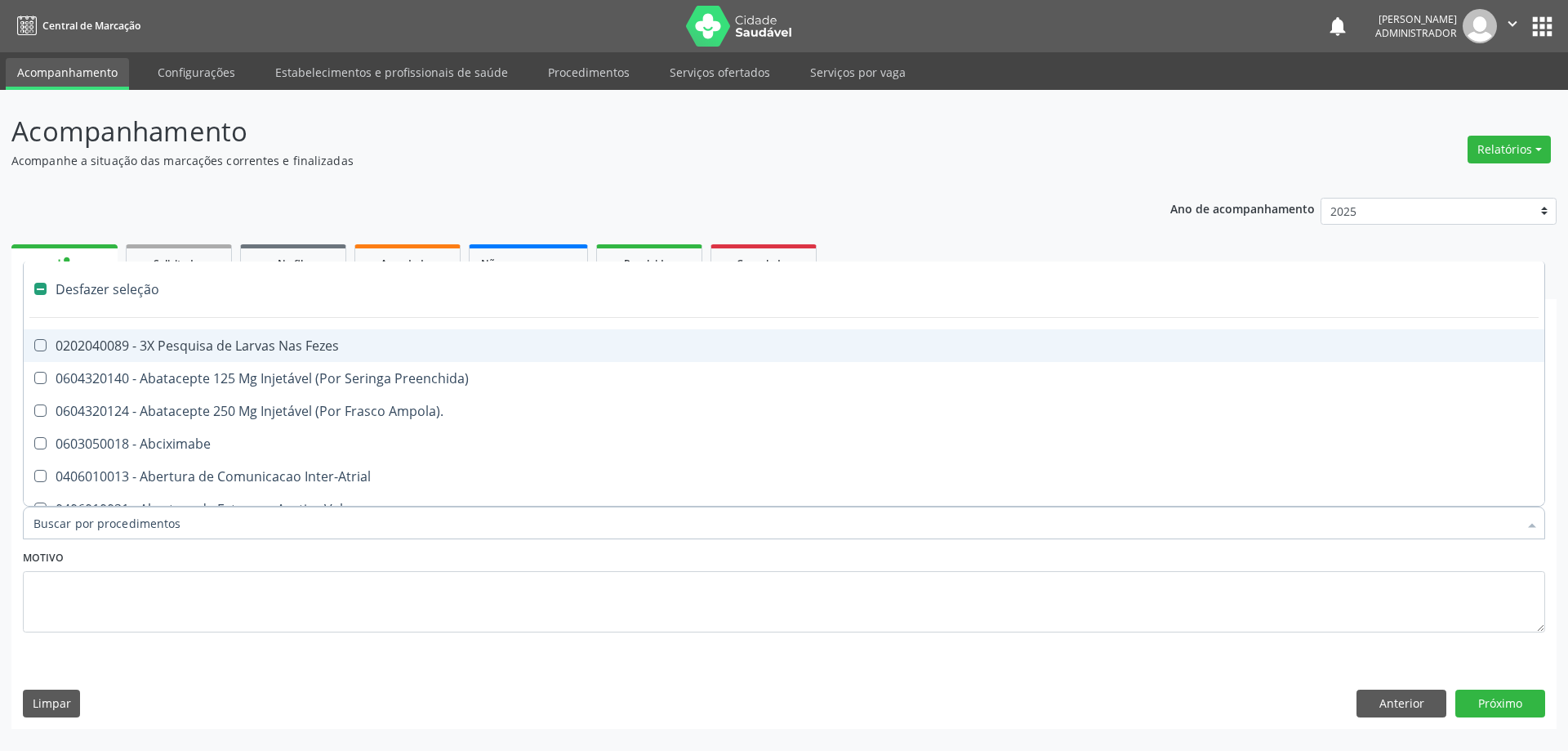
checkbox Biliares "true"
checkbox Adolescente\) "true"
type input "GL"
checkbox \(Uaa\)\ "true"
checkbox Terapêuticas\)\ "true"
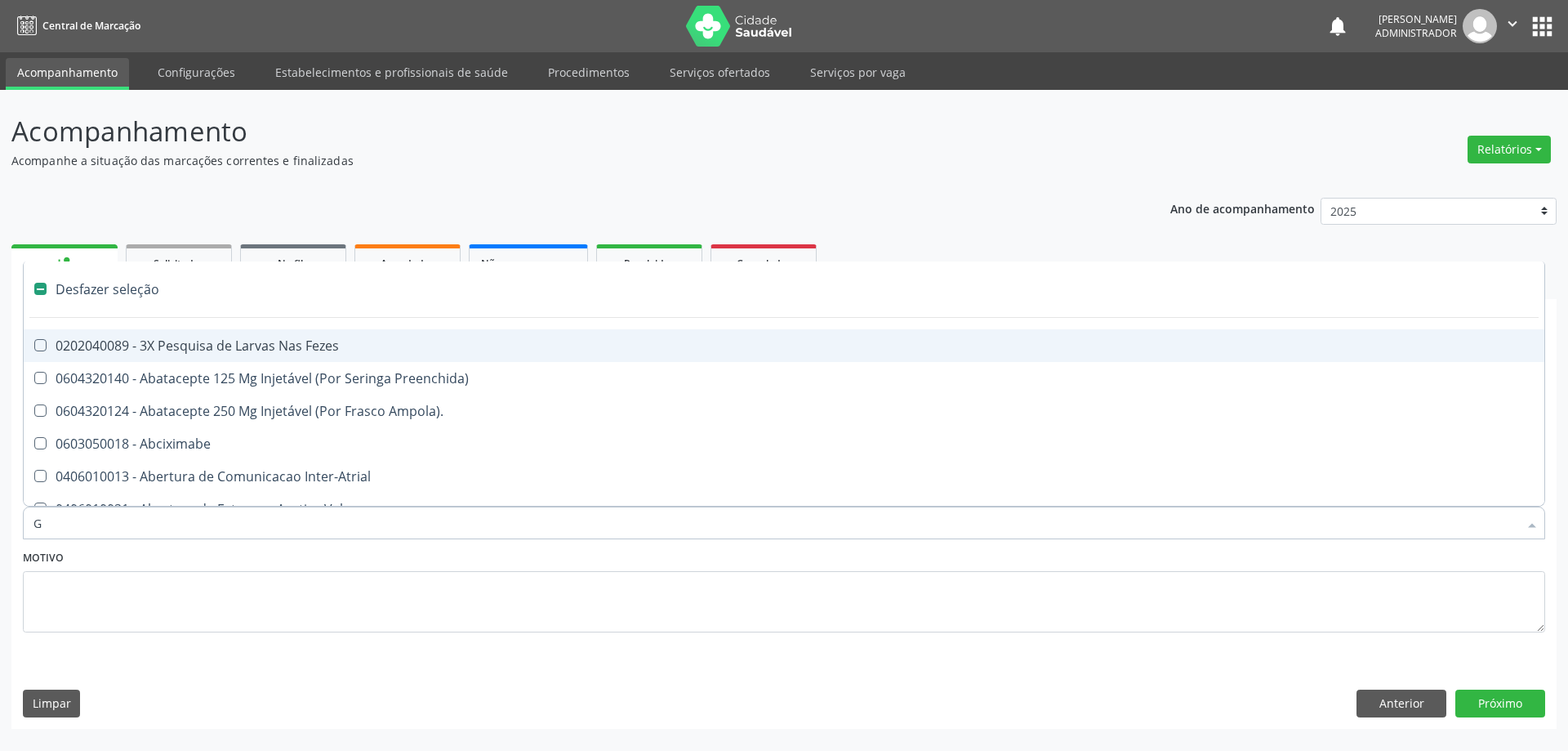
checkbox Psicossocial "true"
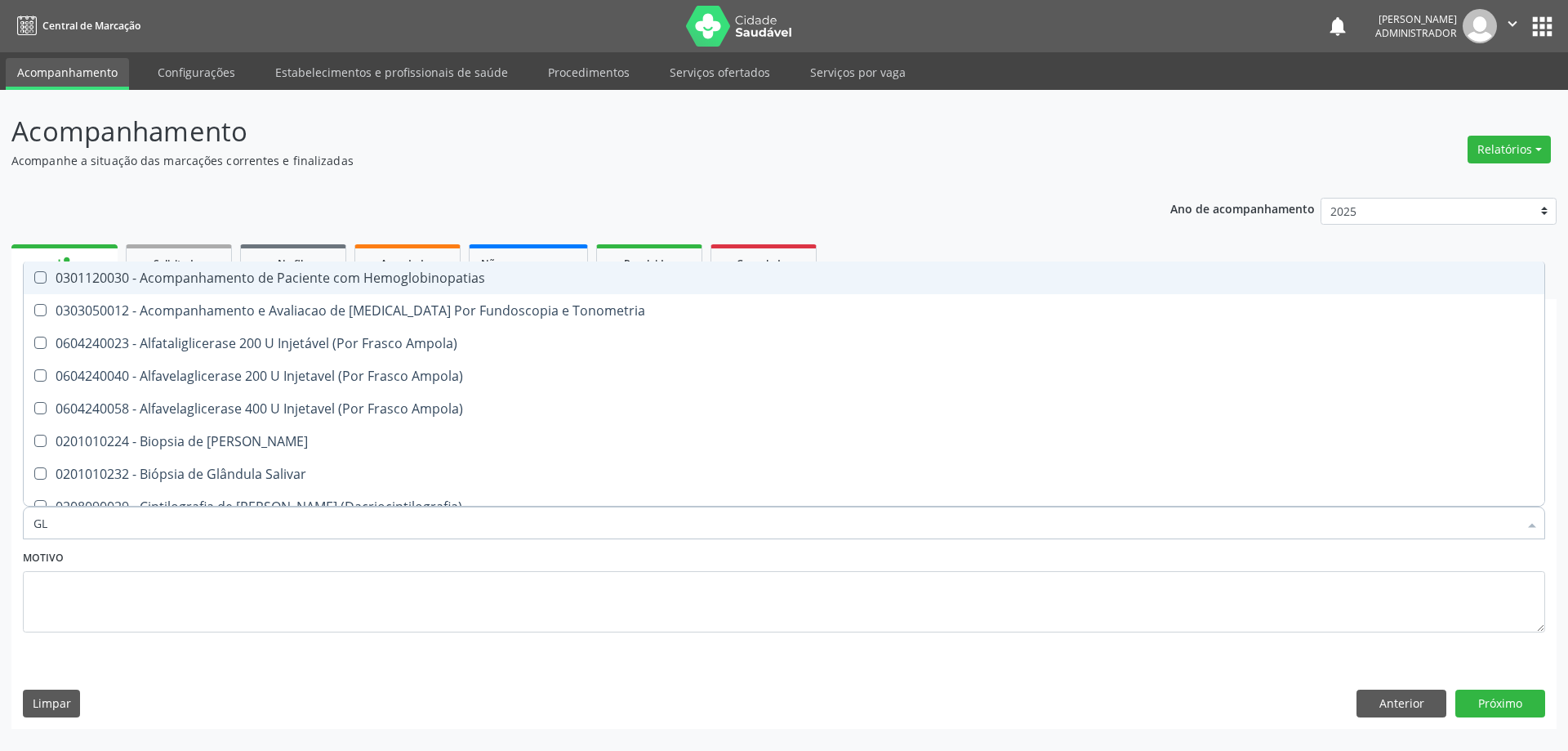
type input "GLI"
checkbox Dosagens\) "true"
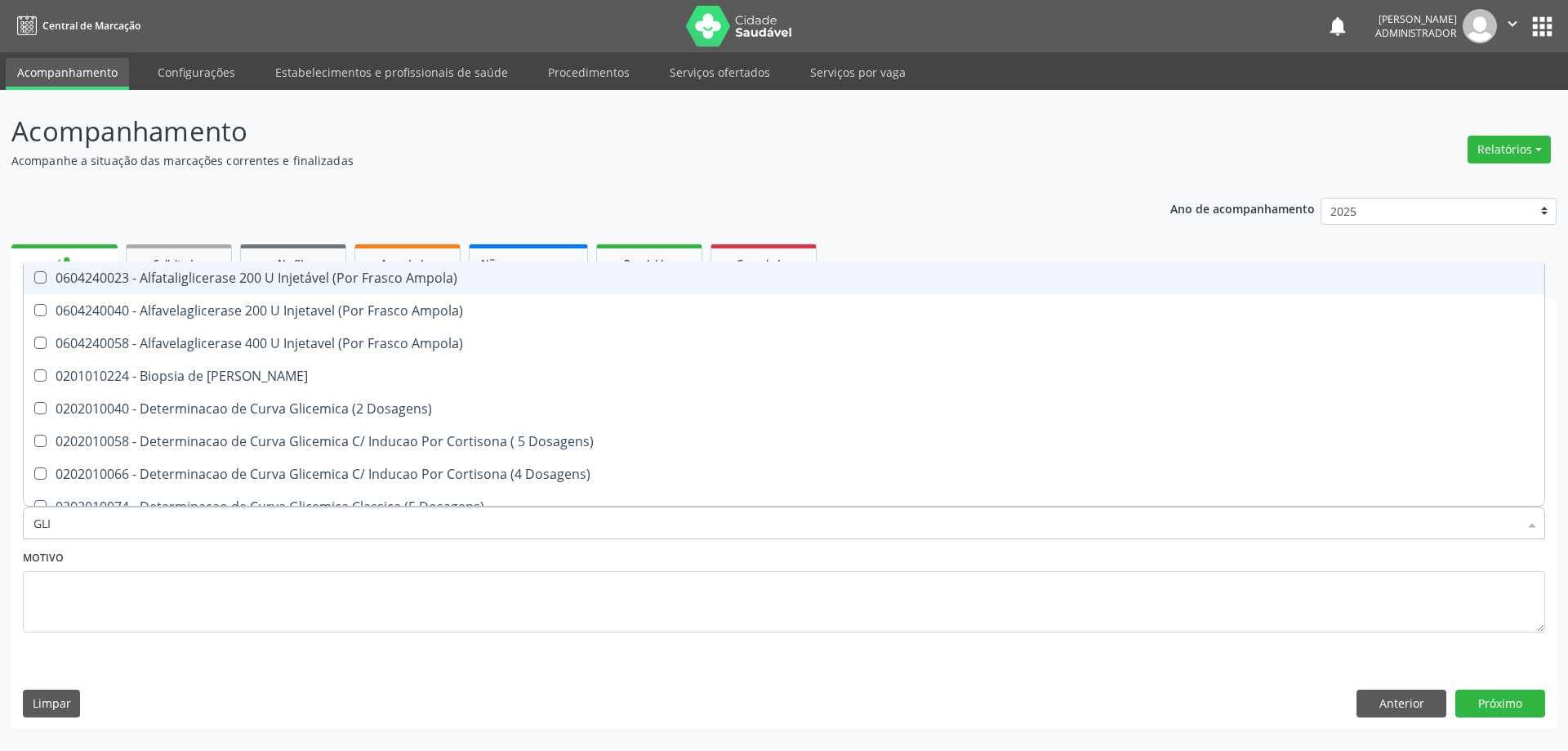
type input "GLIC"
checkbox Glicosilada "true"
checkbox Triglicerideos "false"
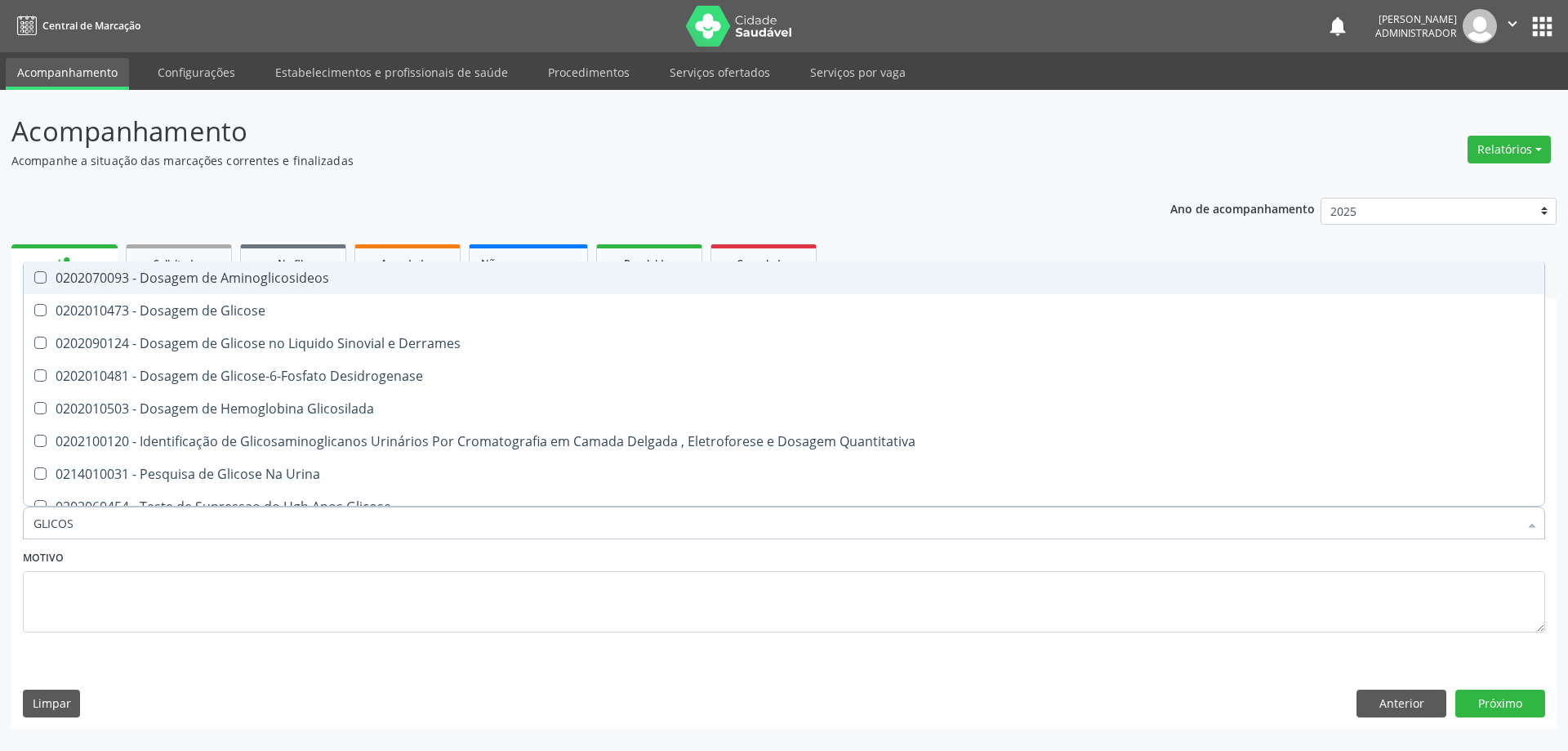
type input "GLICOSE"
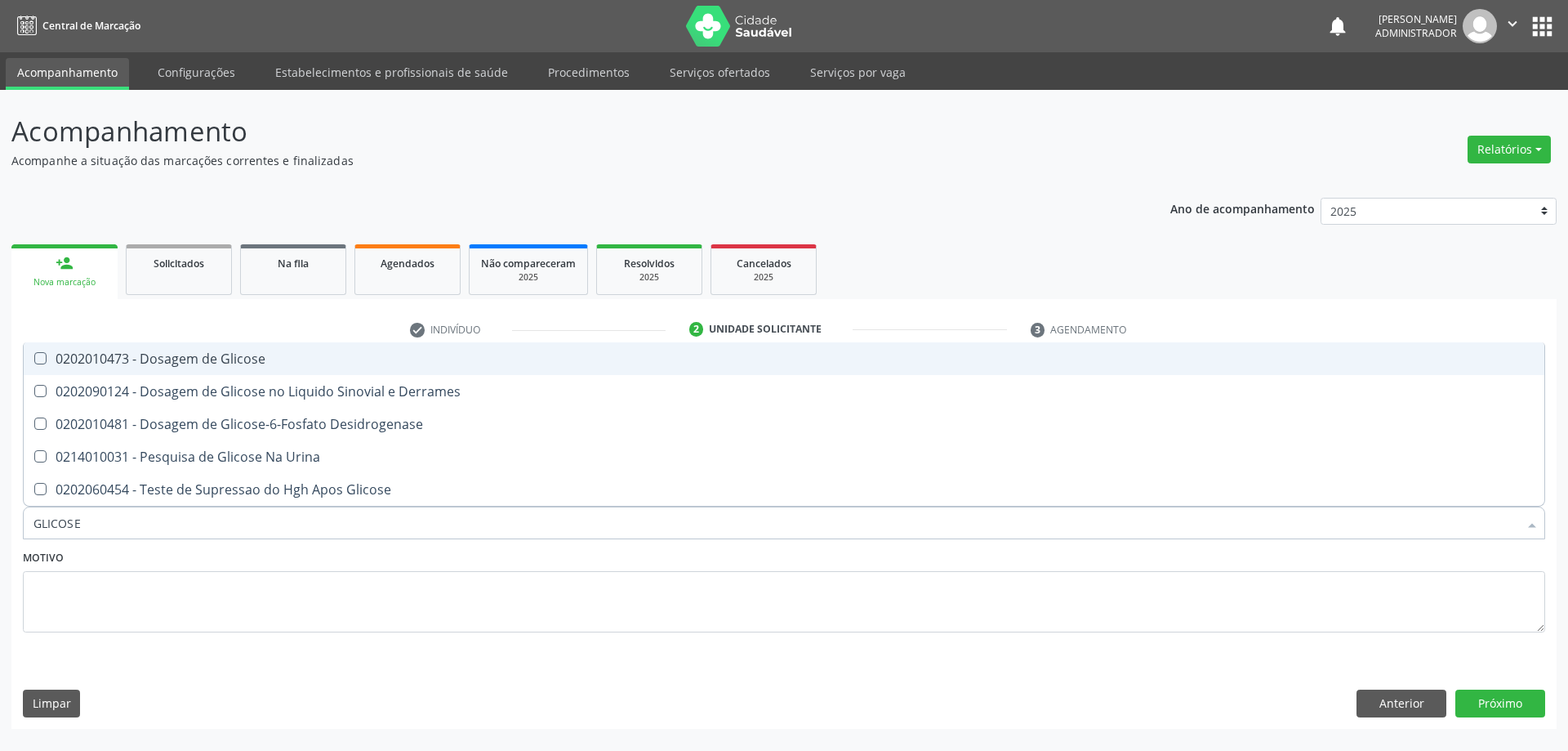
click at [1003, 364] on div "0202010473 - Dosagem de Glicose" at bounding box center [783, 358] width 1500 height 13
checkbox Glicose "true"
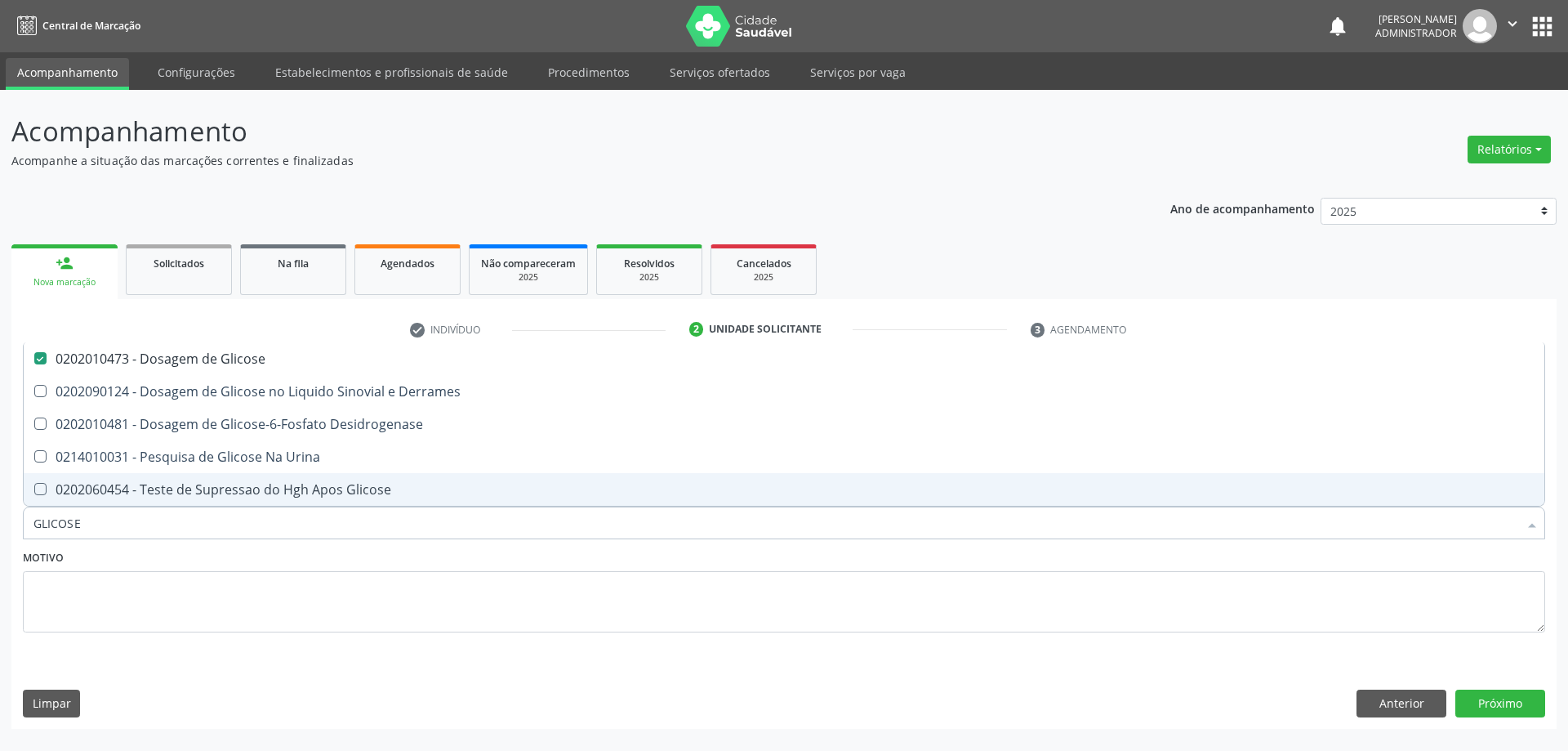
type input "GLICOS"
checkbox Glicose "false"
checkbox Derrames "true"
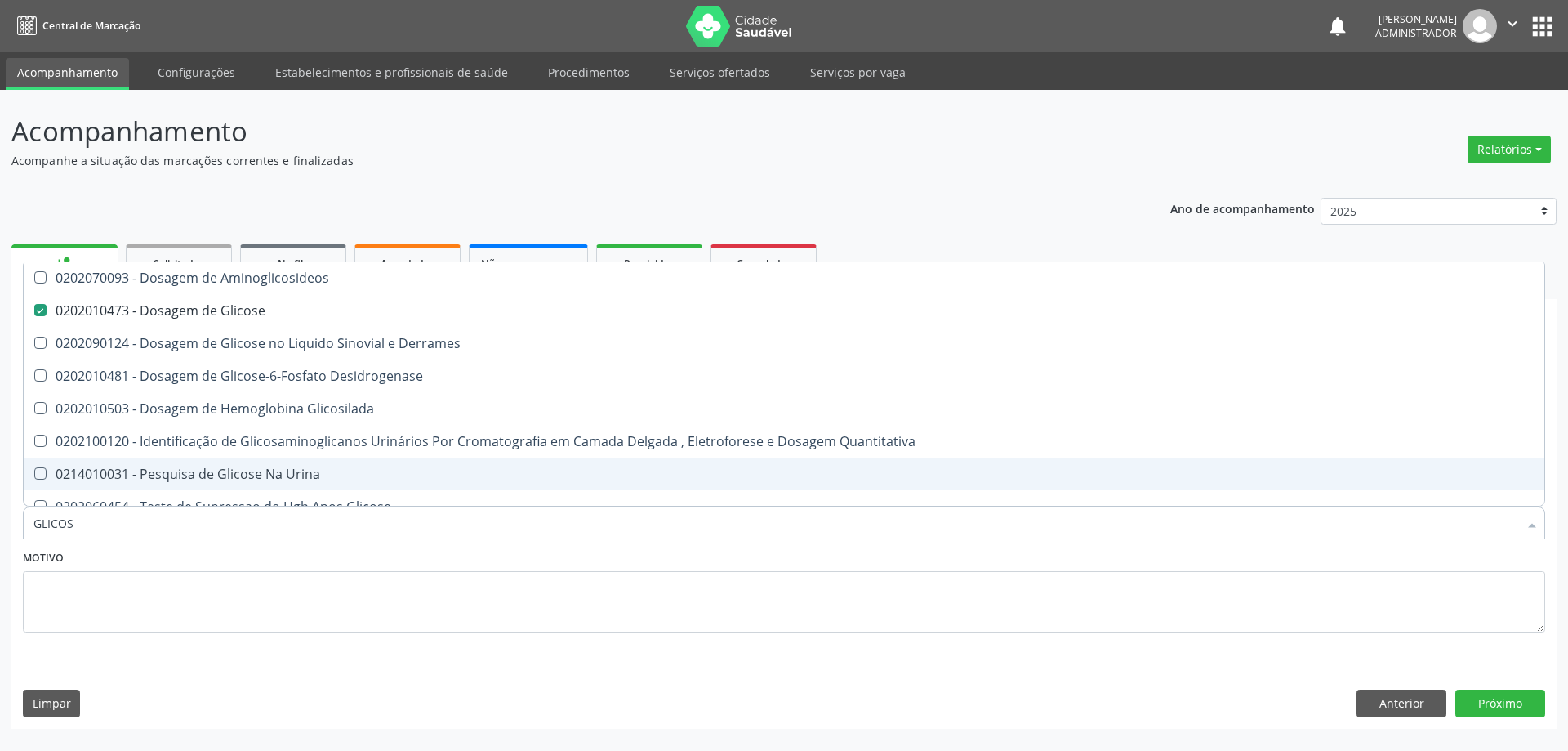
type input "GLICO"
checkbox Glicose "false"
checkbox Derrames "true"
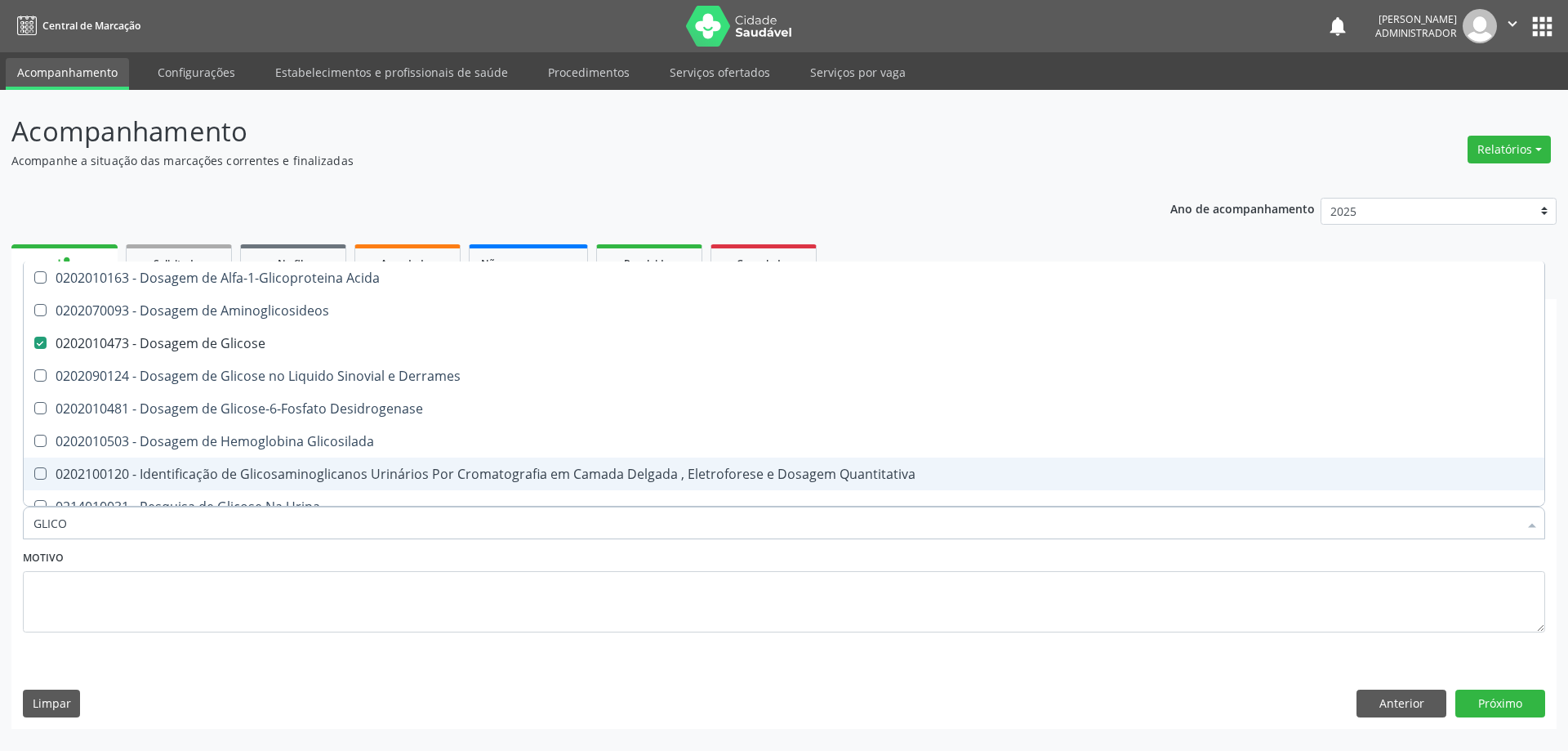
type input "GLIC"
checkbox Glicose "false"
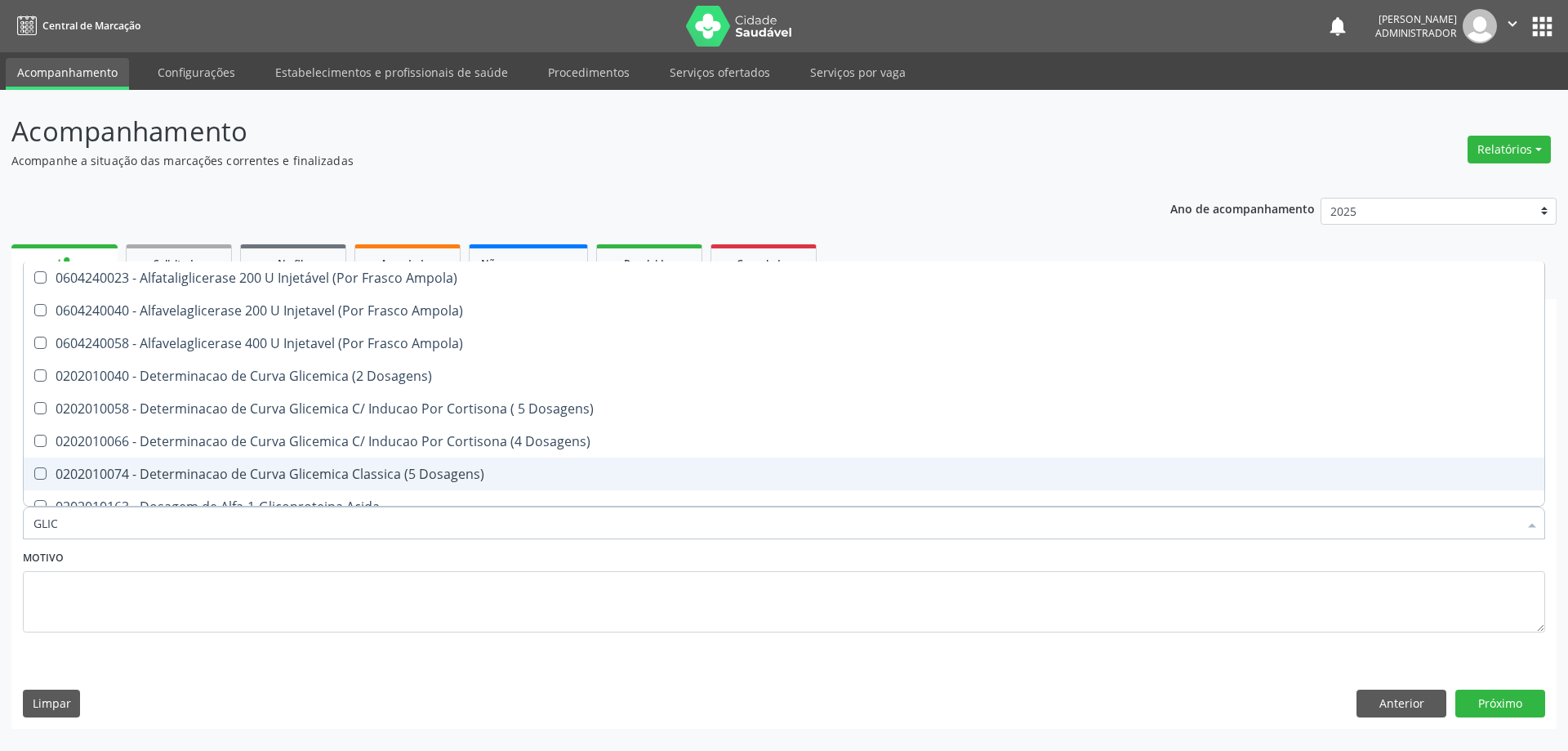
type input "GLI"
checkbox Glicose "false"
checkbox Derrames "true"
checkbox Triglicerideos "false"
checkbox Capilar "true"
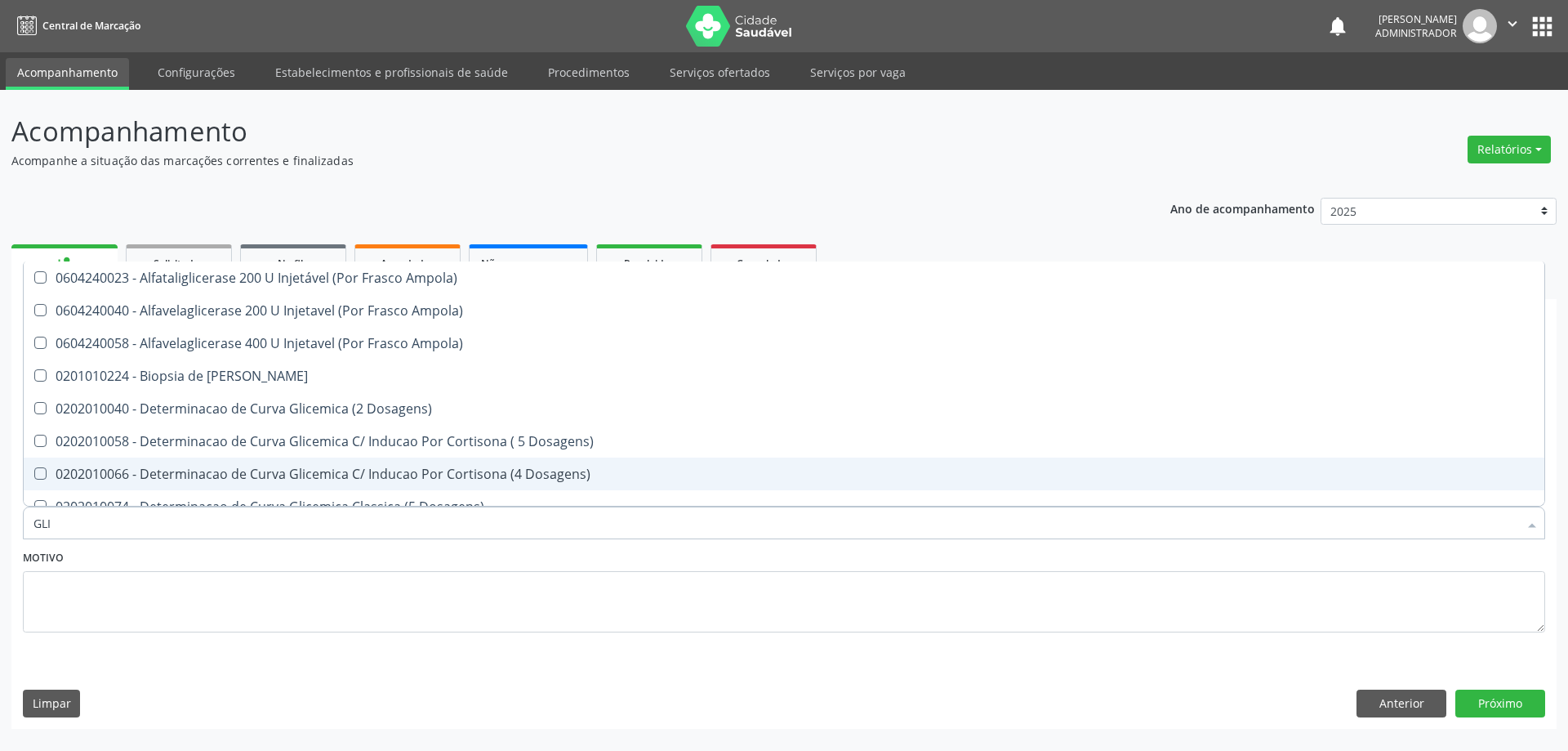
type input "GL"
checkbox Glicose "false"
checkbox Triglicerideos "false"
type input "G"
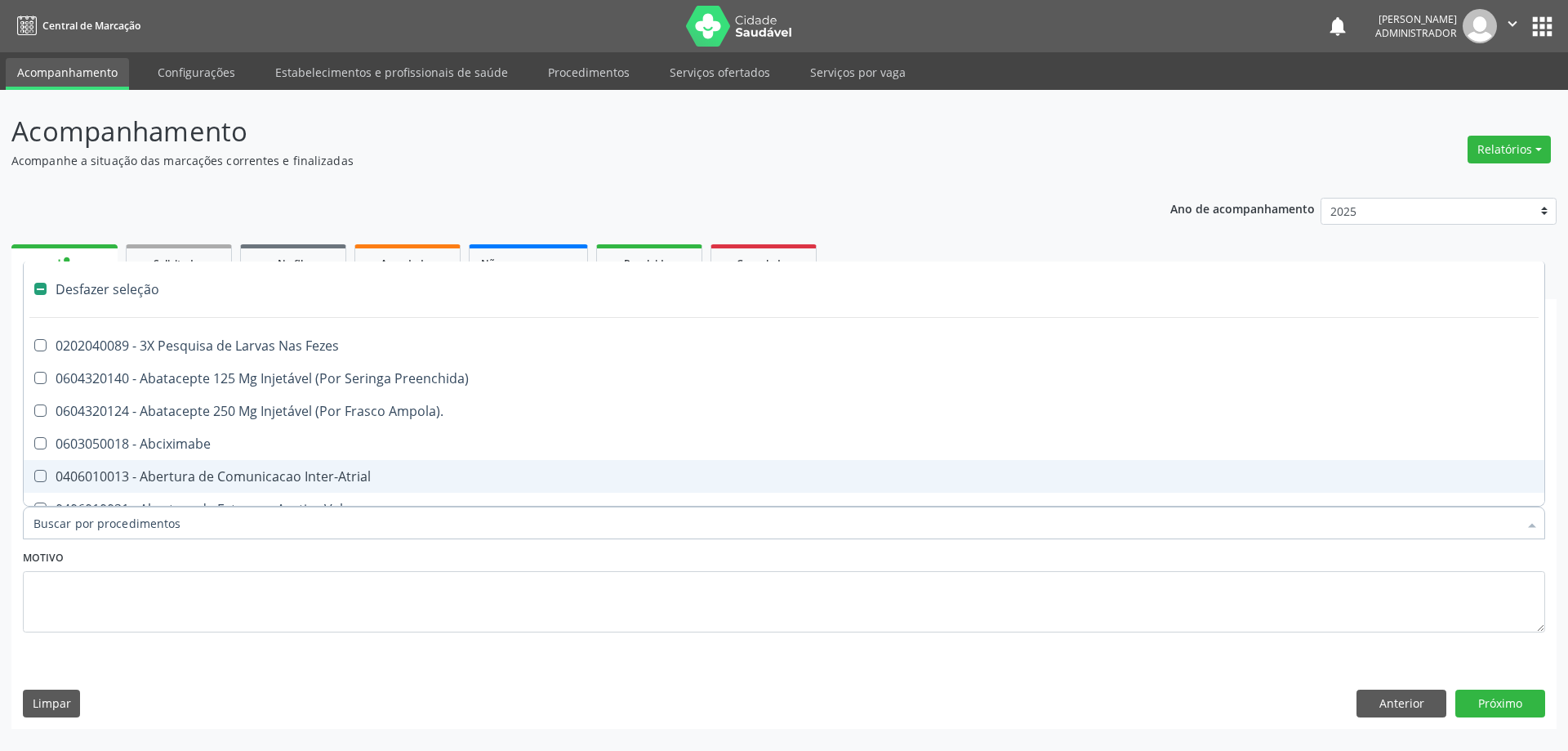
checkbox Urina "true"
checkbox Prostata "false"
checkbox Comprimido\) "false"
checkbox Sanitária "false"
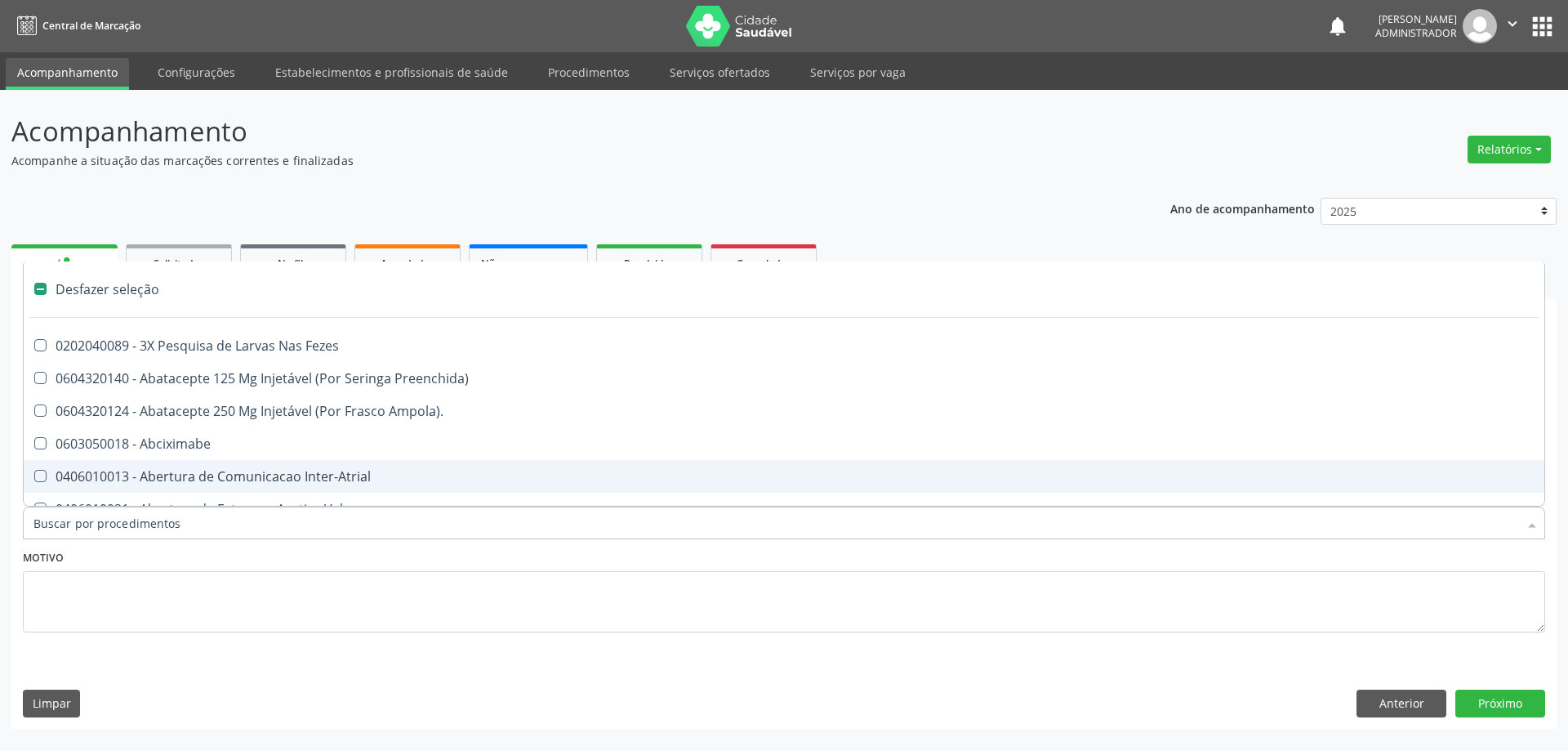
checkbox Idosos "false"
checkbox 8F "false"
checkbox Encefalica "false"
checkbox Quantitativa\) "false"
checkbox \(Ventriculografia\) "false"
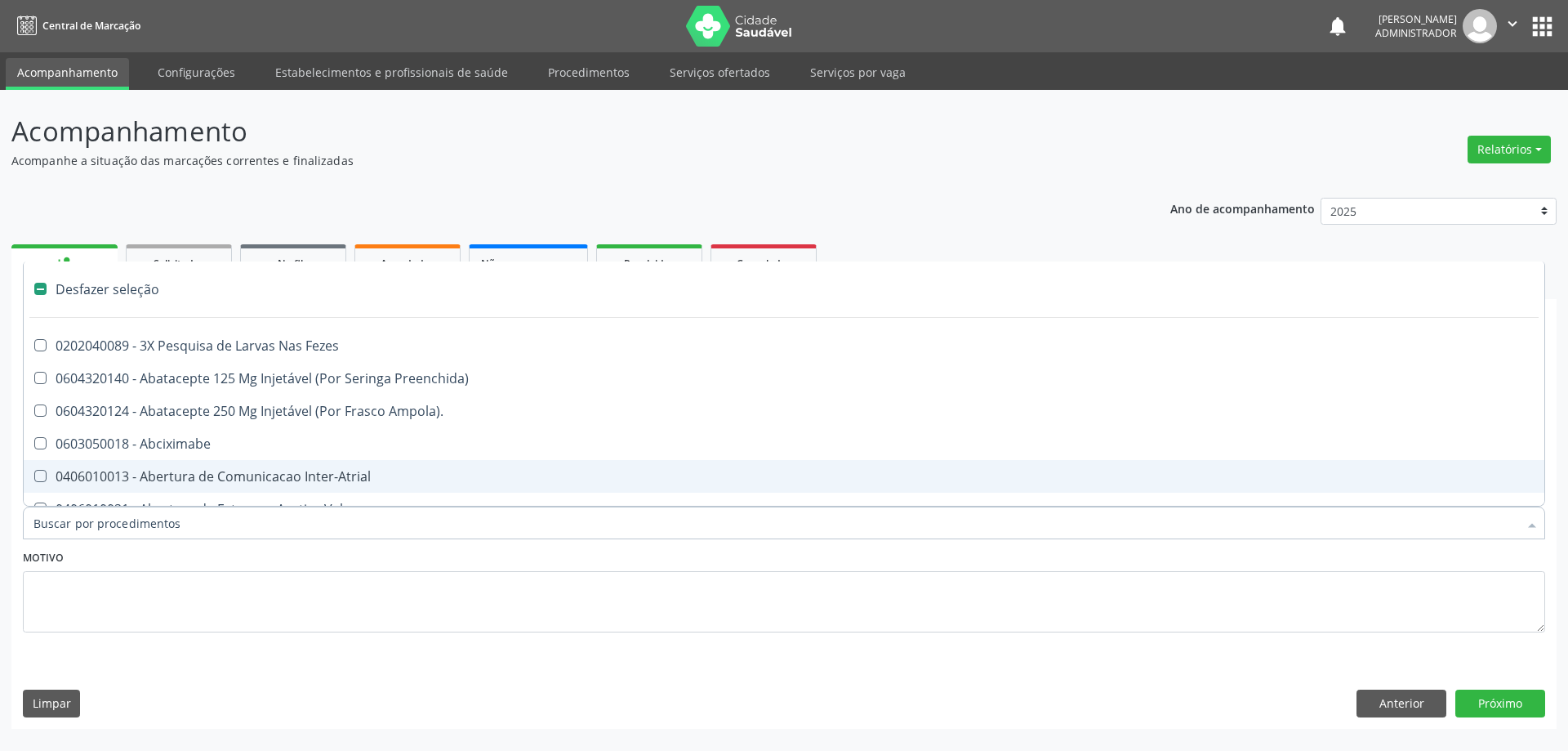
checkbox Biliares "false"
checkbox Adolescente\) "false"
type input "F"
checkbox Congênita\ "true"
checkbox Urina "false"
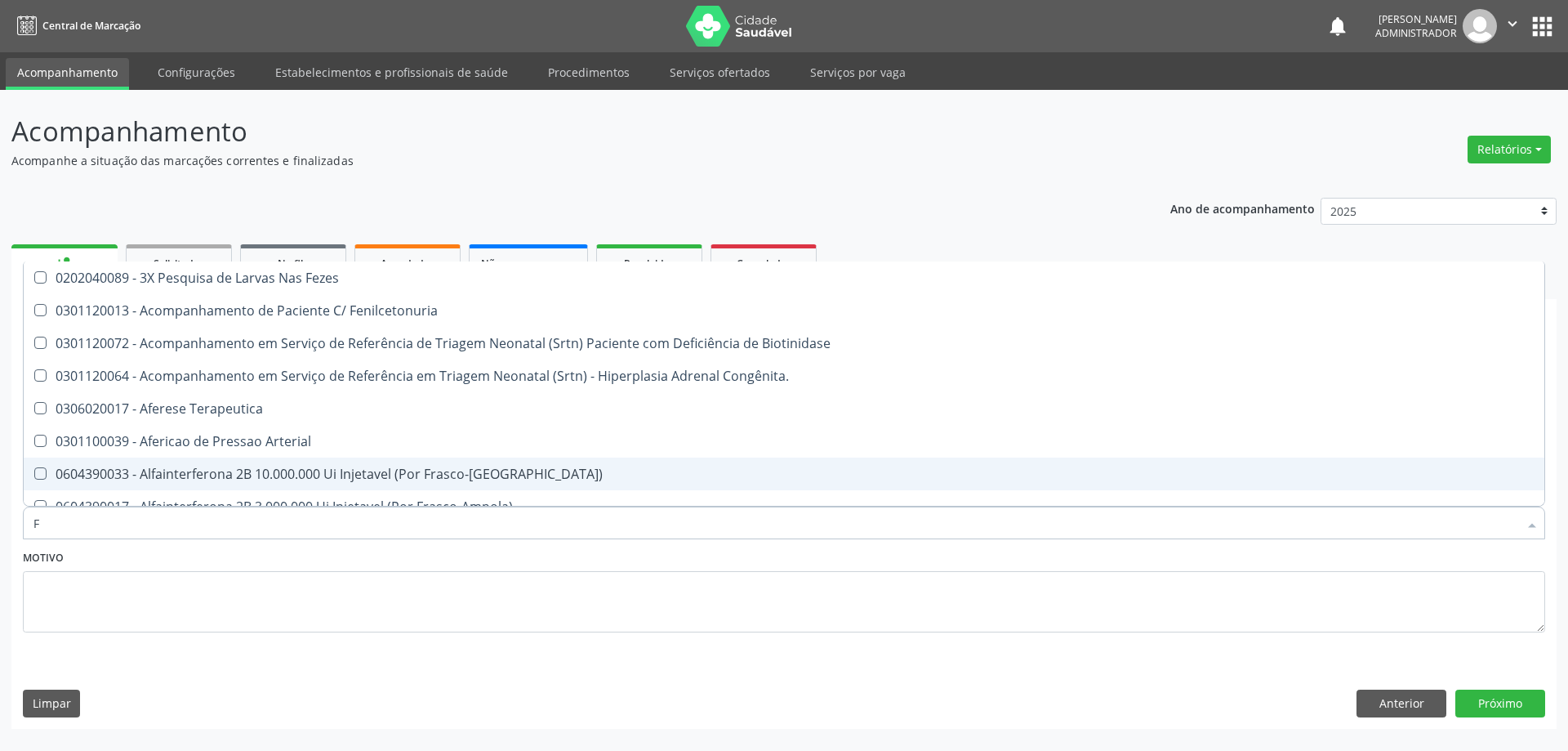
type input "FE"
checkbox Comprimido\) "false"
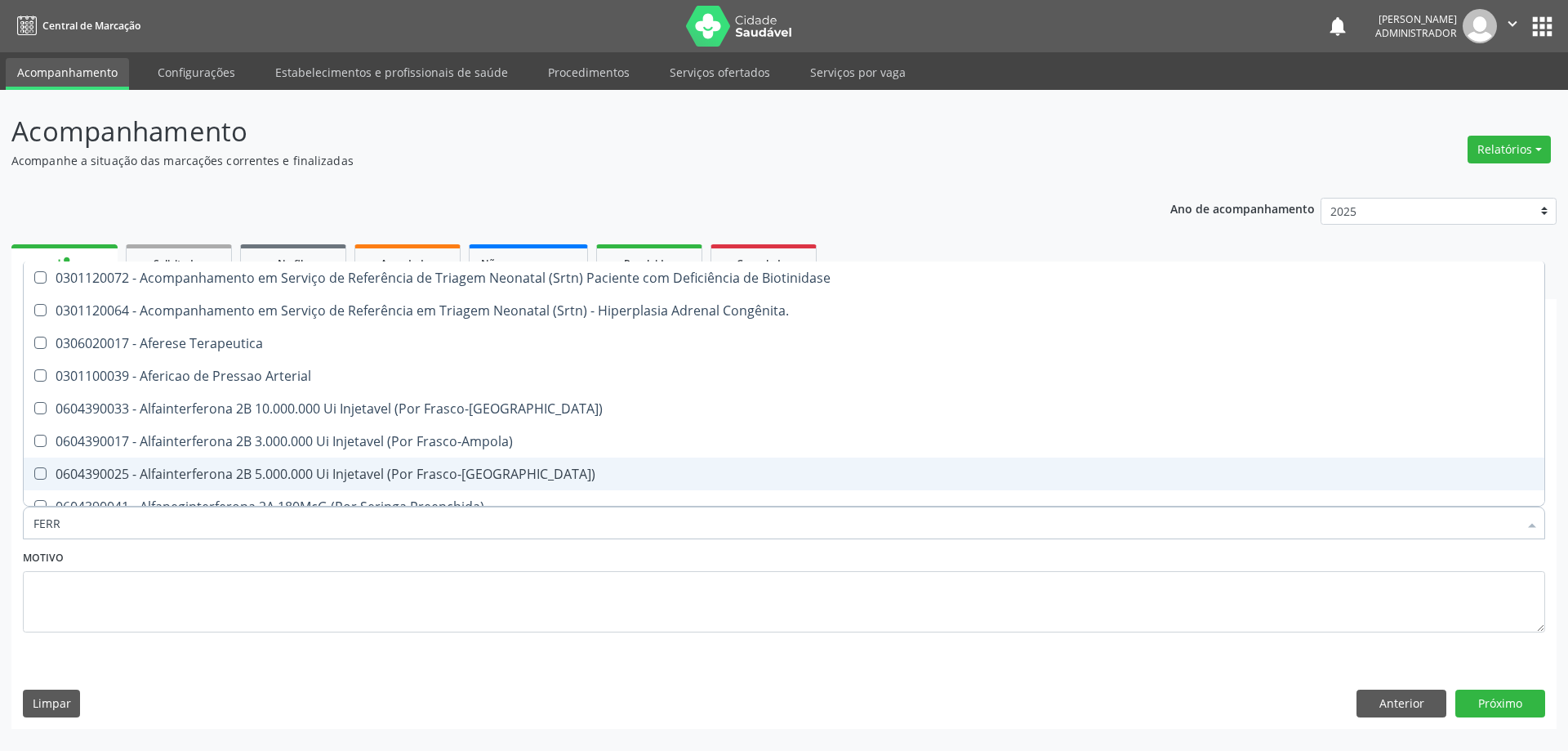
type input "FERRO"
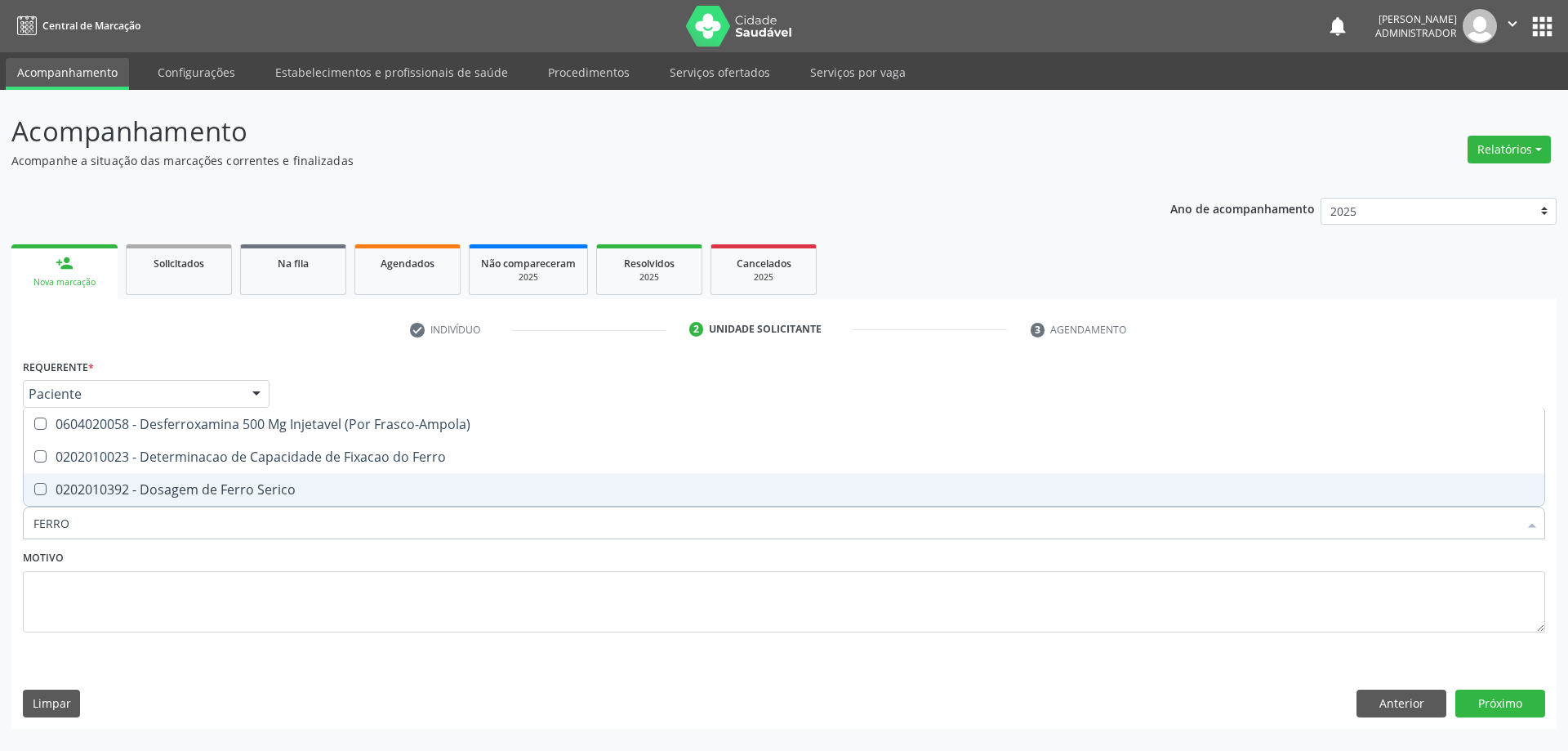
click at [1044, 487] on div "0202010392 - Dosagem de Ferro Serico" at bounding box center [783, 490] width 1500 height 13
checkbox Serico "true"
type input "FERR"
checkbox Serico "false"
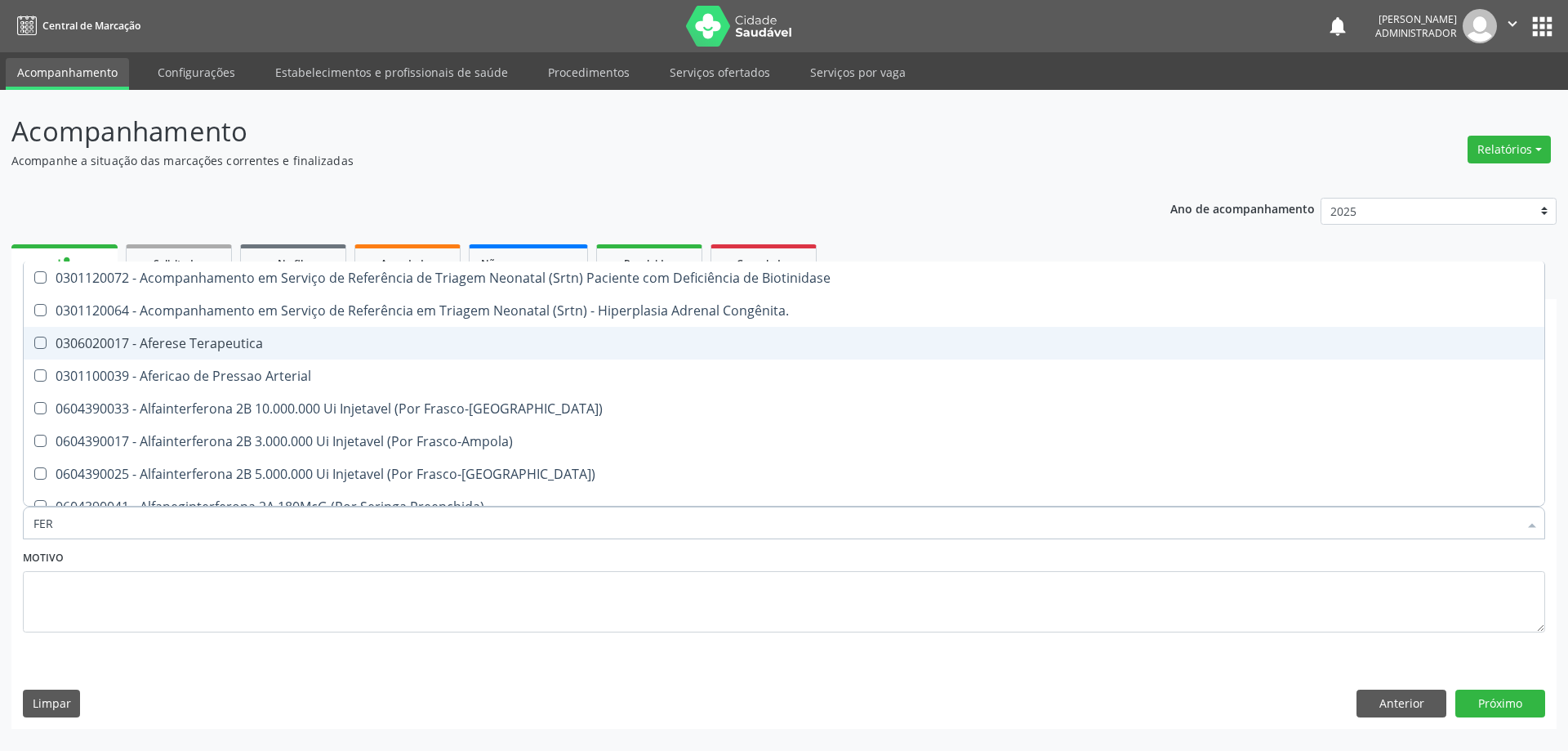
type input "FE"
checkbox Serico "false"
checkbox Autogenico "true"
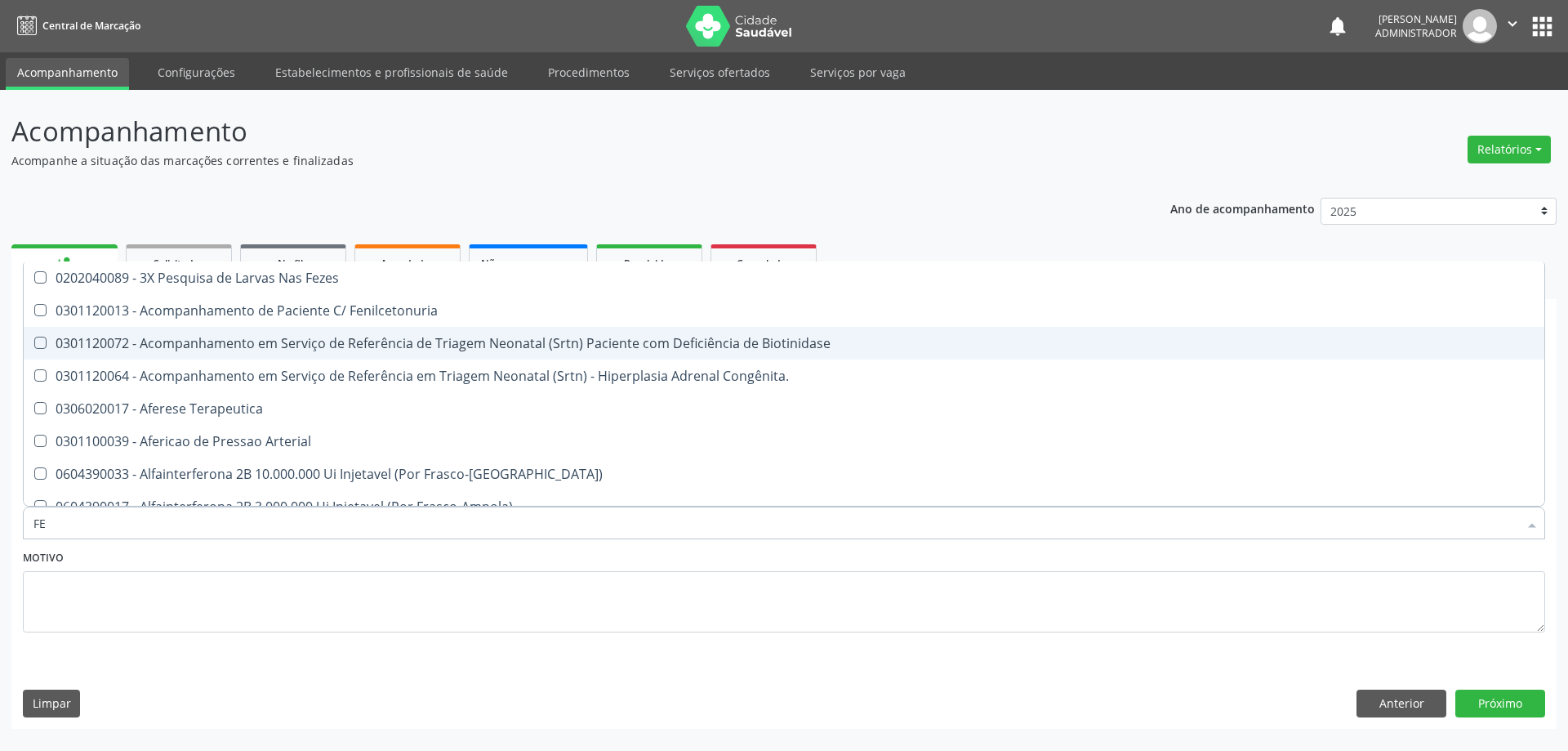
type input "F"
checkbox Comprimido\) "true"
checkbox Serico "false"
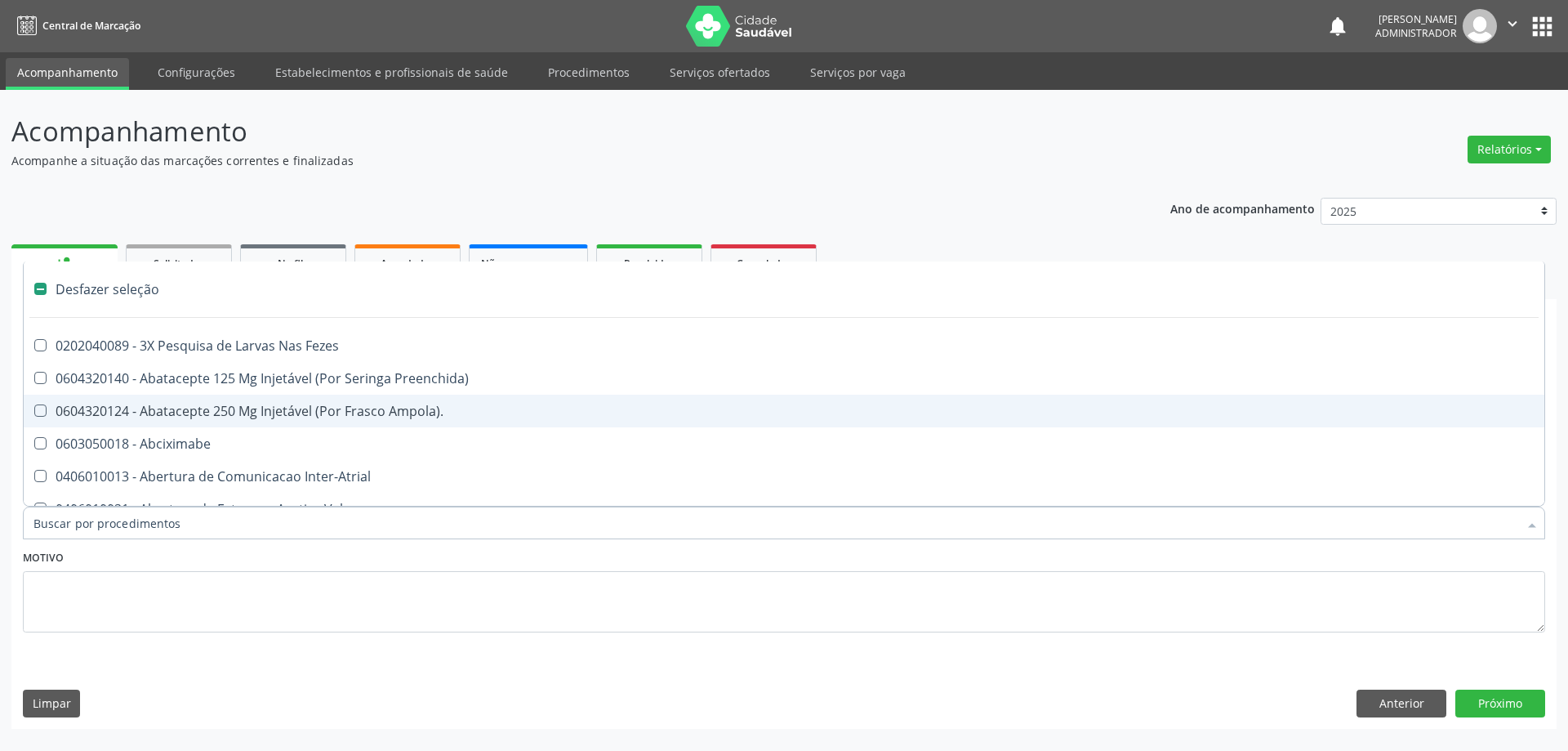
checkbox Congênita\ "false"
checkbox Urina "true"
type input "F"
checkbox Congênita\ "true"
checkbox Urina "false"
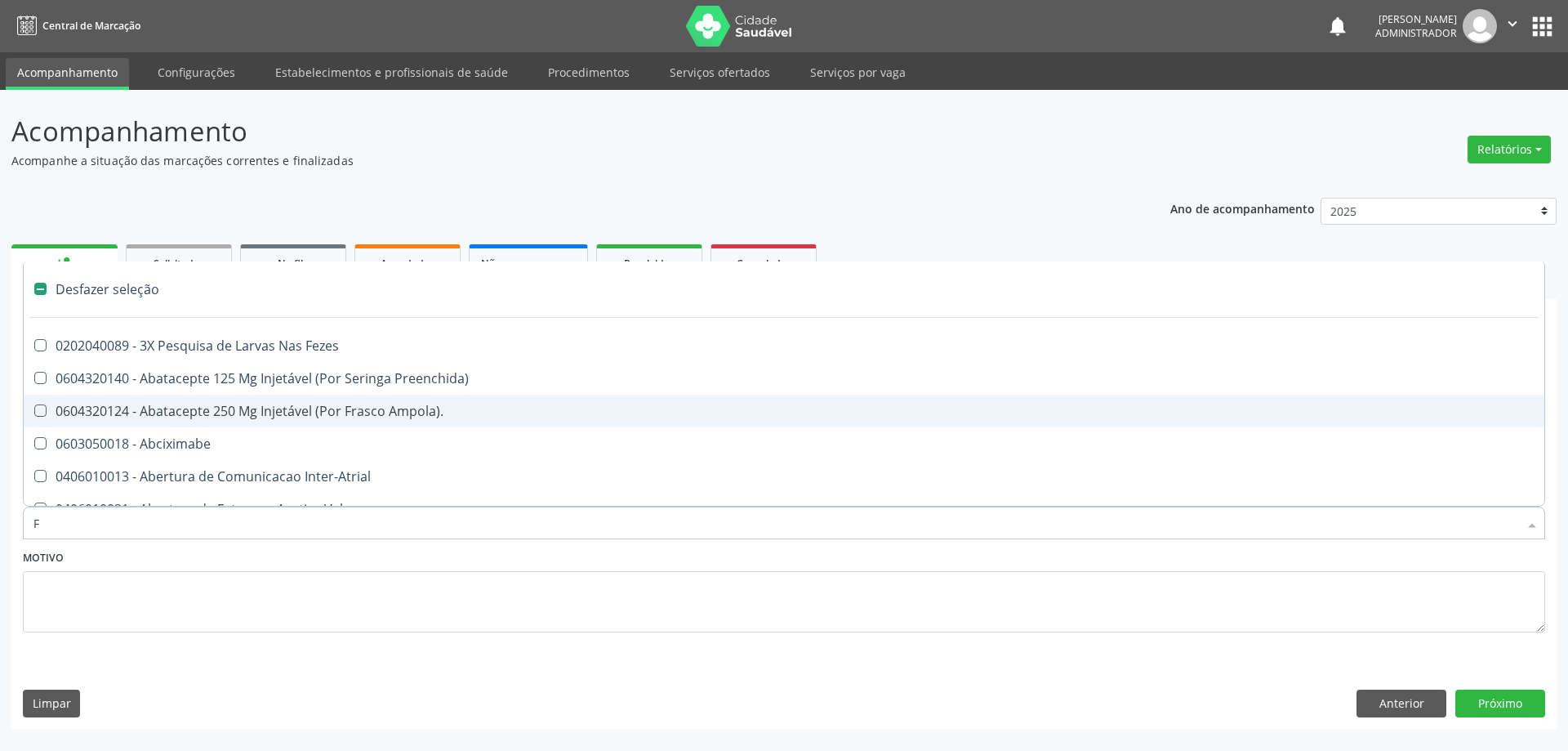
checkbox Auditiva "true"
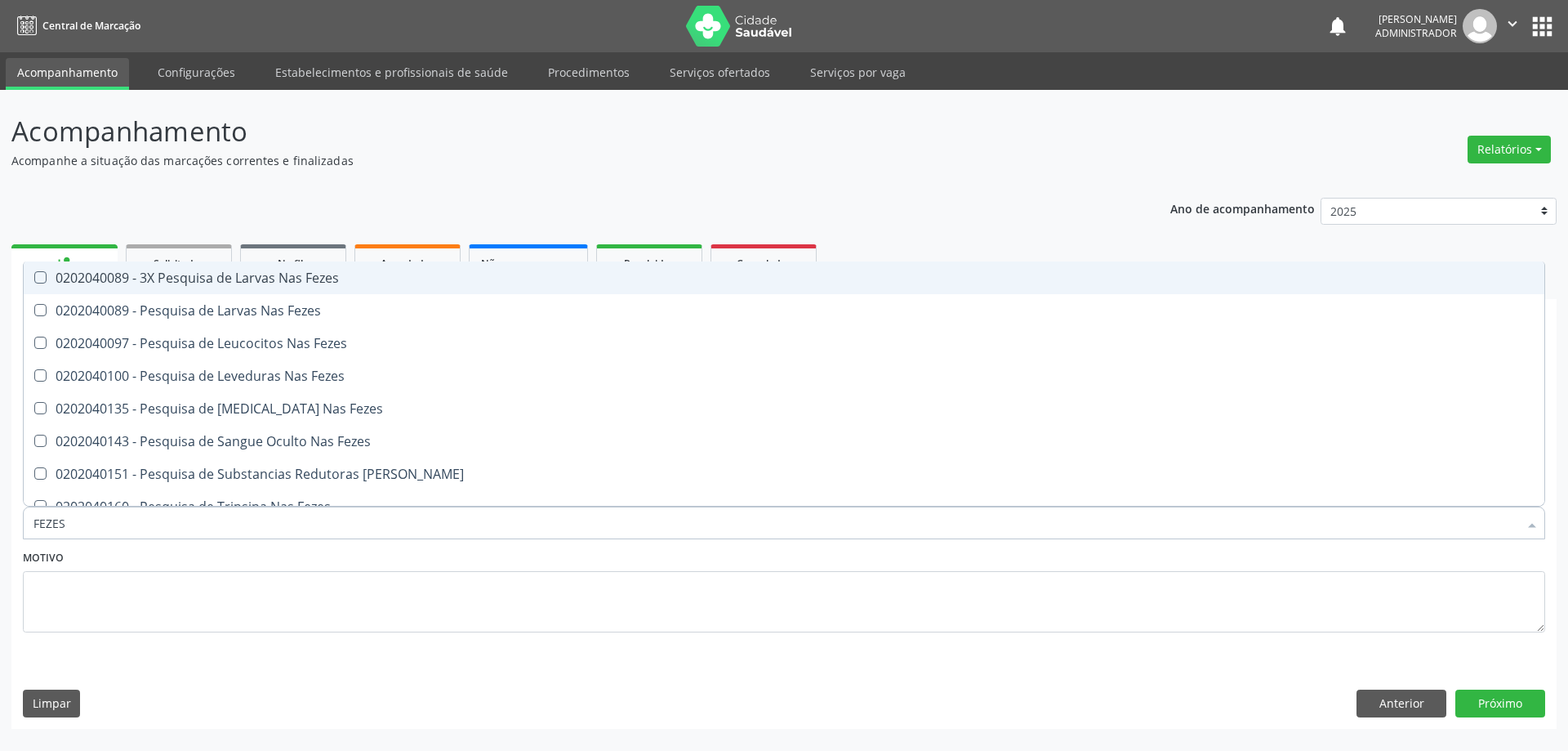
click at [1014, 280] on div "0202040089 - 3X Pesquisa de Larvas Nas Fezes" at bounding box center [783, 278] width 1500 height 13
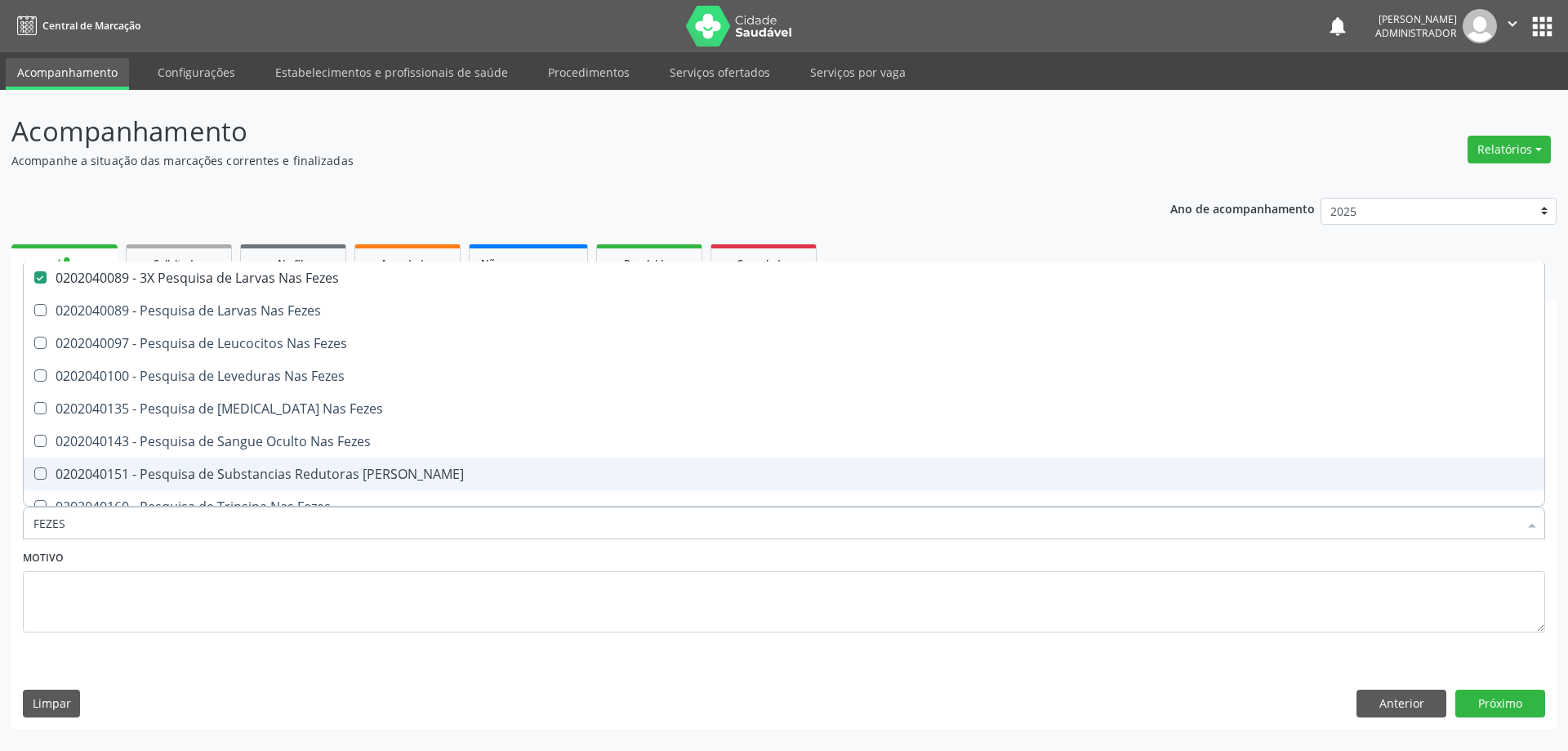
click at [1174, 529] on input "FEZES" at bounding box center [776, 522] width 1485 height 33
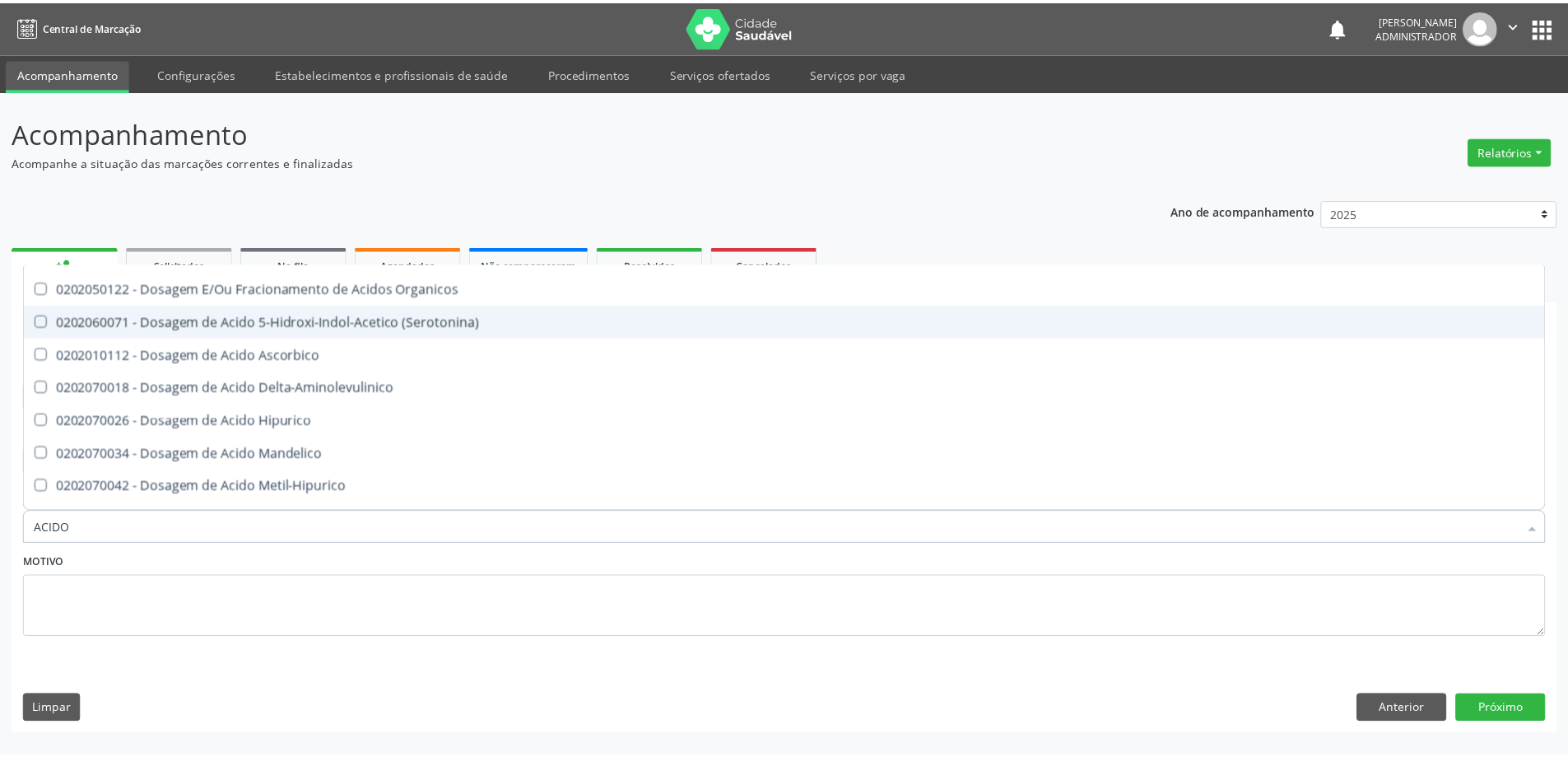
scroll to position [83, 0]
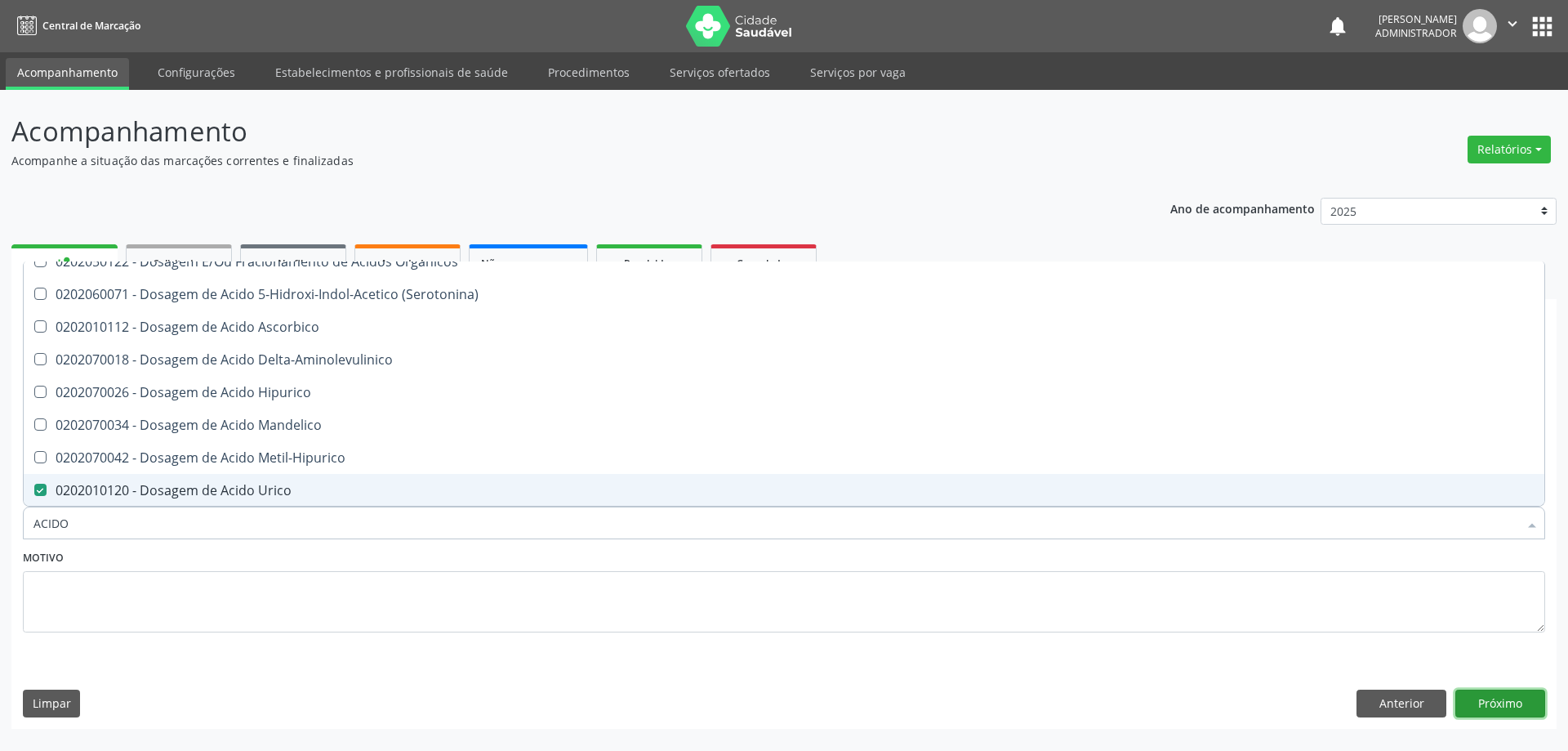
click at [1485, 698] on button "Próximo" at bounding box center [1500, 703] width 90 height 28
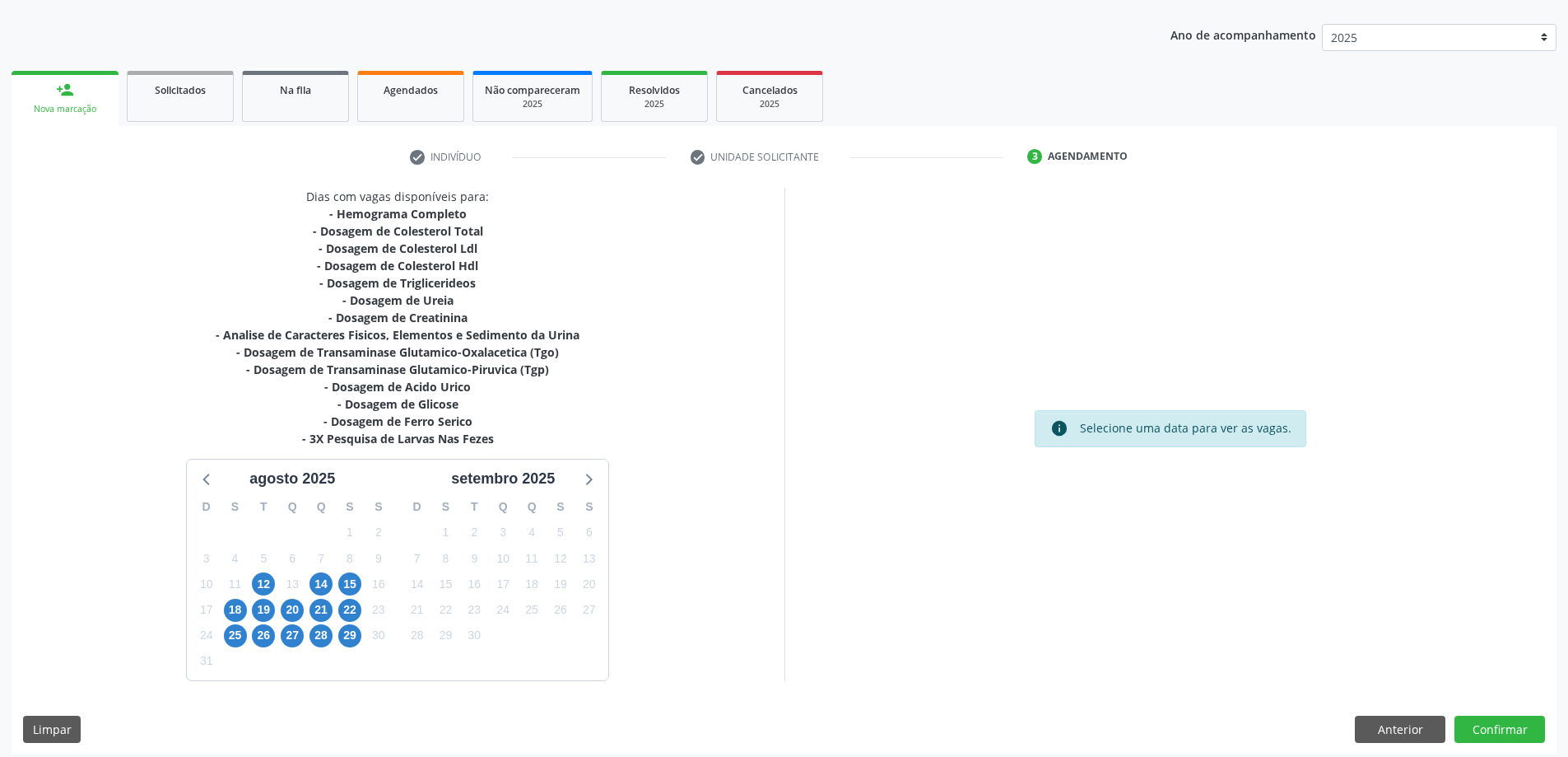
scroll to position [184, 0]
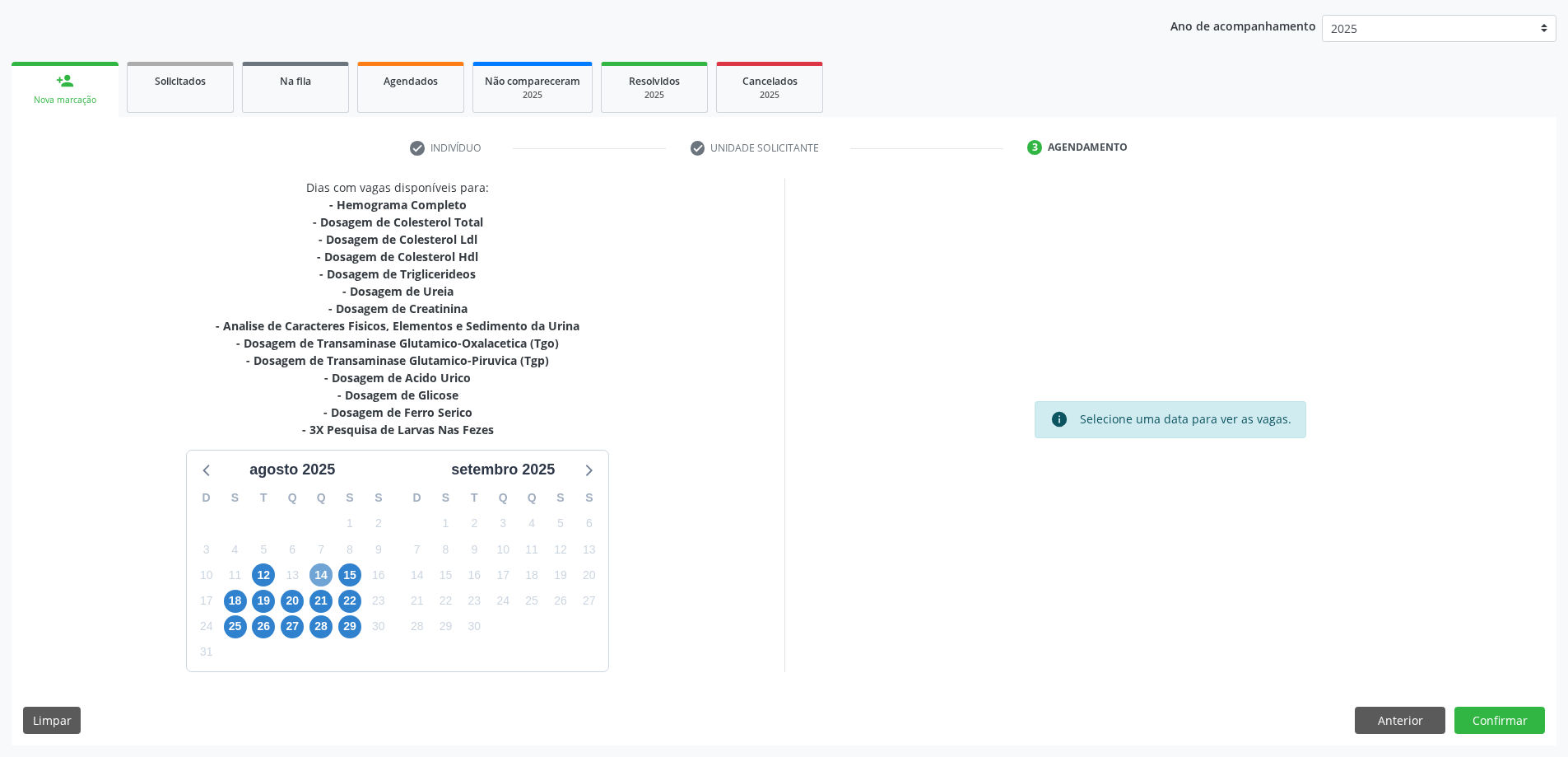
click at [327, 573] on span "14" at bounding box center [321, 574] width 23 height 23
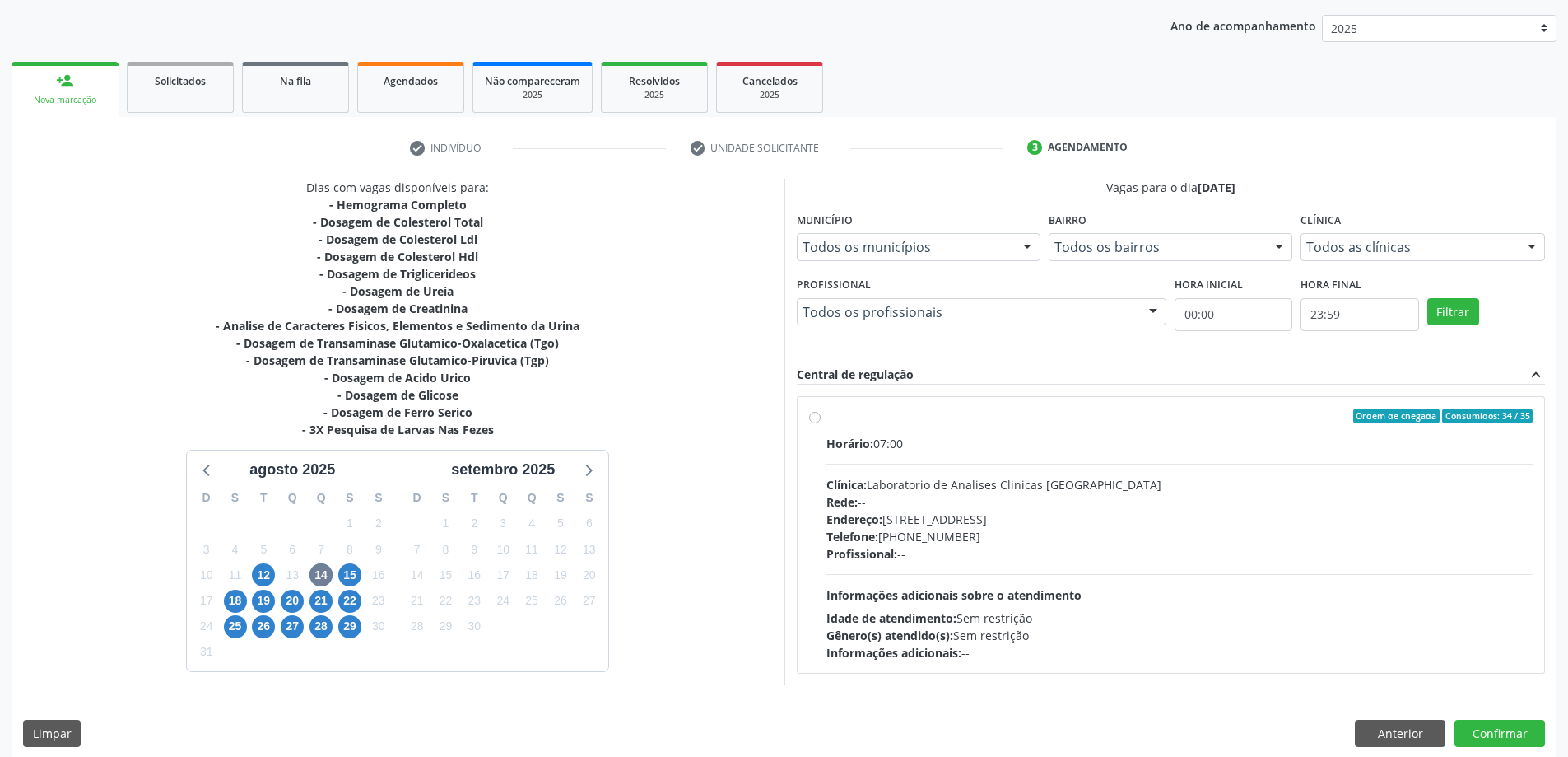
click at [827, 418] on label "Ordem de chegada Consumidos: 34 / 35 Horário: 07:00 Clínica: Laboratorio de Ana…" at bounding box center [1180, 535] width 707 height 253
click at [817, 418] on input "Ordem de chegada Consumidos: 34 / 35 Horário: 07:00 Clínica: Laboratorio de Ana…" at bounding box center [815, 416] width 12 height 15
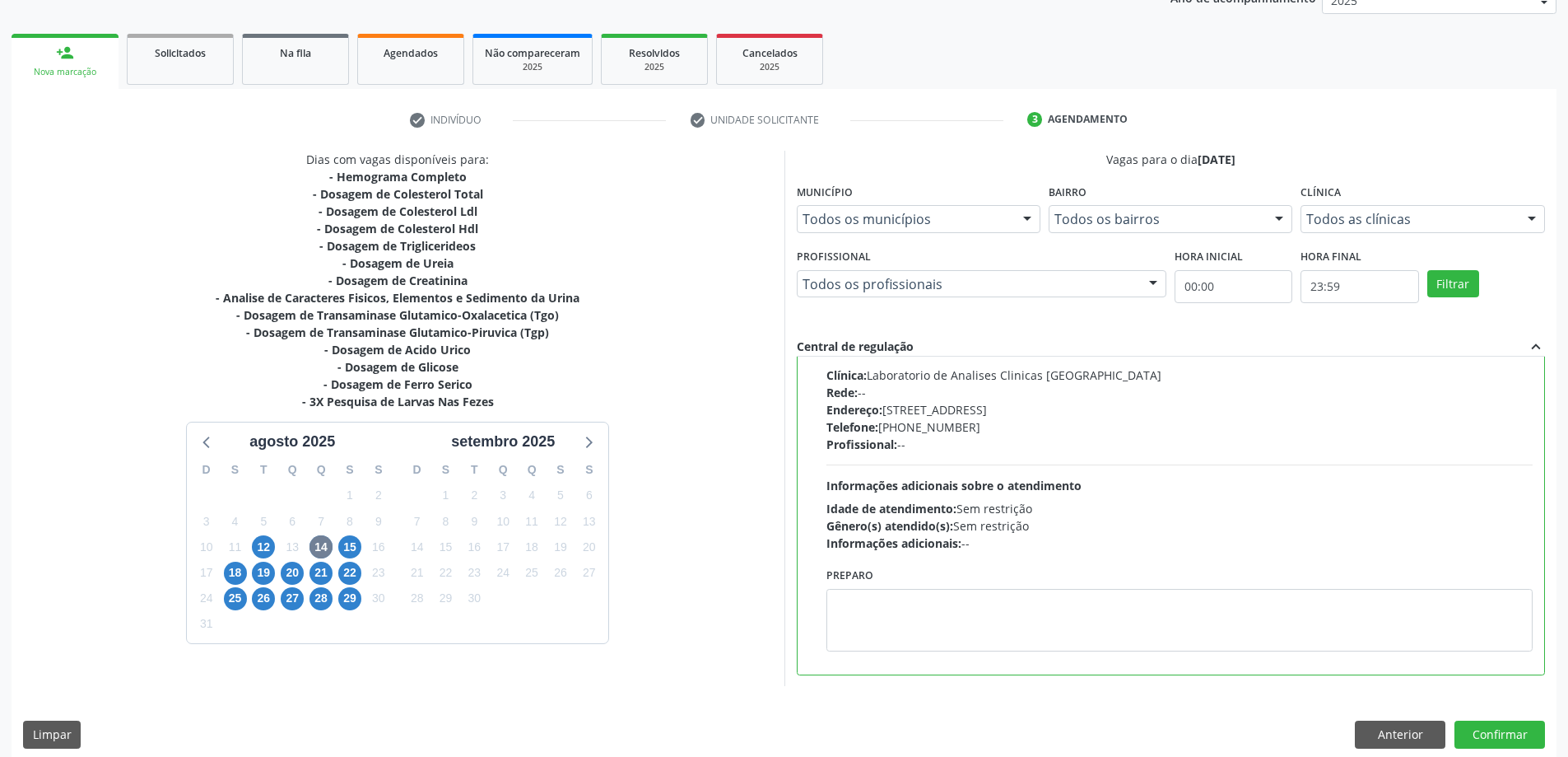
scroll to position [227, 0]
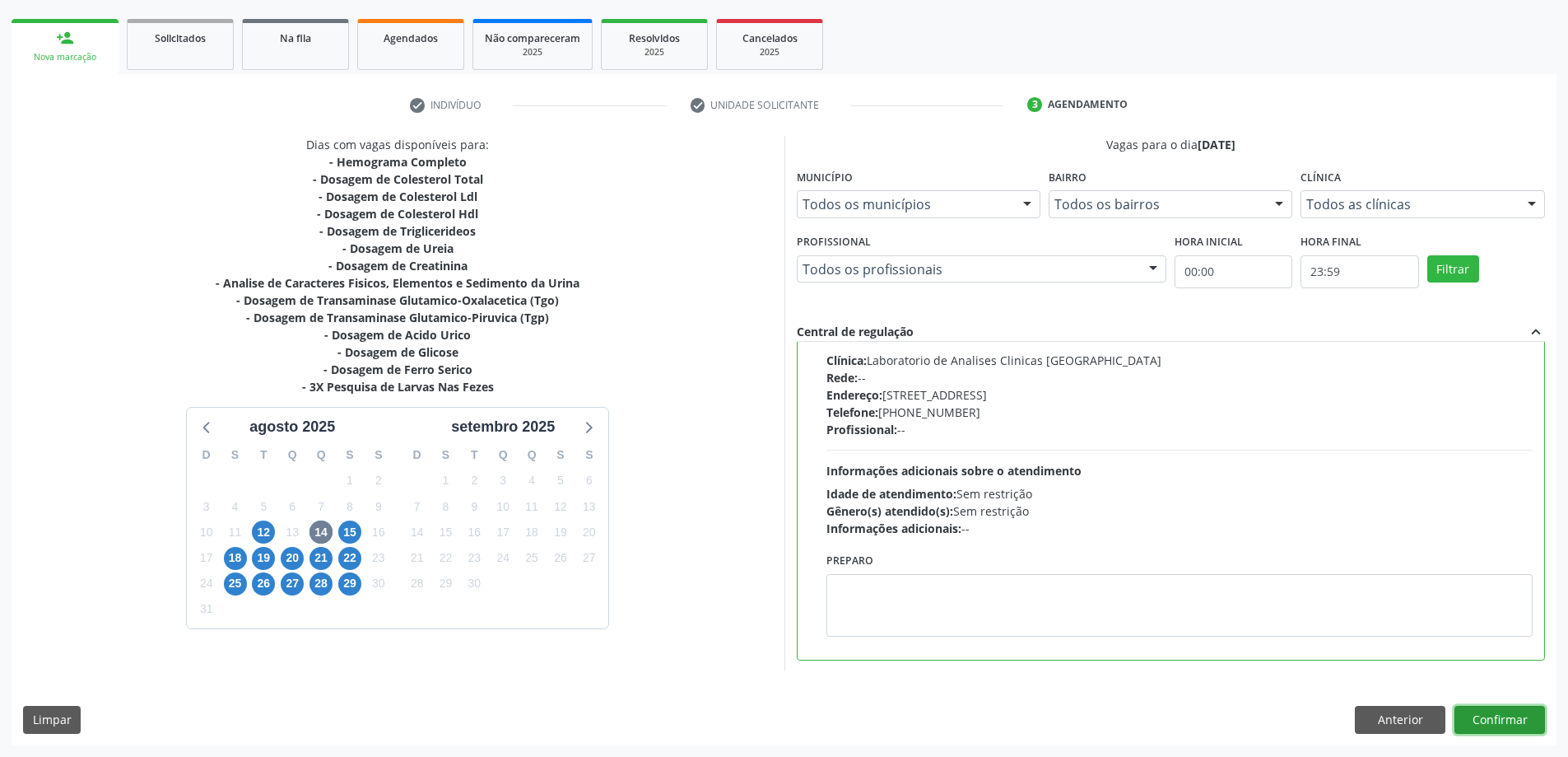
click at [1475, 710] on button "Confirmar" at bounding box center [1500, 719] width 91 height 28
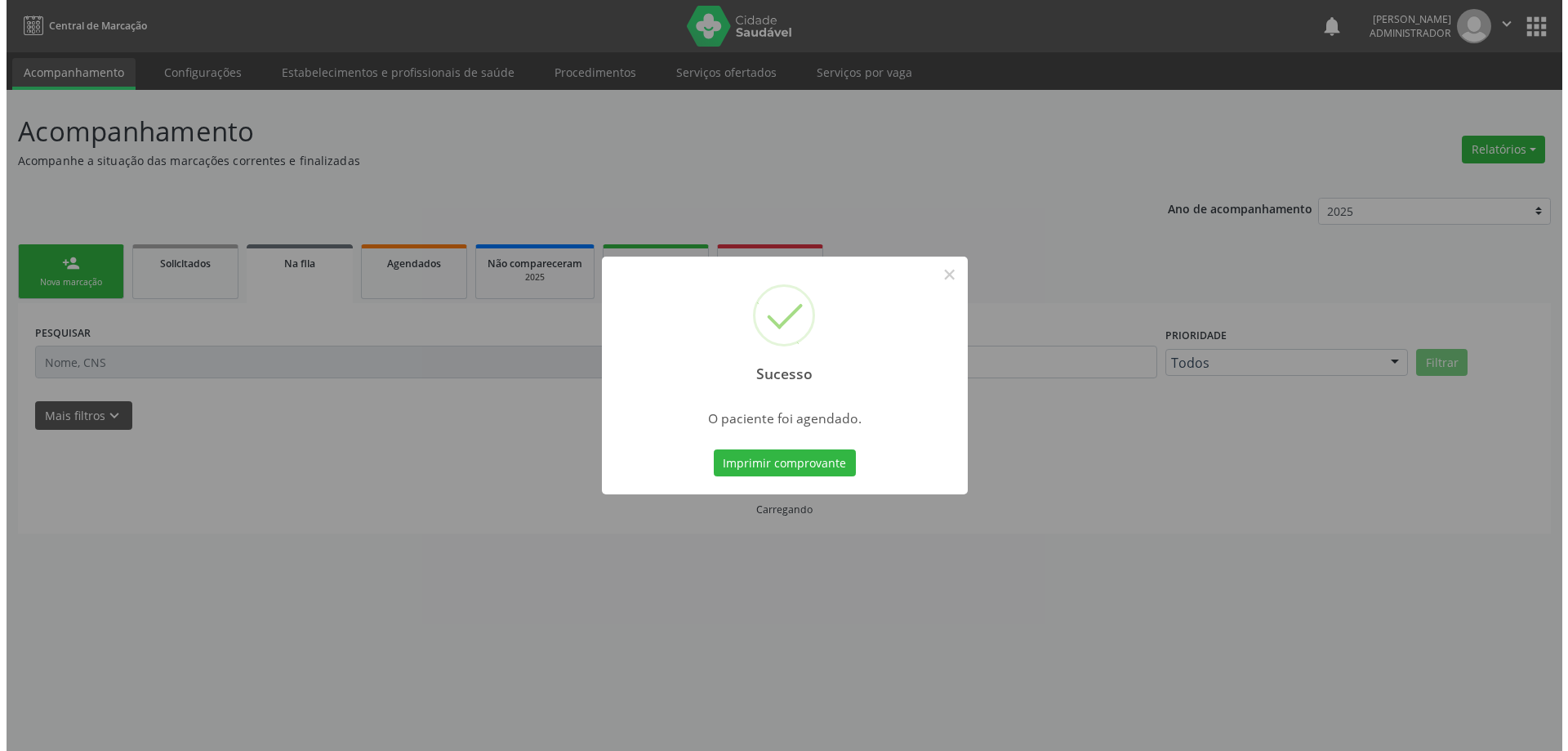
scroll to position [0, 0]
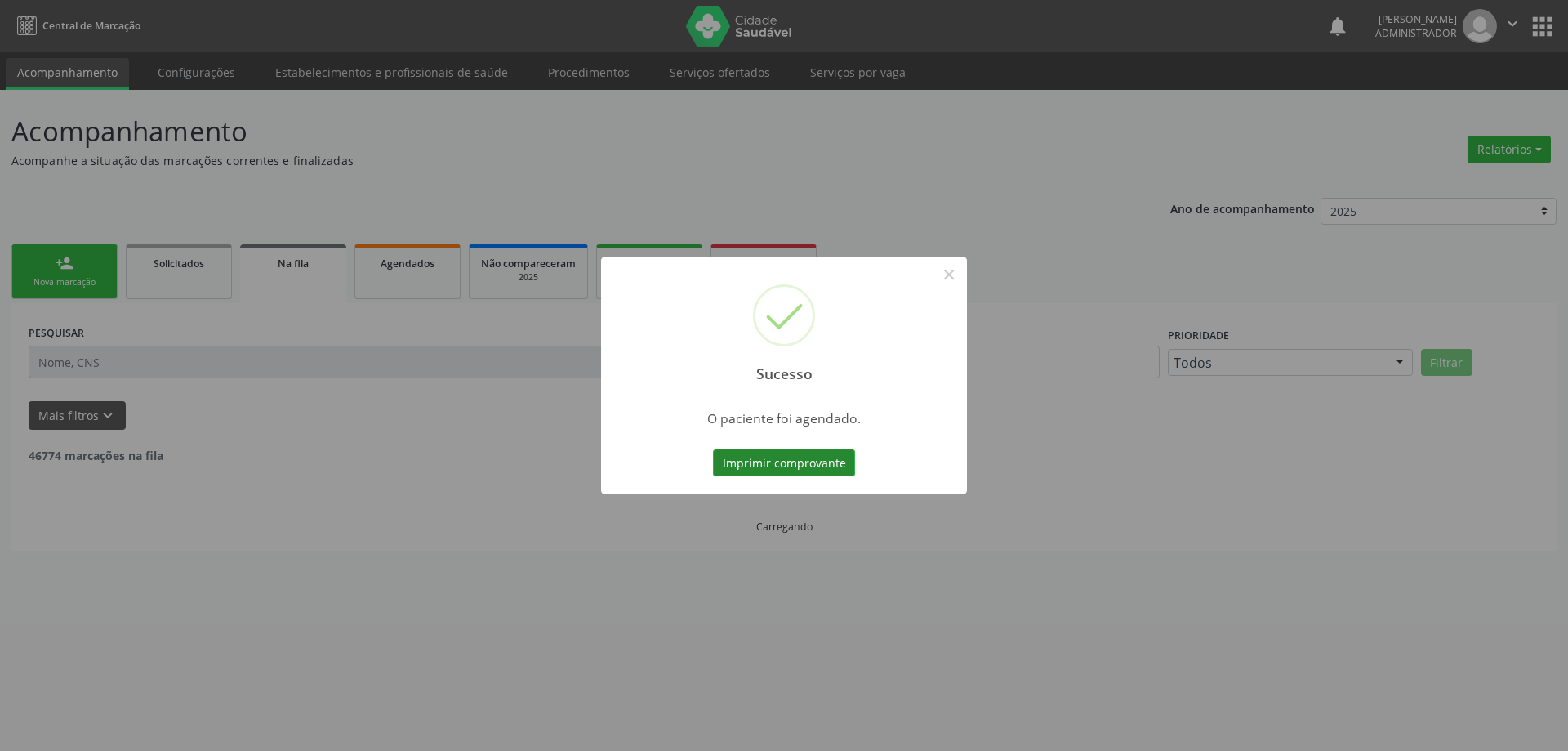
click at [810, 464] on button "Imprimir comprovante" at bounding box center [784, 463] width 142 height 28
